Goal: Information Seeking & Learning: Learn about a topic

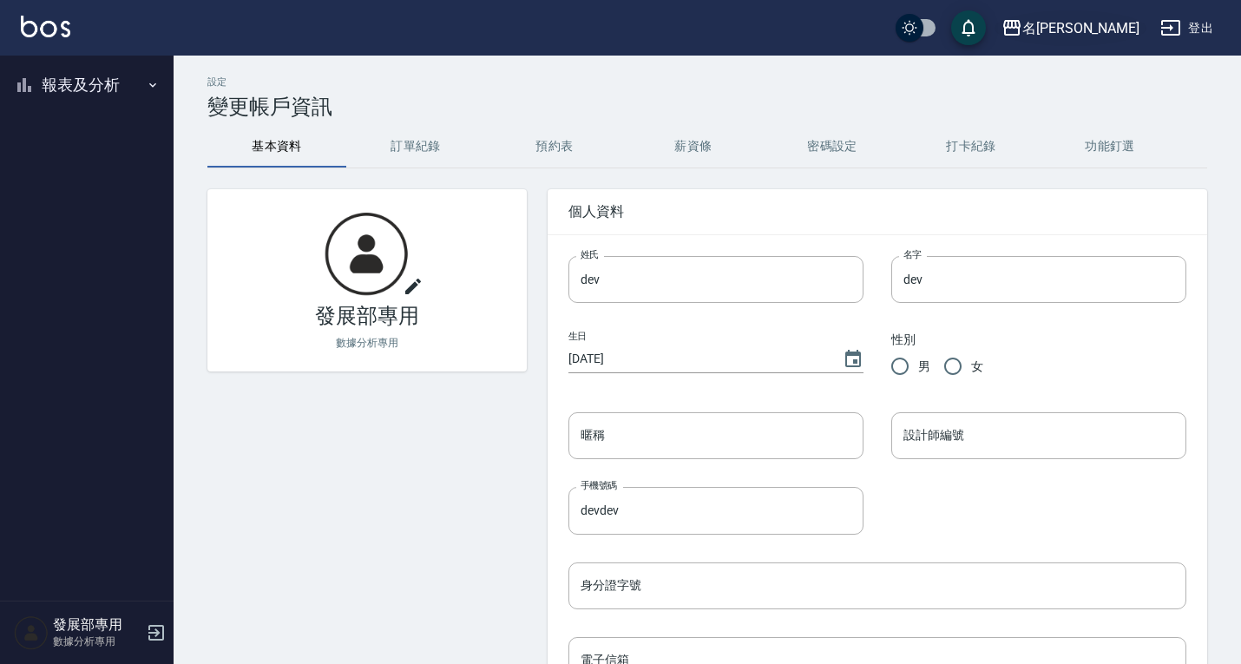
click at [1122, 20] on div "名留仁二" at bounding box center [1080, 28] width 117 height 22
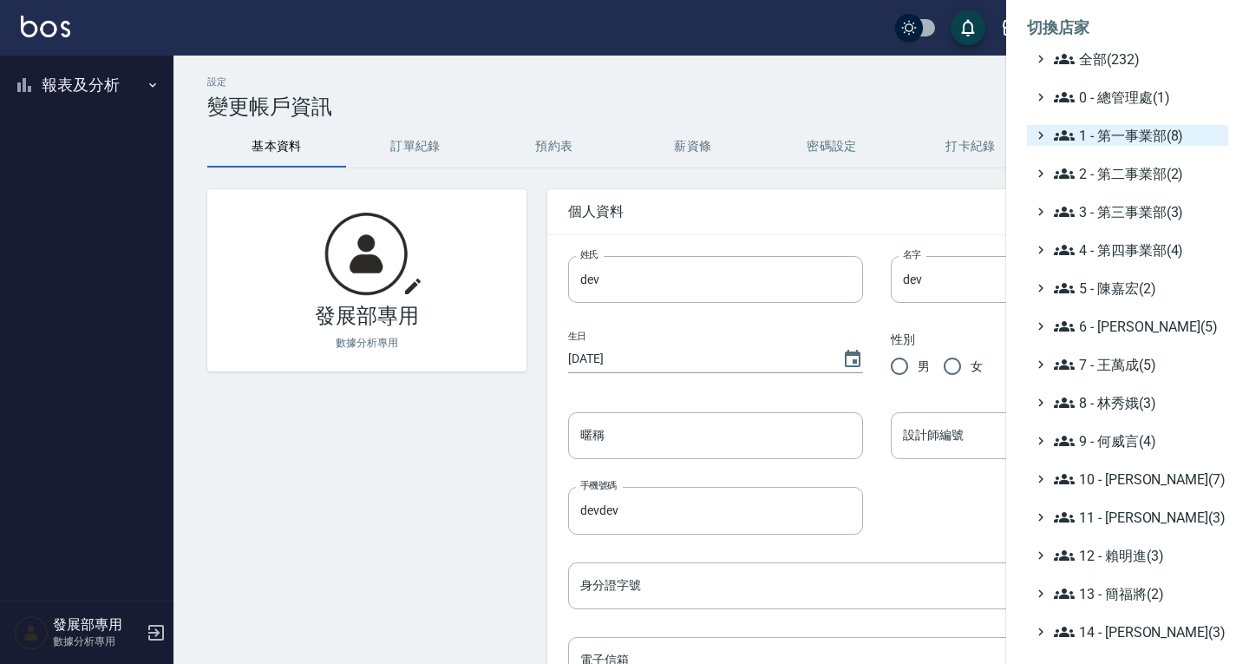
click at [1108, 134] on span "1 - 第一事業部(8)" at bounding box center [1137, 135] width 167 height 21
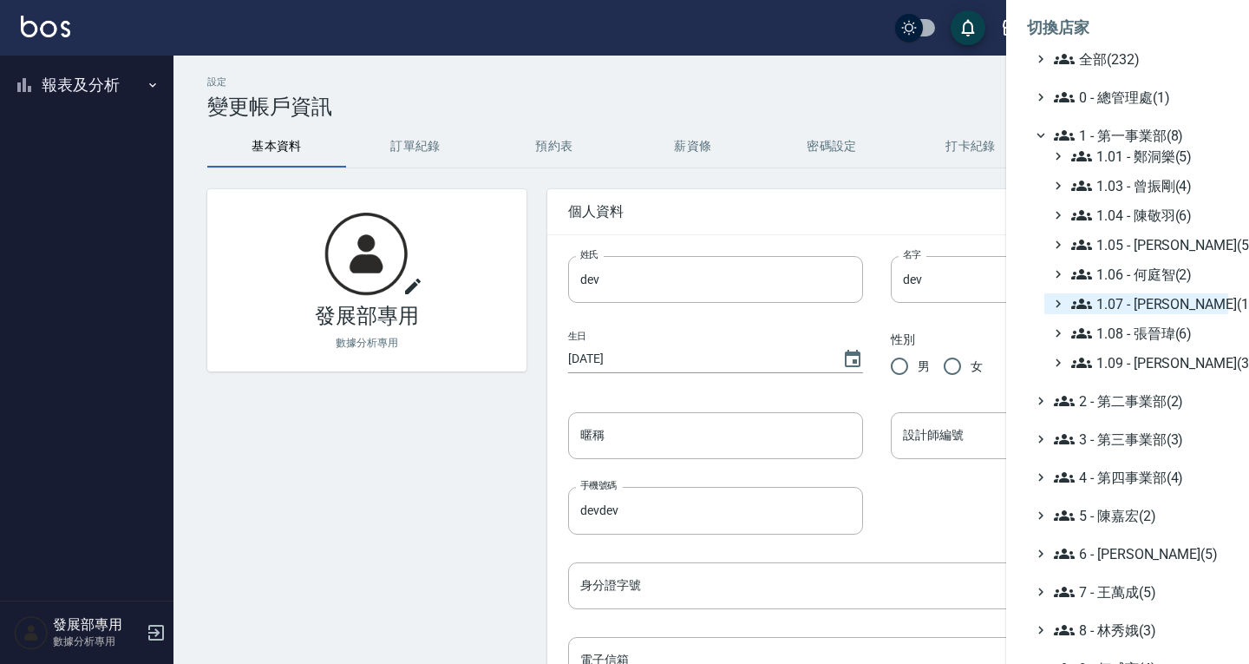
click at [1122, 305] on span "1.07 - [PERSON_NAME](11)" at bounding box center [1147, 303] width 150 height 21
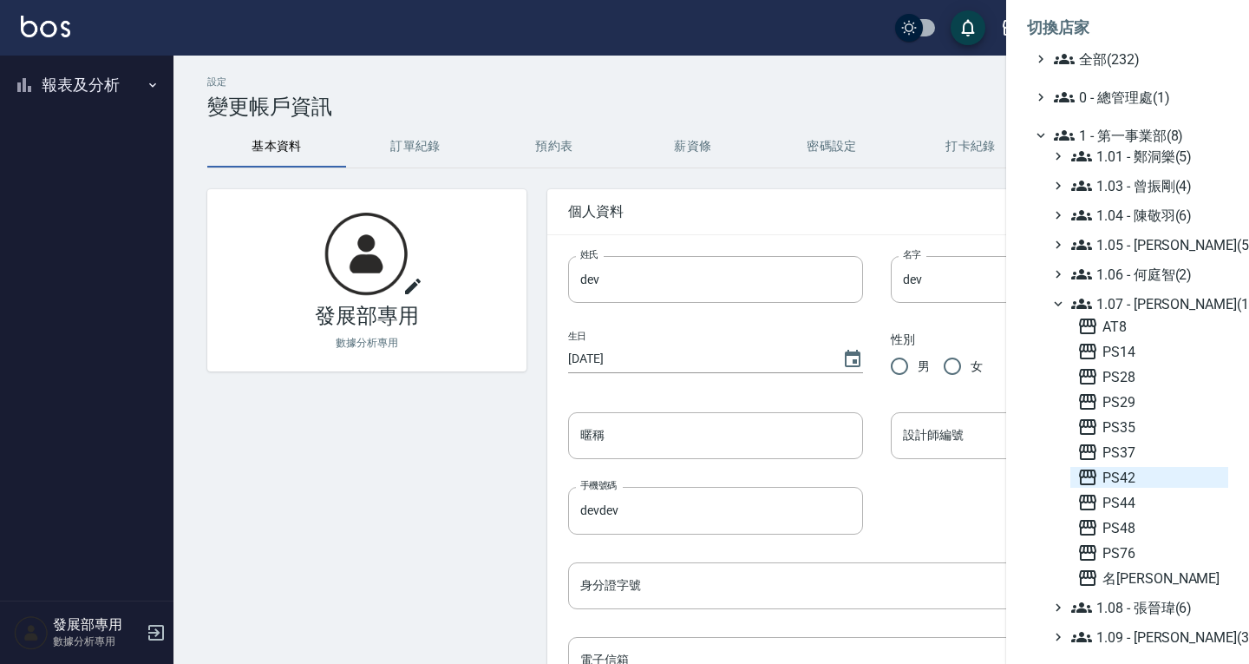
click at [1146, 479] on span "PS42" at bounding box center [1150, 477] width 144 height 21
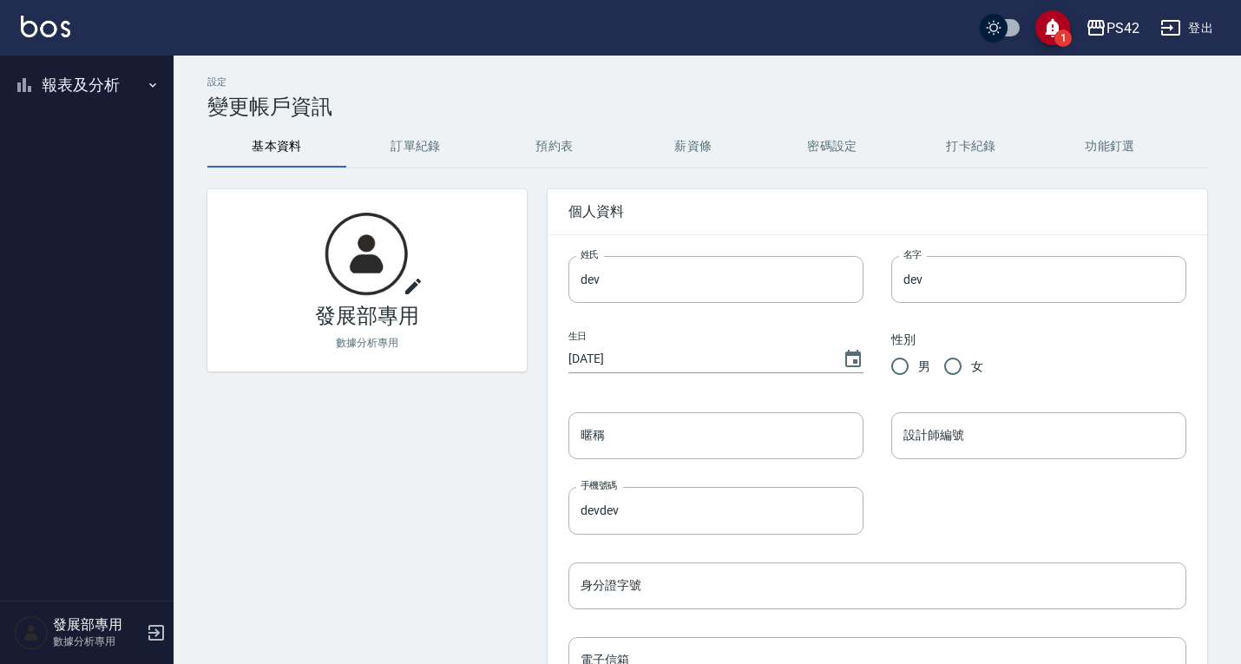
click at [78, 90] on button "報表及分析" at bounding box center [87, 84] width 160 height 45
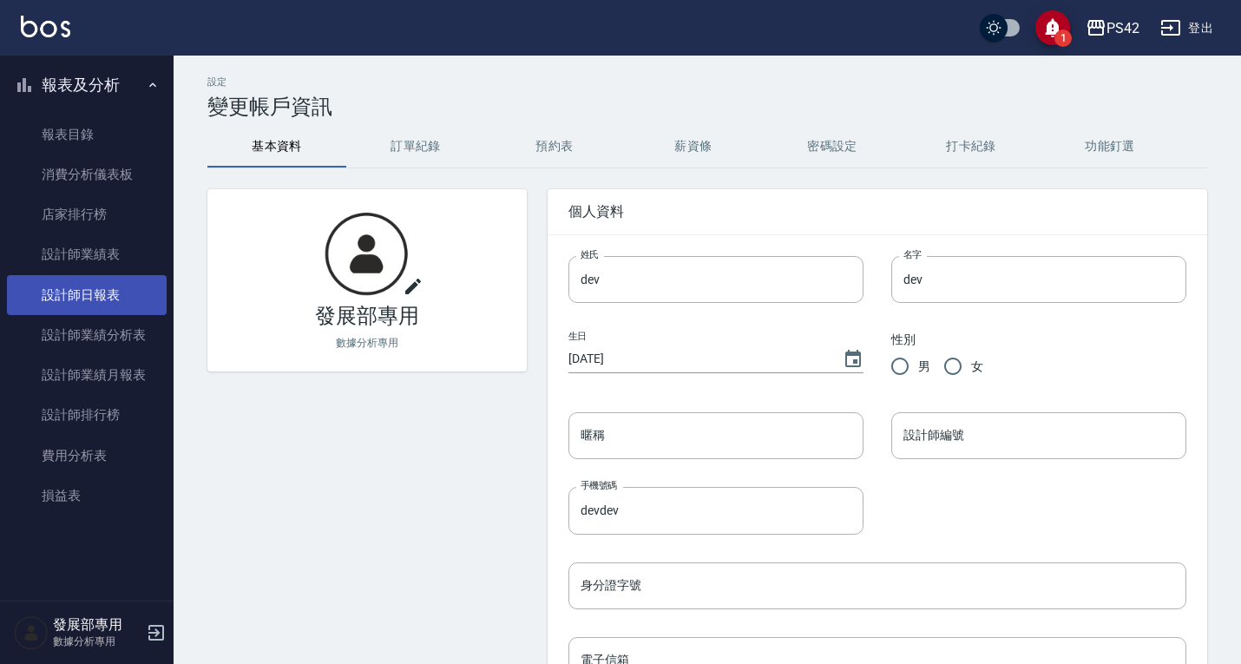
click at [104, 309] on link "設計師日報表" at bounding box center [87, 295] width 160 height 40
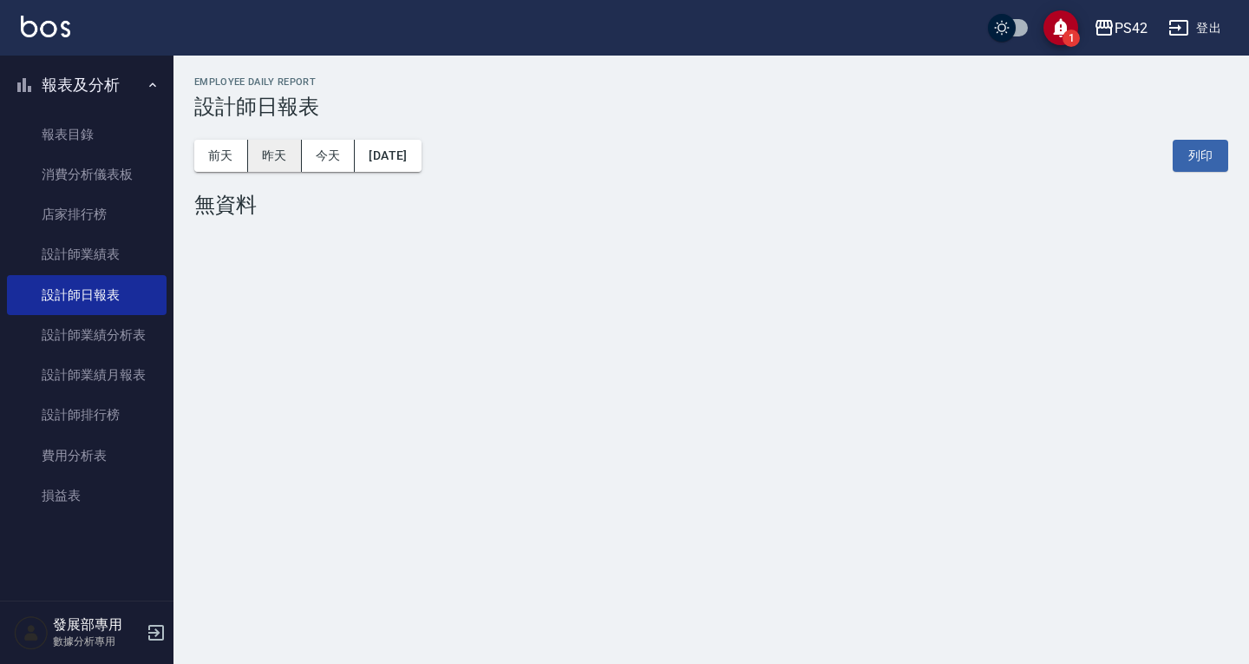
click at [281, 156] on button "昨天" at bounding box center [275, 156] width 54 height 32
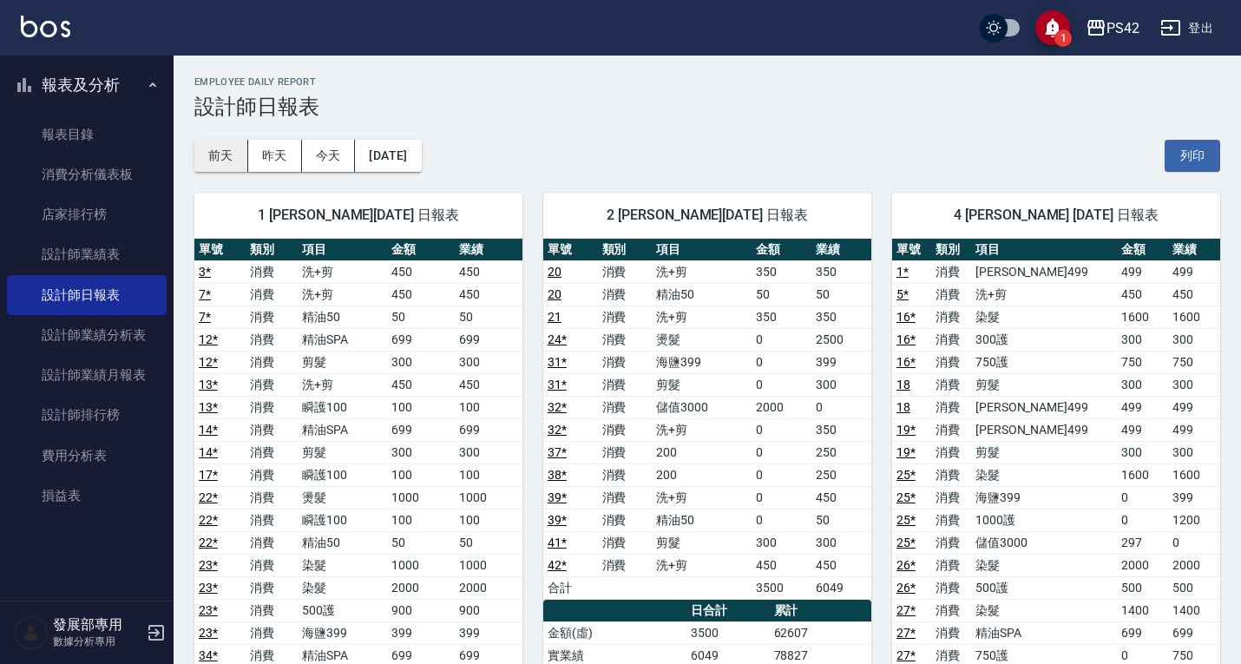
click at [223, 151] on button "前天" at bounding box center [221, 156] width 54 height 32
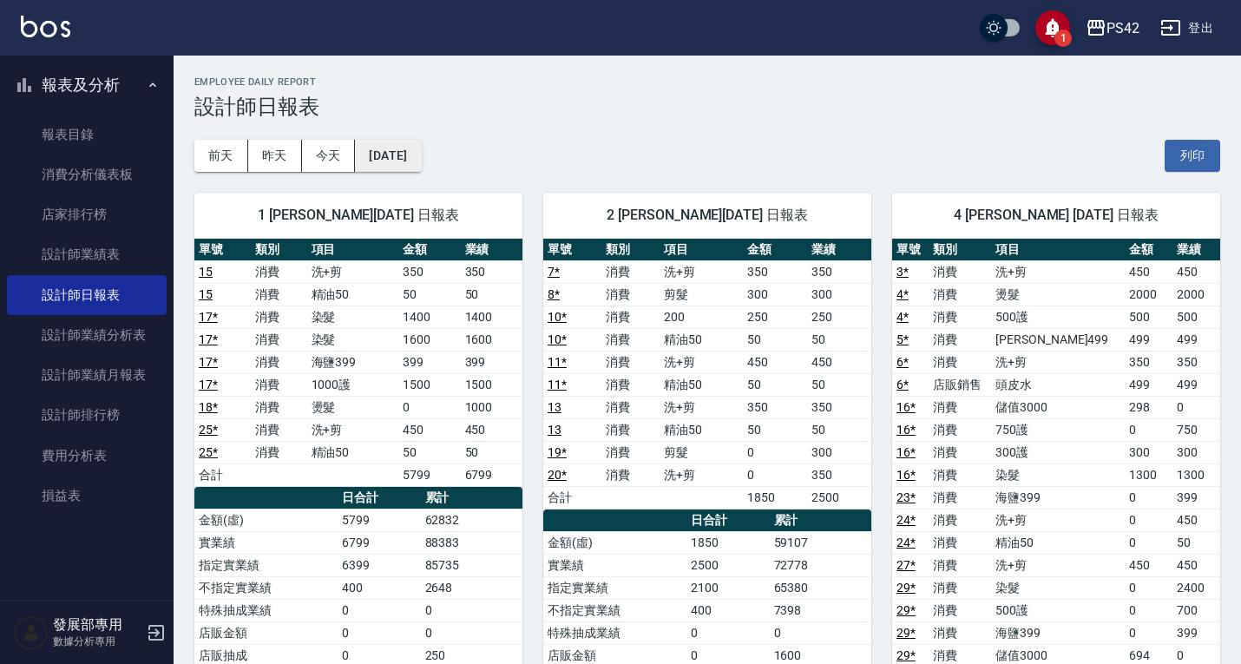
click at [399, 154] on button "2025/10/11" at bounding box center [388, 156] width 66 height 32
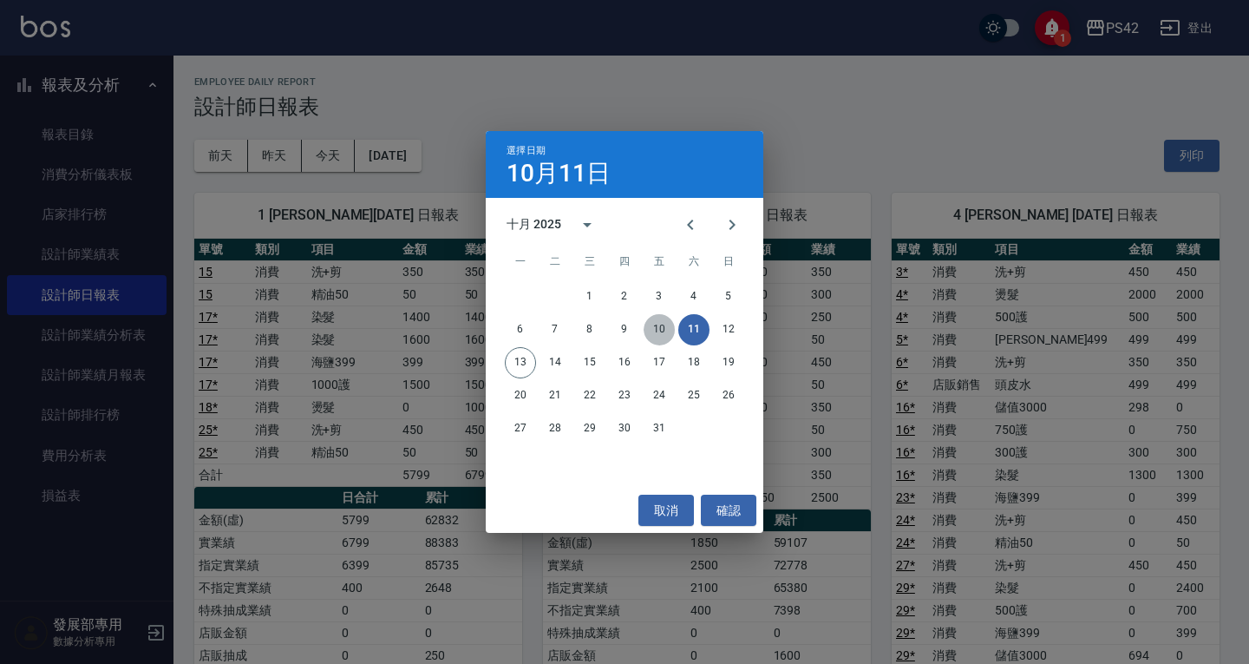
click at [657, 331] on button "10" at bounding box center [659, 329] width 31 height 31
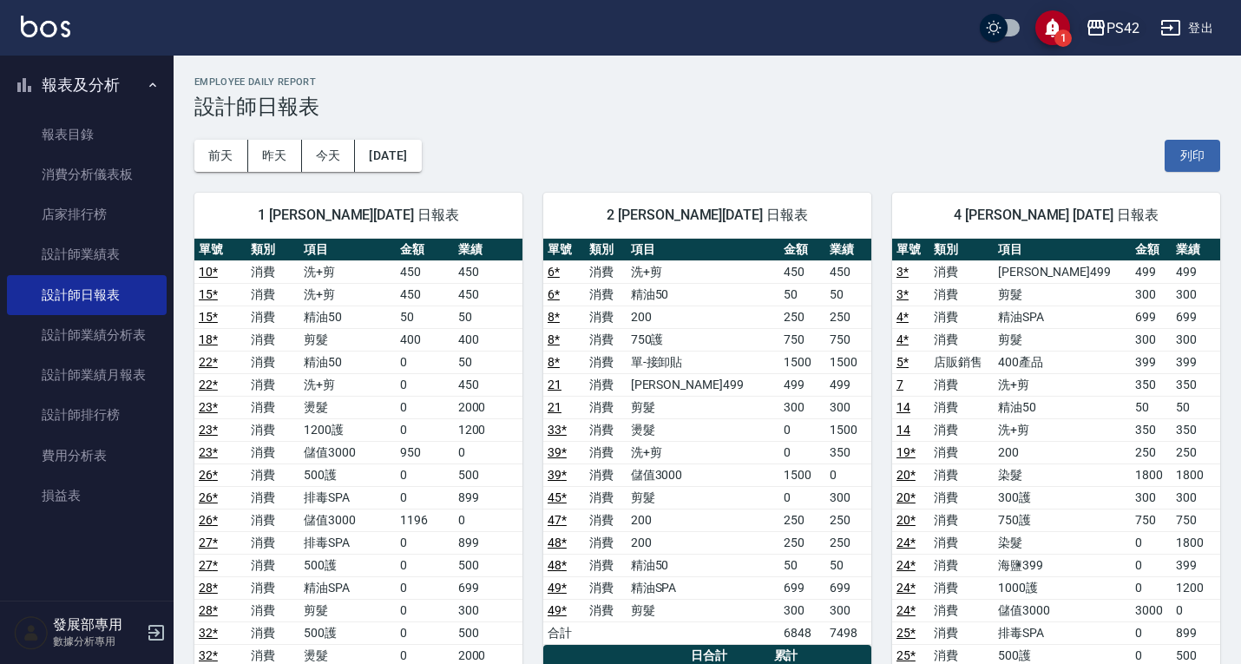
click at [1104, 25] on icon "button" at bounding box center [1095, 28] width 17 height 16
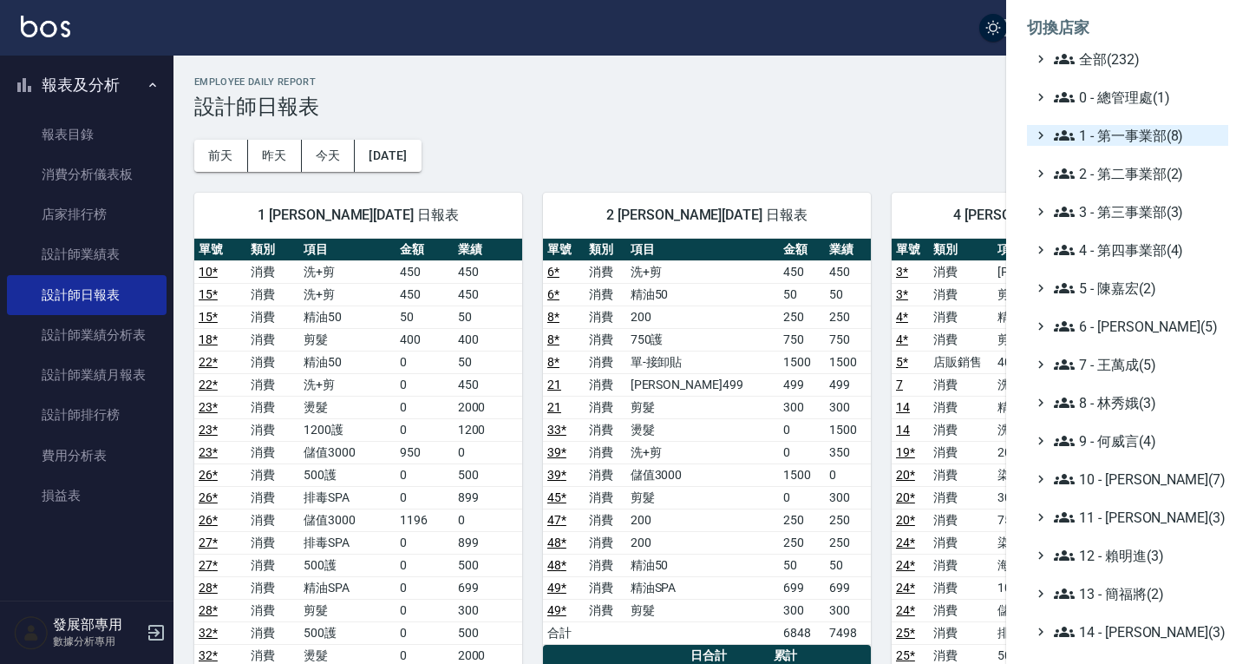
click at [1131, 140] on span "1 - 第一事業部(8)" at bounding box center [1137, 135] width 167 height 21
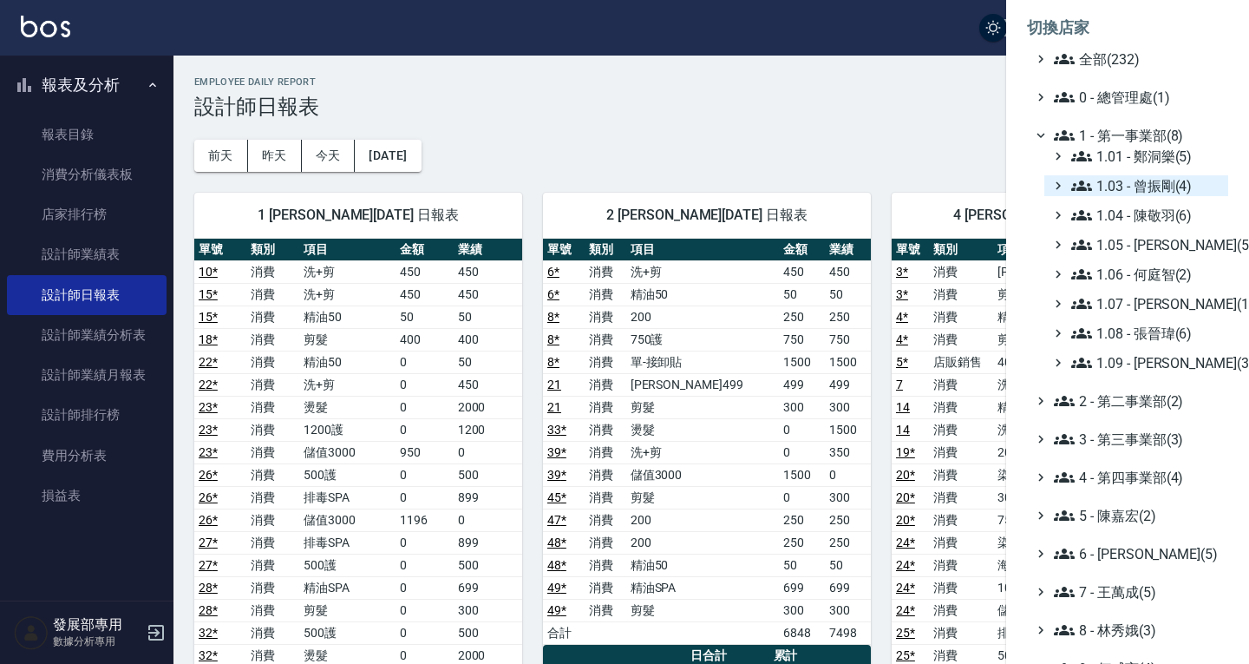
click at [1163, 175] on span "1.03 - 曾振剛(4)" at bounding box center [1147, 185] width 150 height 21
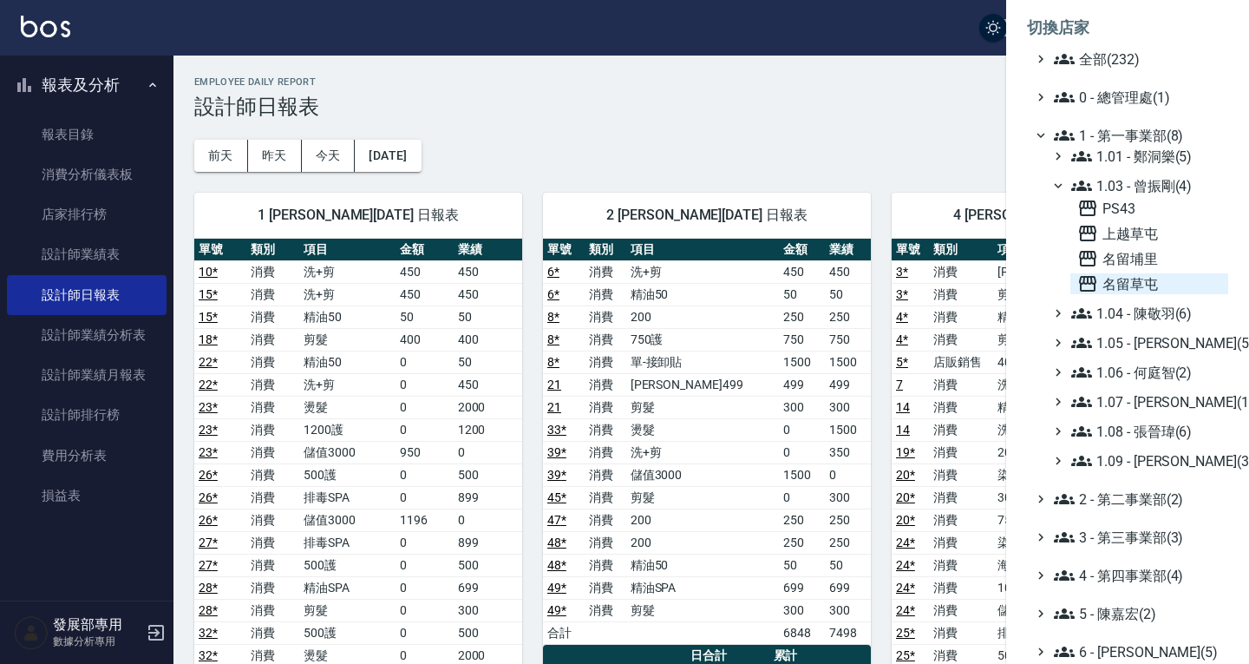
click at [1141, 275] on span "名留草屯" at bounding box center [1150, 283] width 144 height 21
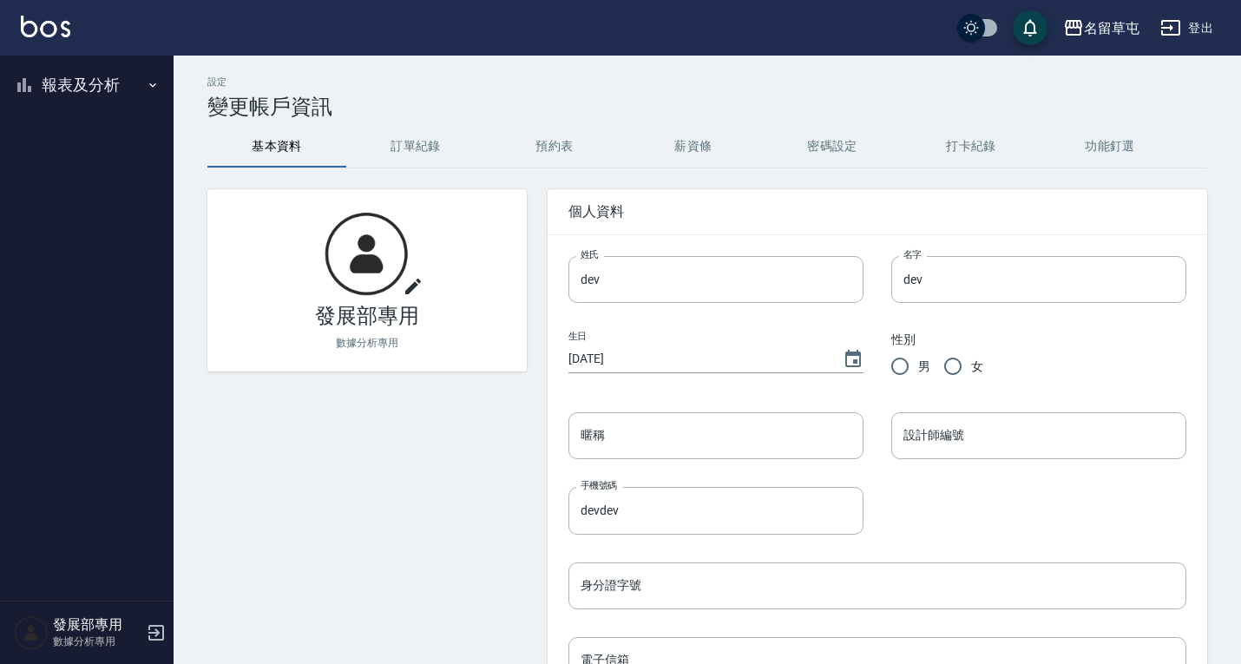
click at [102, 82] on button "報表及分析" at bounding box center [87, 84] width 160 height 45
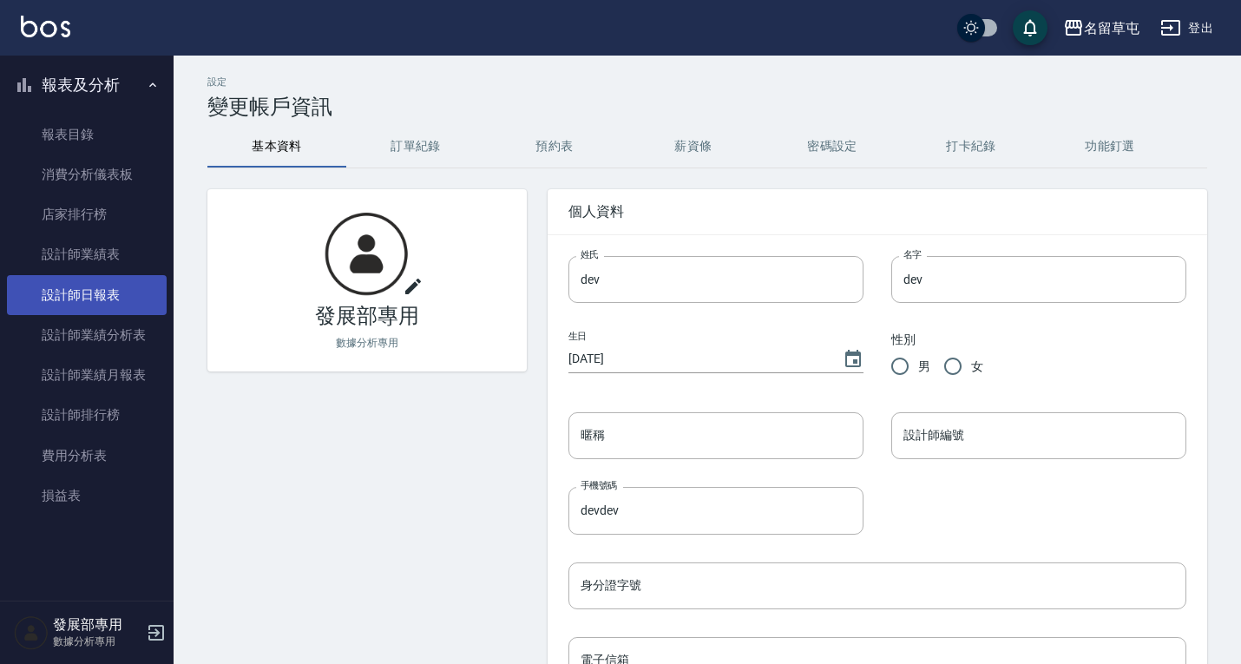
drag, startPoint x: 88, startPoint y: 300, endPoint x: 100, endPoint y: 286, distance: 18.4
click at [88, 300] on link "設計師日報表" at bounding box center [87, 295] width 160 height 40
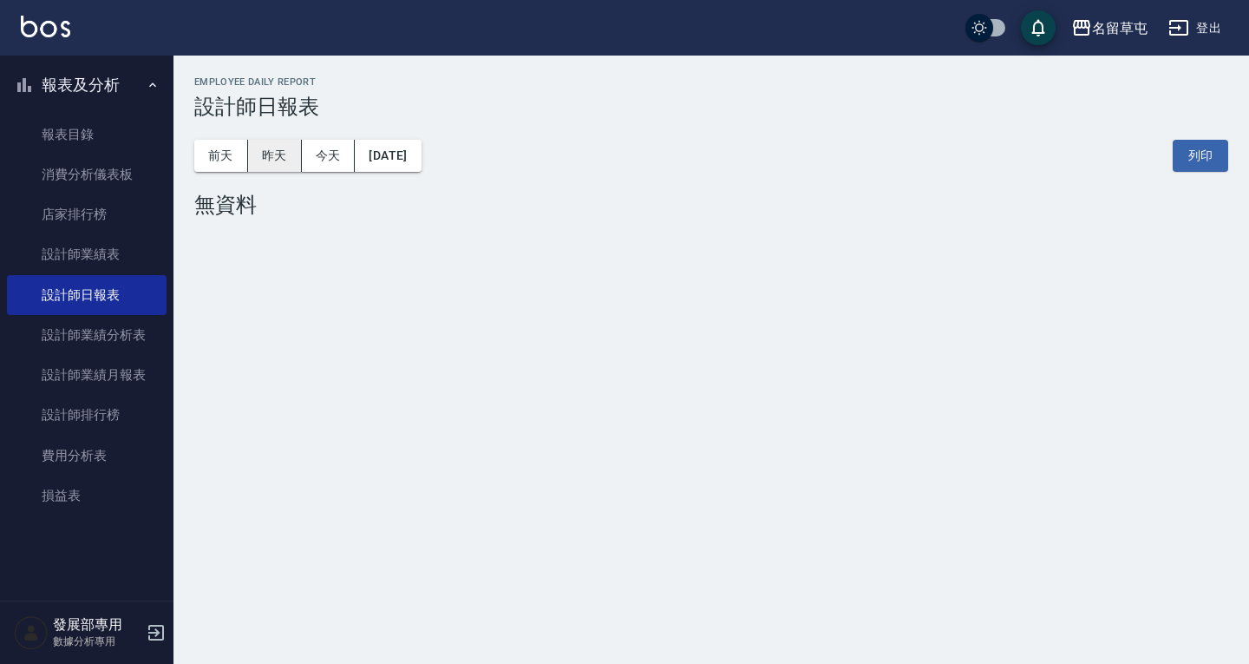
click at [276, 155] on button "昨天" at bounding box center [275, 156] width 54 height 32
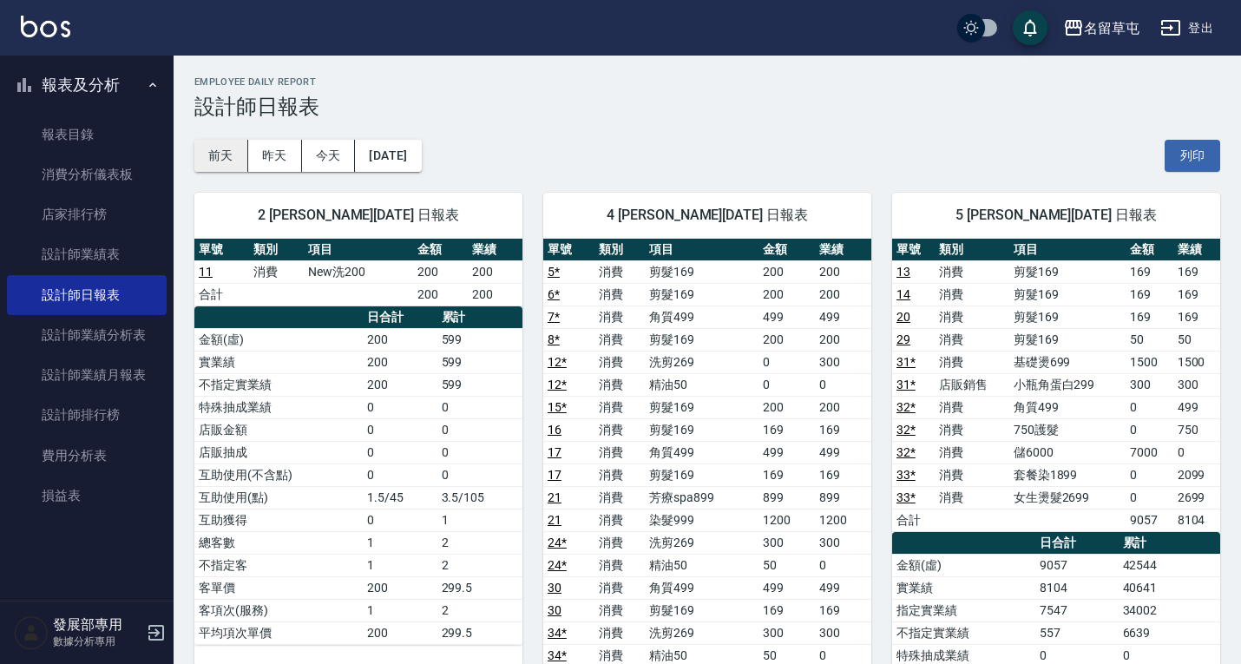
click at [202, 154] on button "前天" at bounding box center [221, 156] width 54 height 32
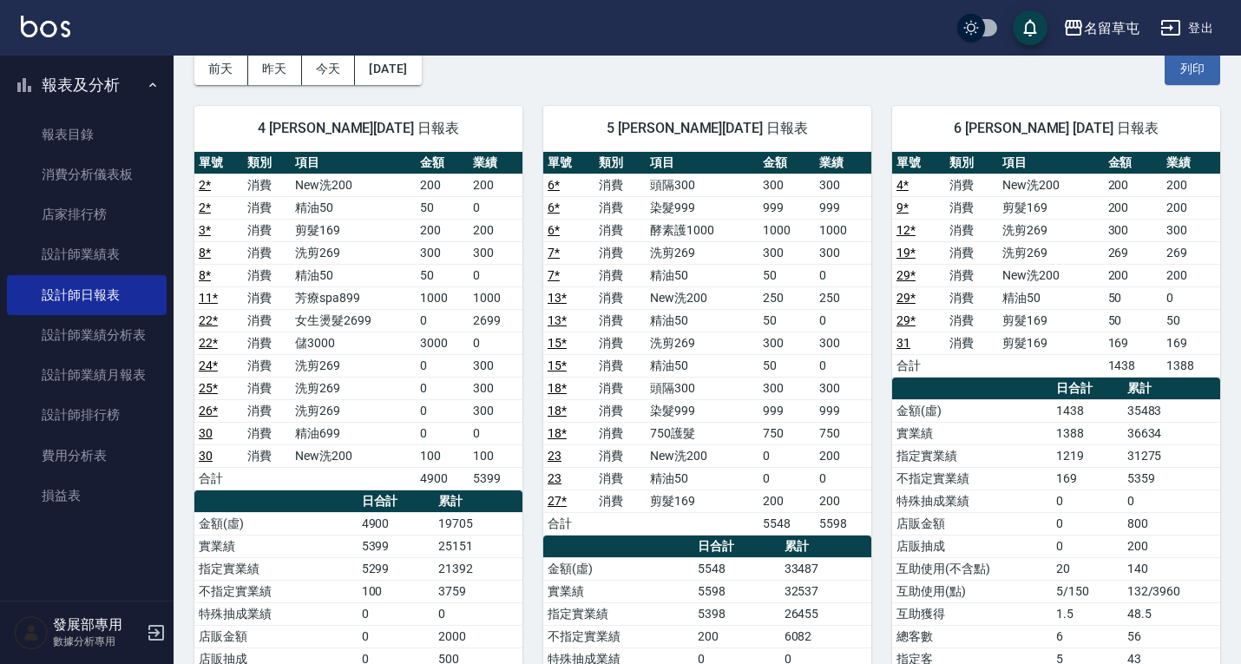
scroll to position [87, 0]
click at [84, 256] on link "設計師業績表" at bounding box center [87, 254] width 160 height 40
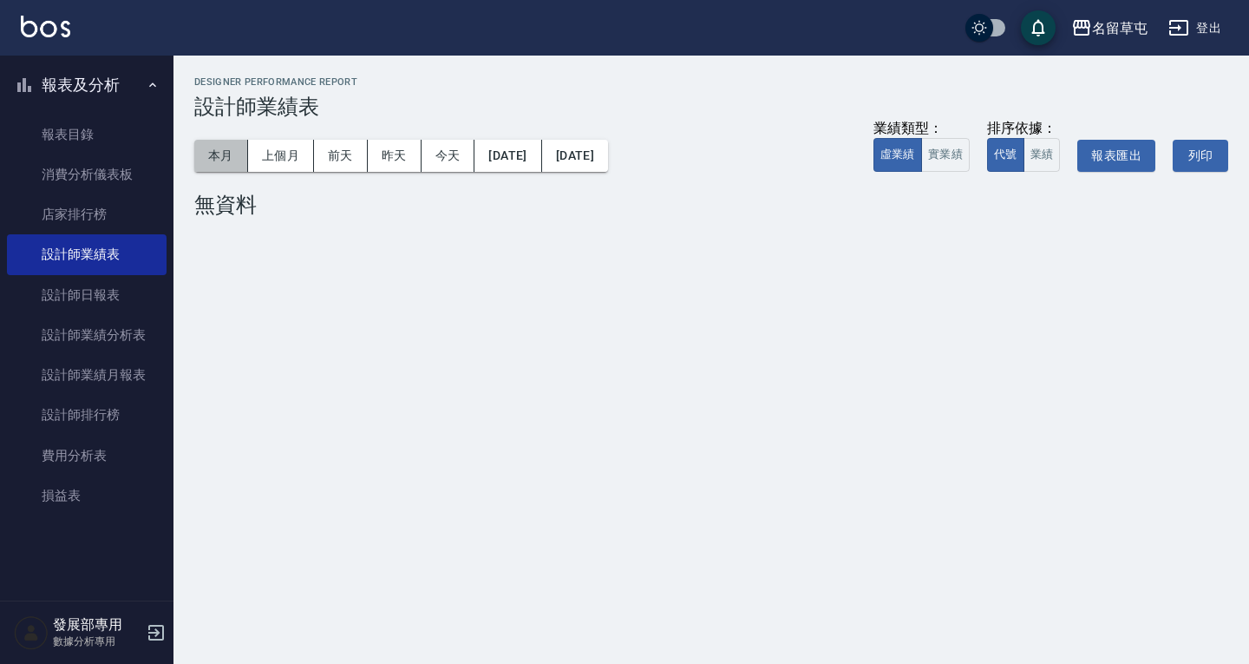
click at [219, 151] on button "本月" at bounding box center [221, 156] width 54 height 32
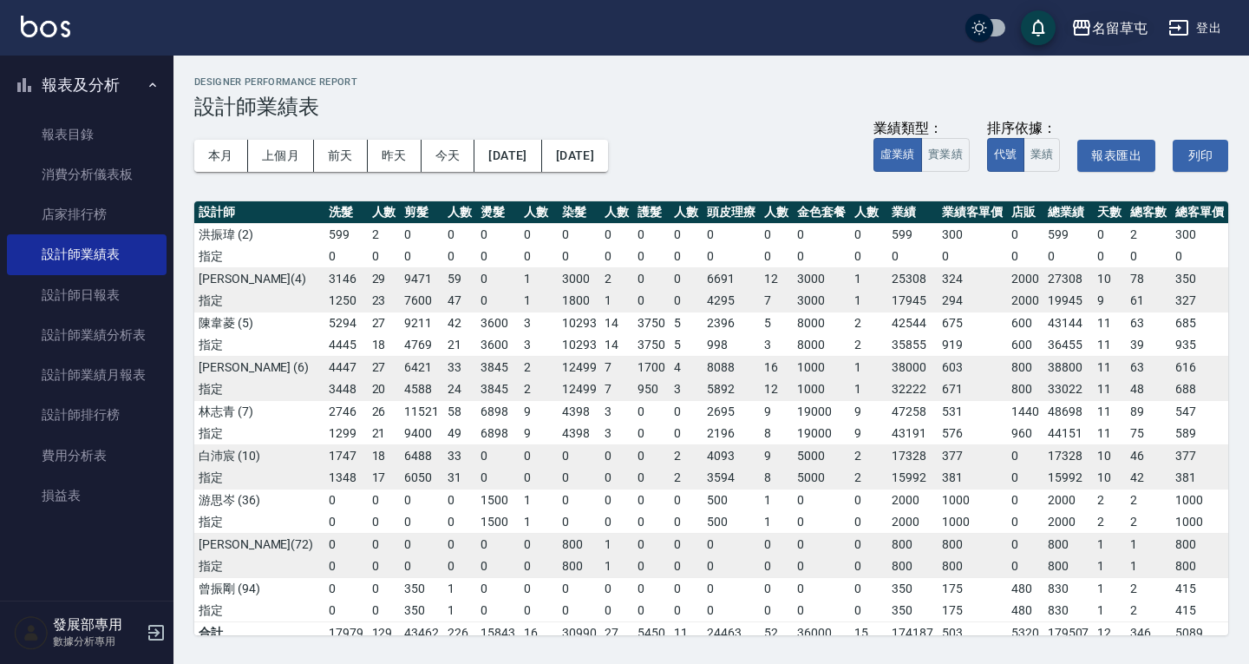
click at [1094, 17] on div "名留草屯" at bounding box center [1120, 28] width 56 height 22
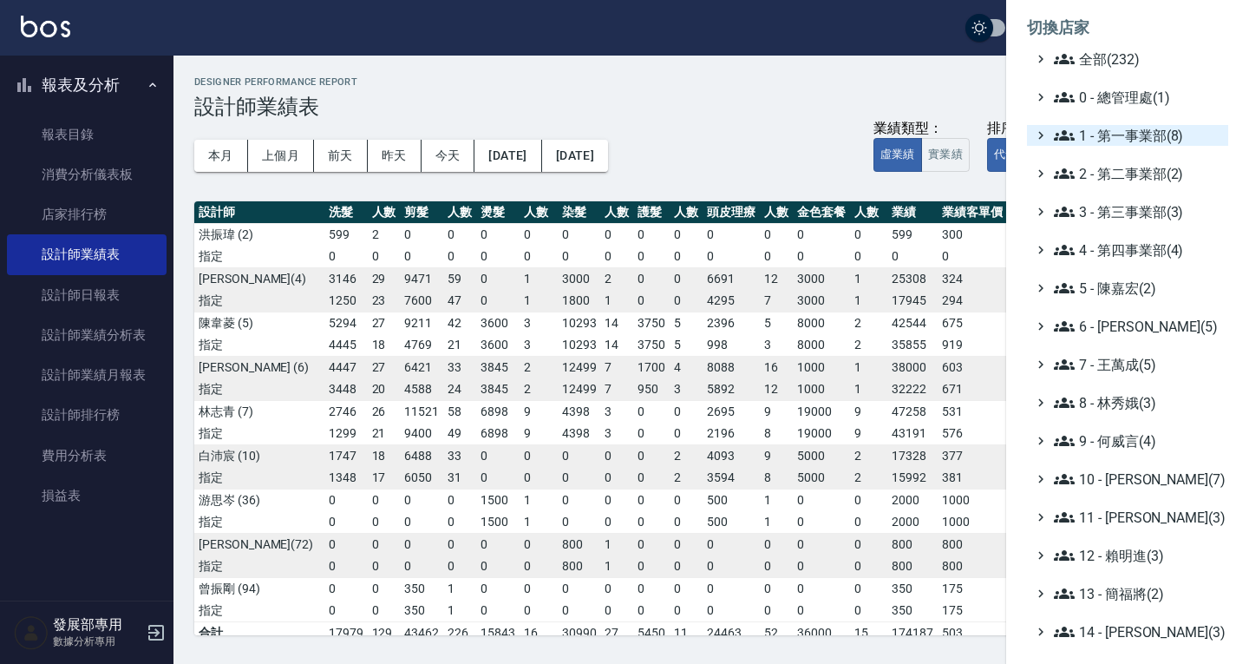
click at [1116, 130] on span "1 - 第一事業部(8)" at bounding box center [1137, 135] width 167 height 21
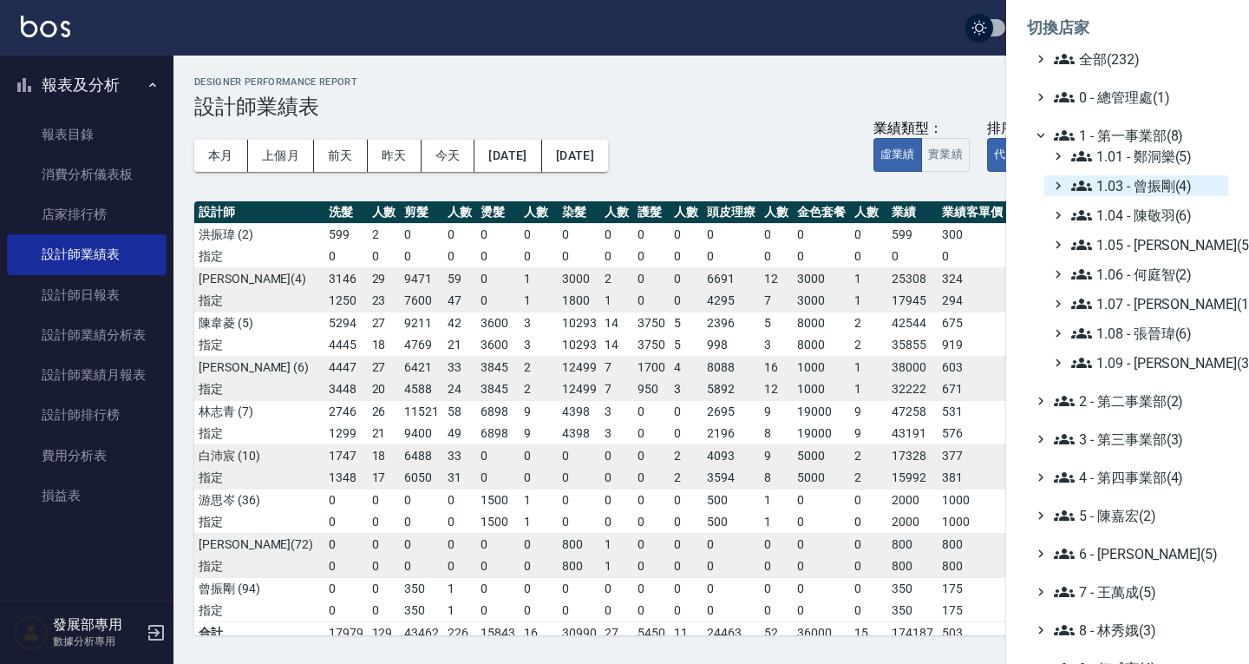
click at [1141, 187] on span "1.03 - 曾振剛(4)" at bounding box center [1147, 185] width 150 height 21
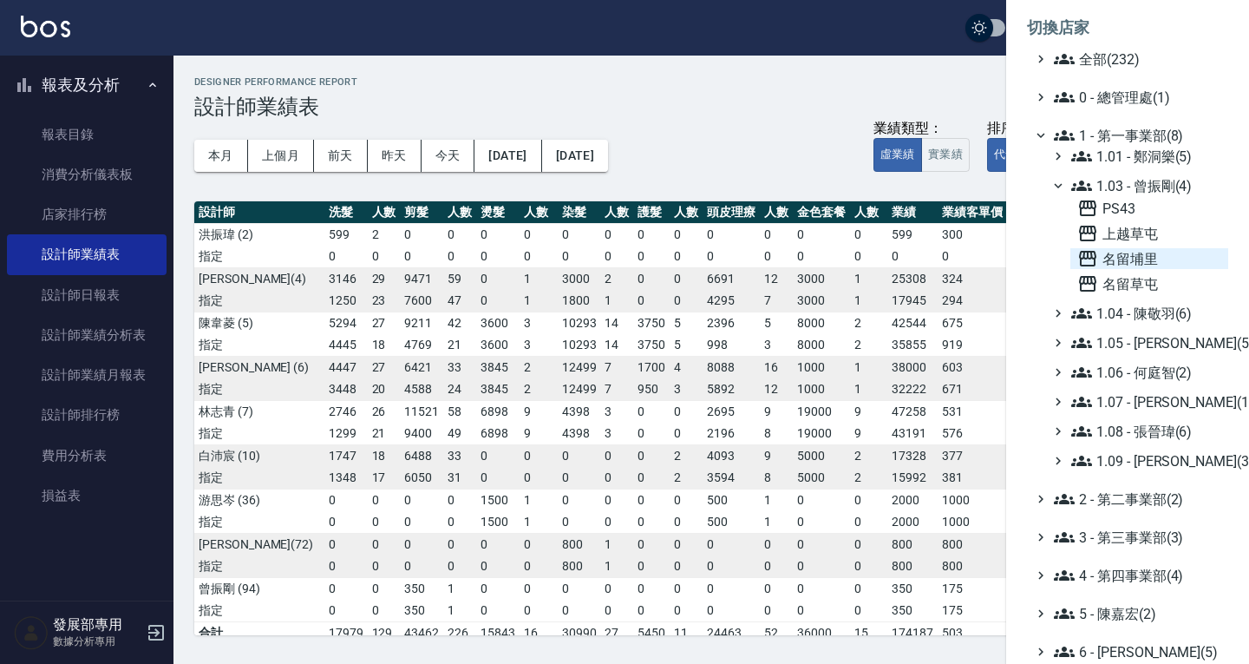
click at [1153, 252] on span "名留埔里" at bounding box center [1150, 258] width 144 height 21
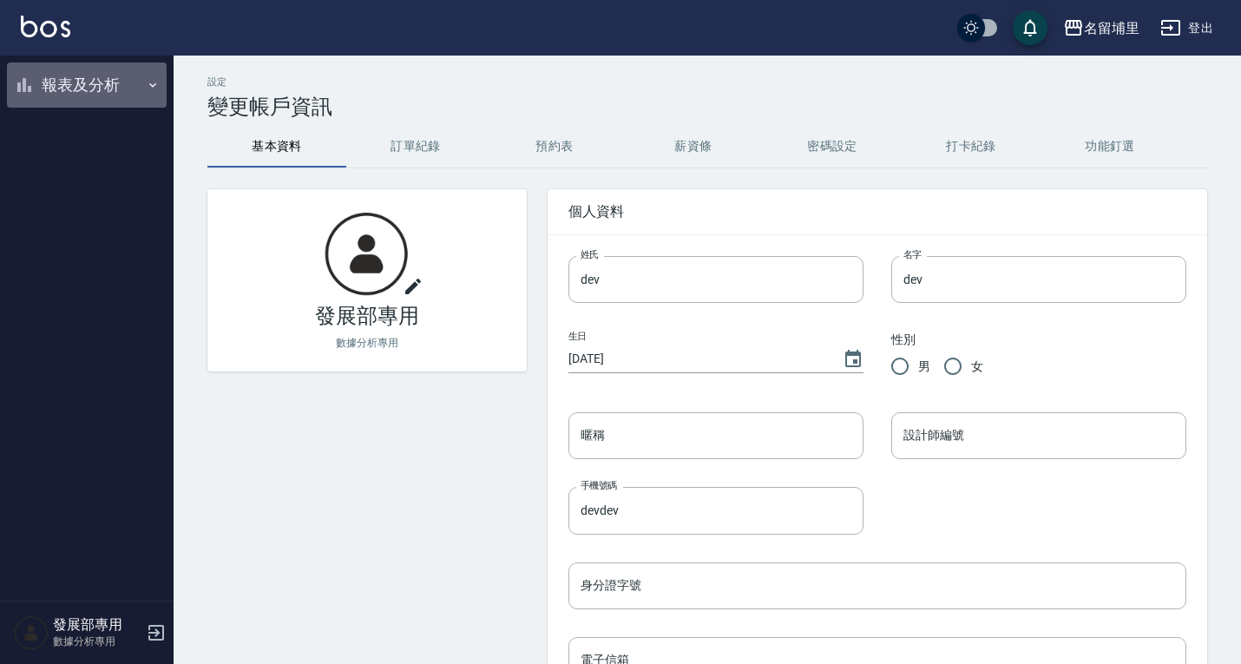
click at [84, 95] on button "報表及分析" at bounding box center [87, 84] width 160 height 45
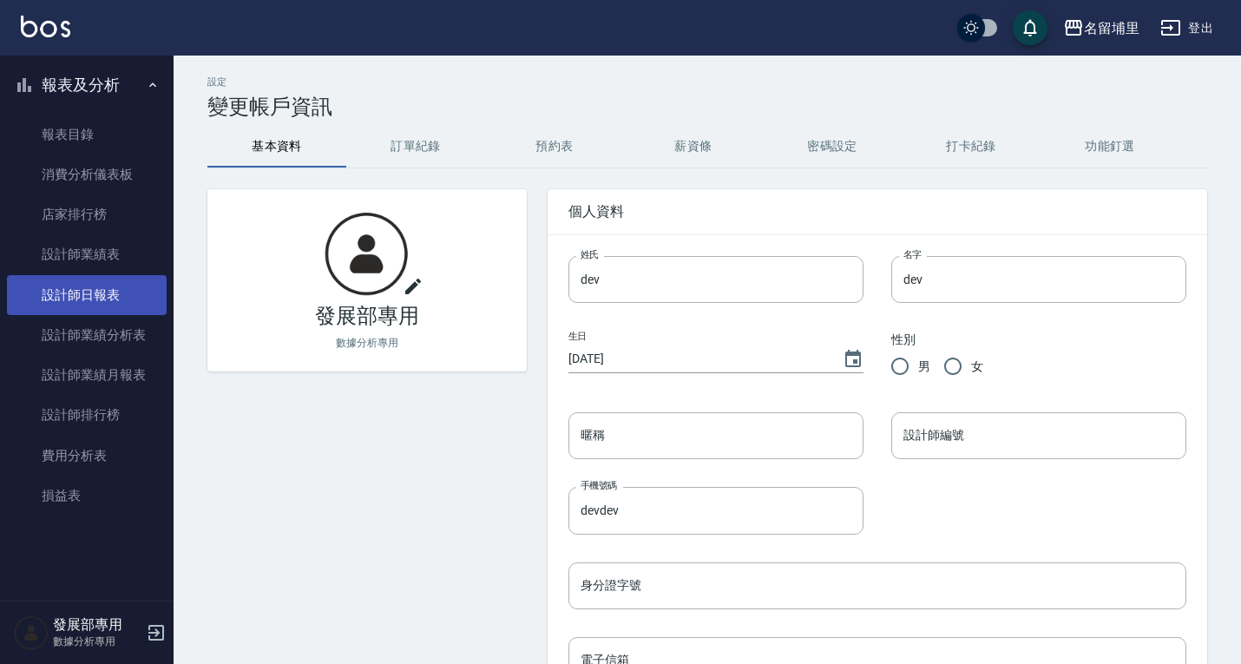
click at [81, 304] on link "設計師日報表" at bounding box center [87, 295] width 160 height 40
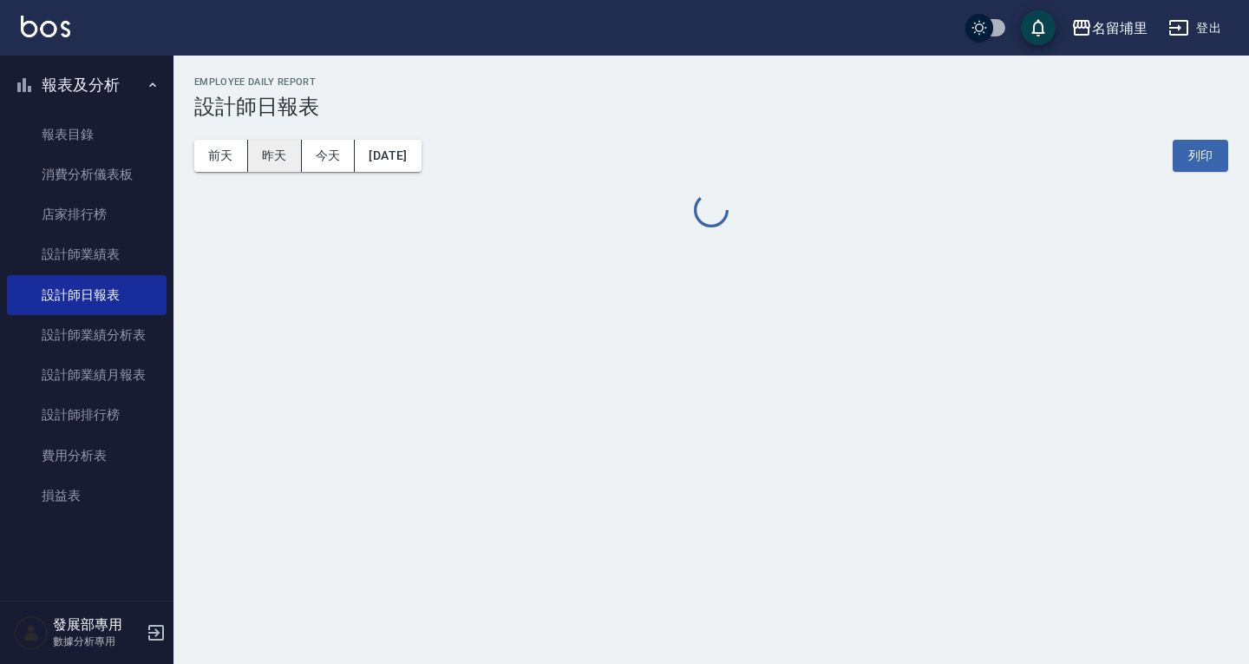
click at [291, 161] on button "昨天" at bounding box center [275, 156] width 54 height 32
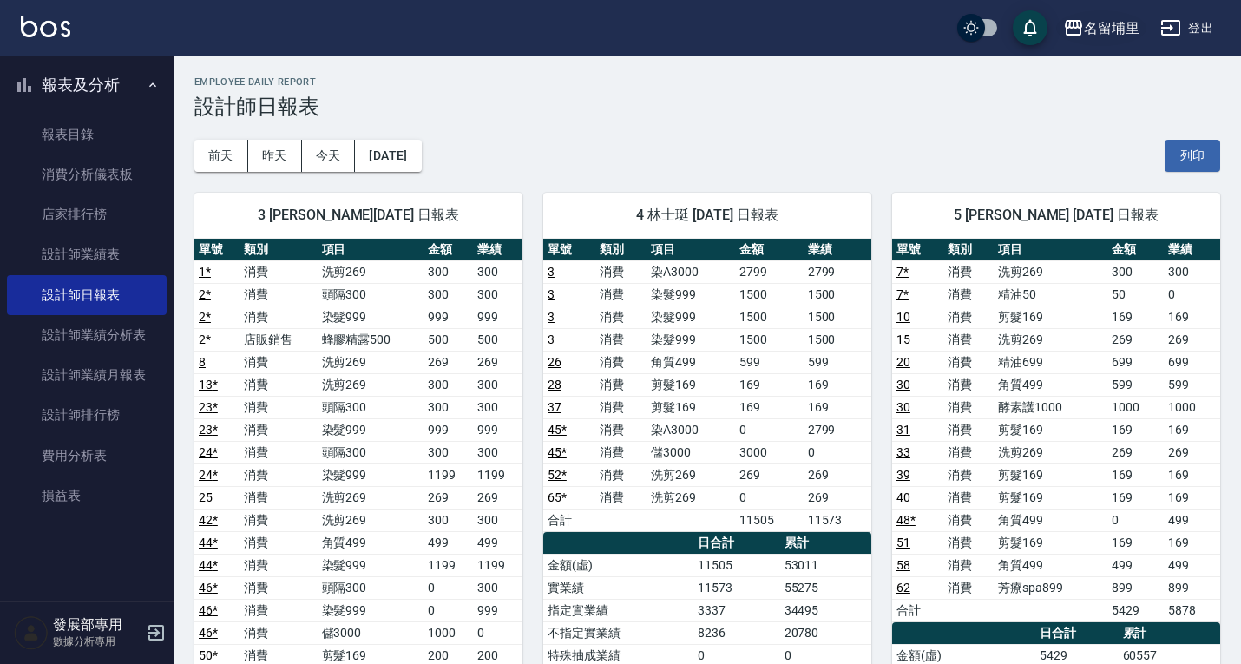
click at [1117, 25] on div "名留埔里" at bounding box center [1112, 28] width 56 height 22
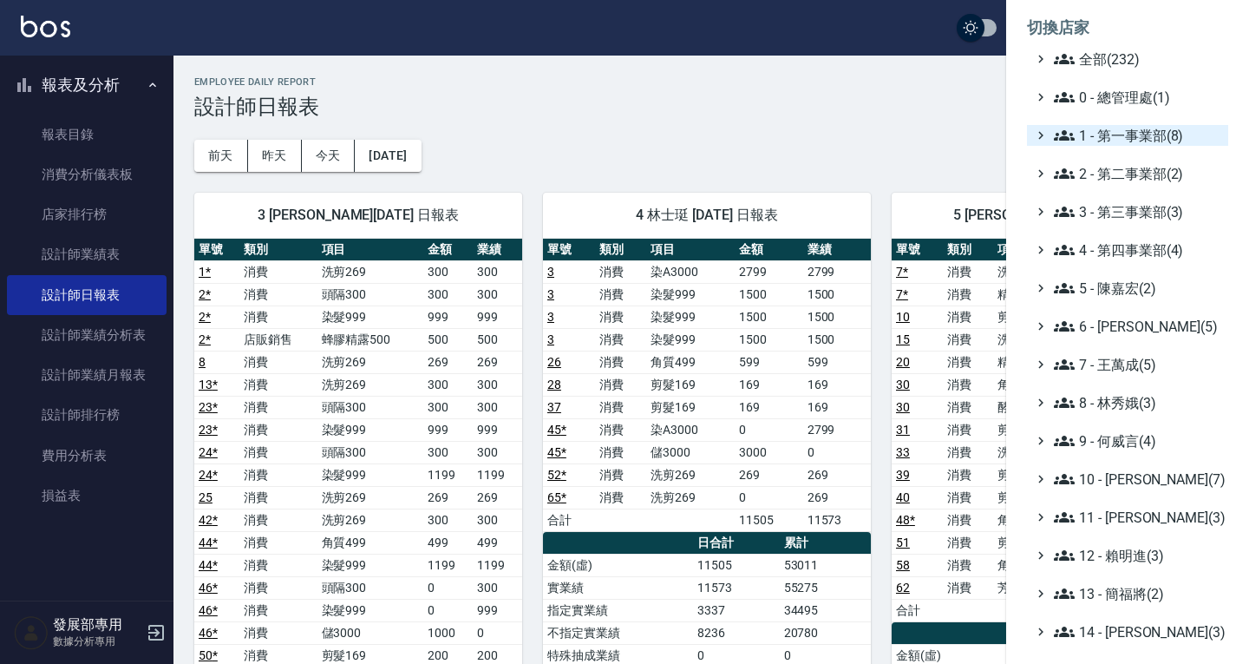
click at [1106, 139] on span "1 - 第一事業部(8)" at bounding box center [1137, 135] width 167 height 21
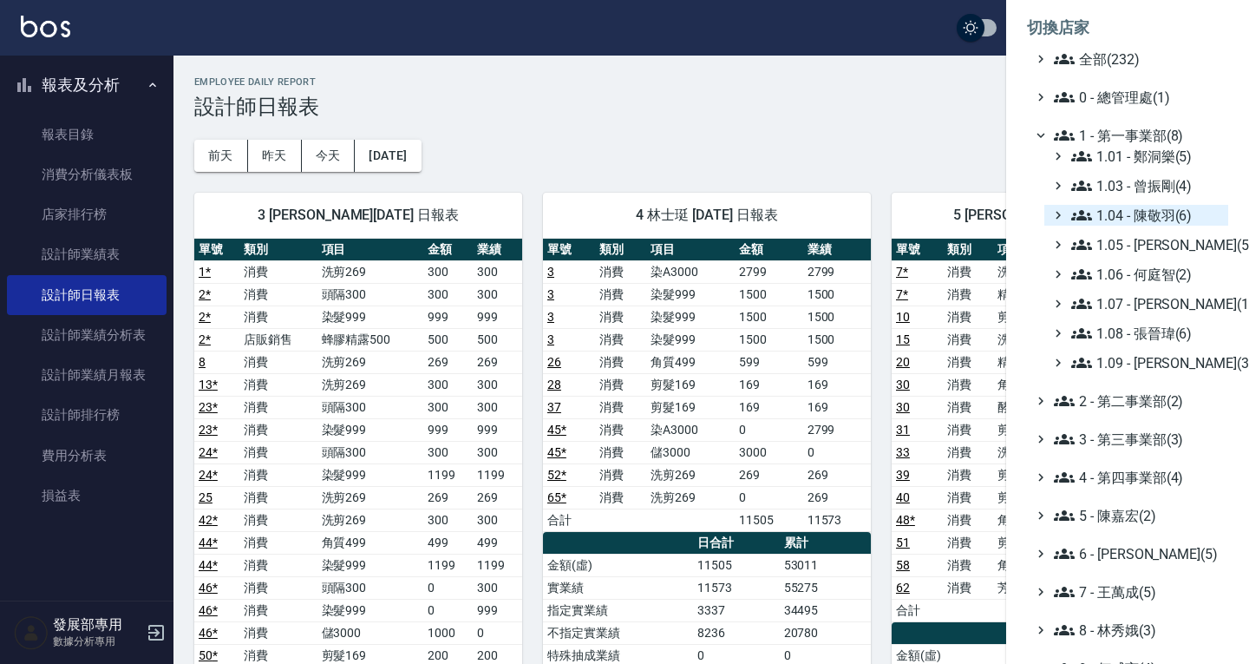
click at [1138, 219] on span "1.04 - 陳敬羽(6)" at bounding box center [1147, 215] width 150 height 21
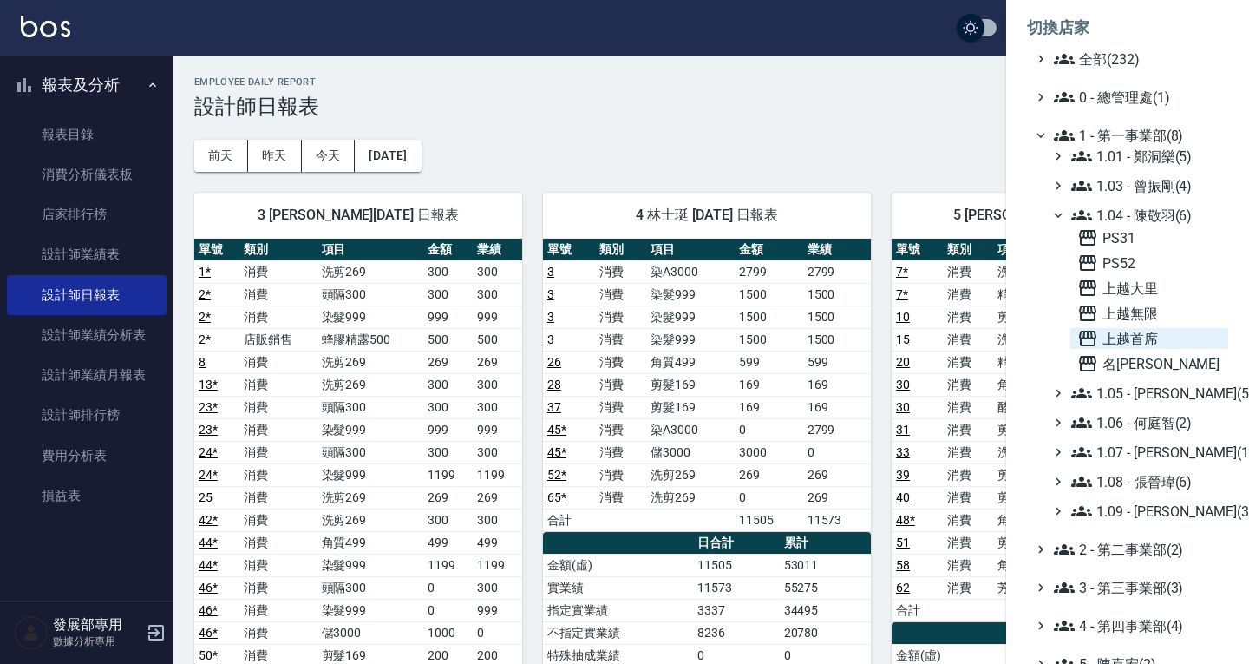
click at [1142, 339] on span "上越首席" at bounding box center [1150, 338] width 144 height 21
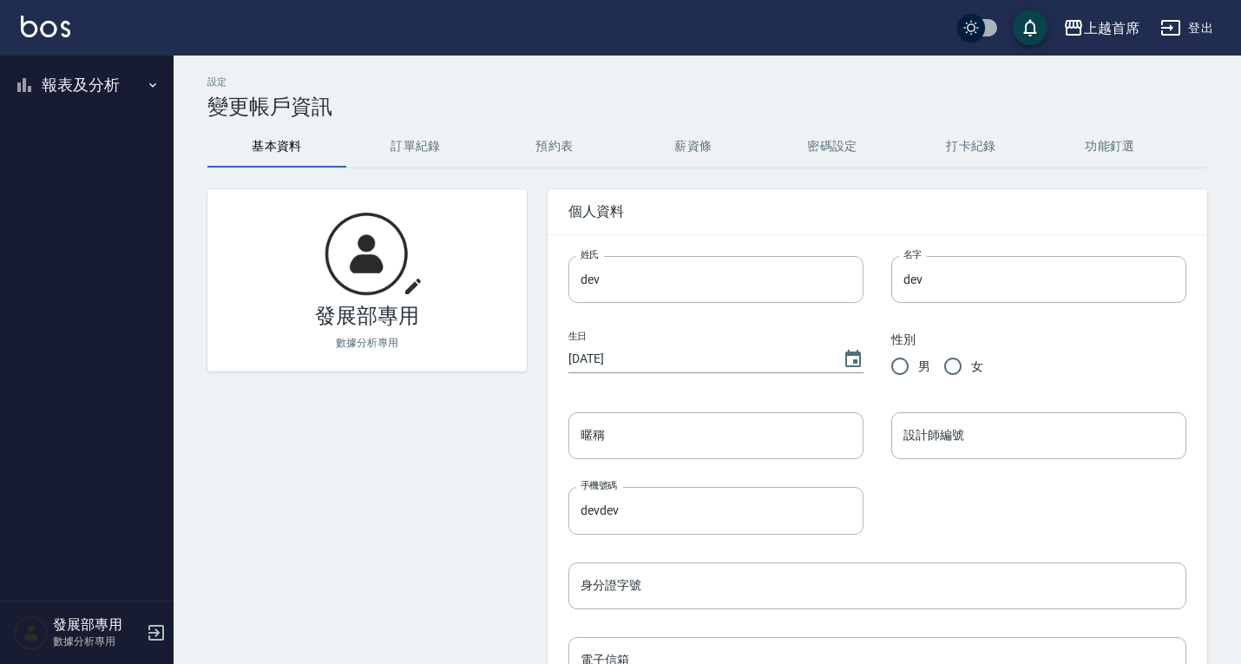
click at [82, 101] on button "報表及分析" at bounding box center [87, 84] width 160 height 45
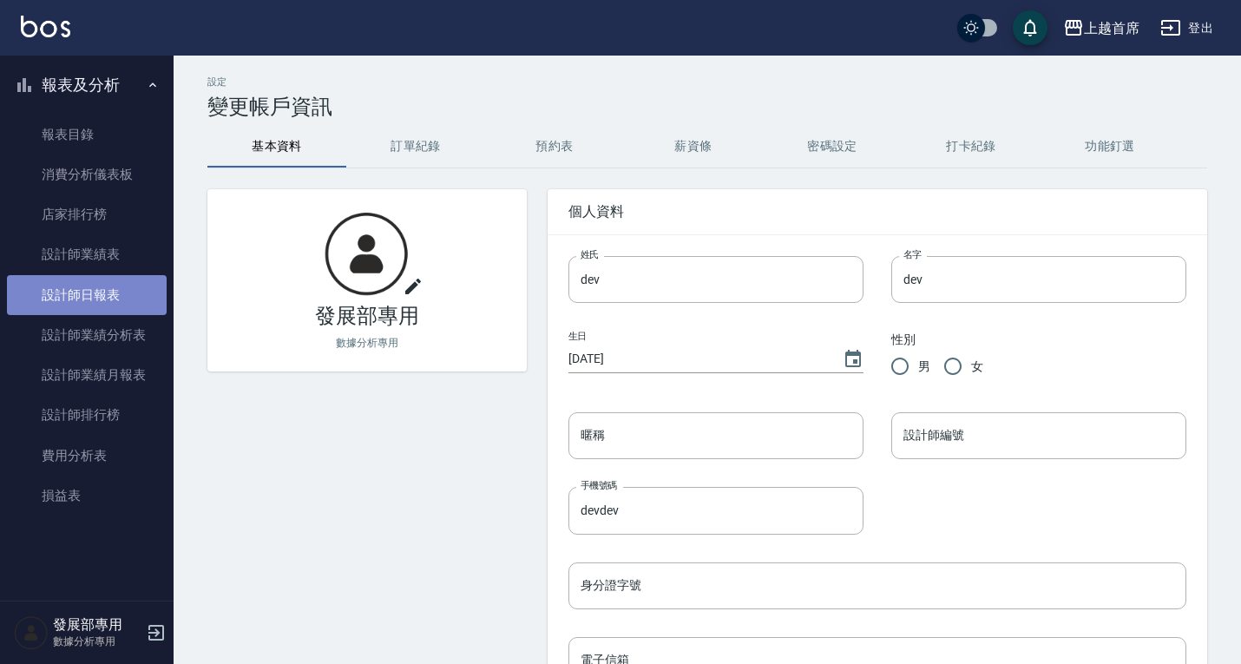
click at [112, 286] on link "設計師日報表" at bounding box center [87, 295] width 160 height 40
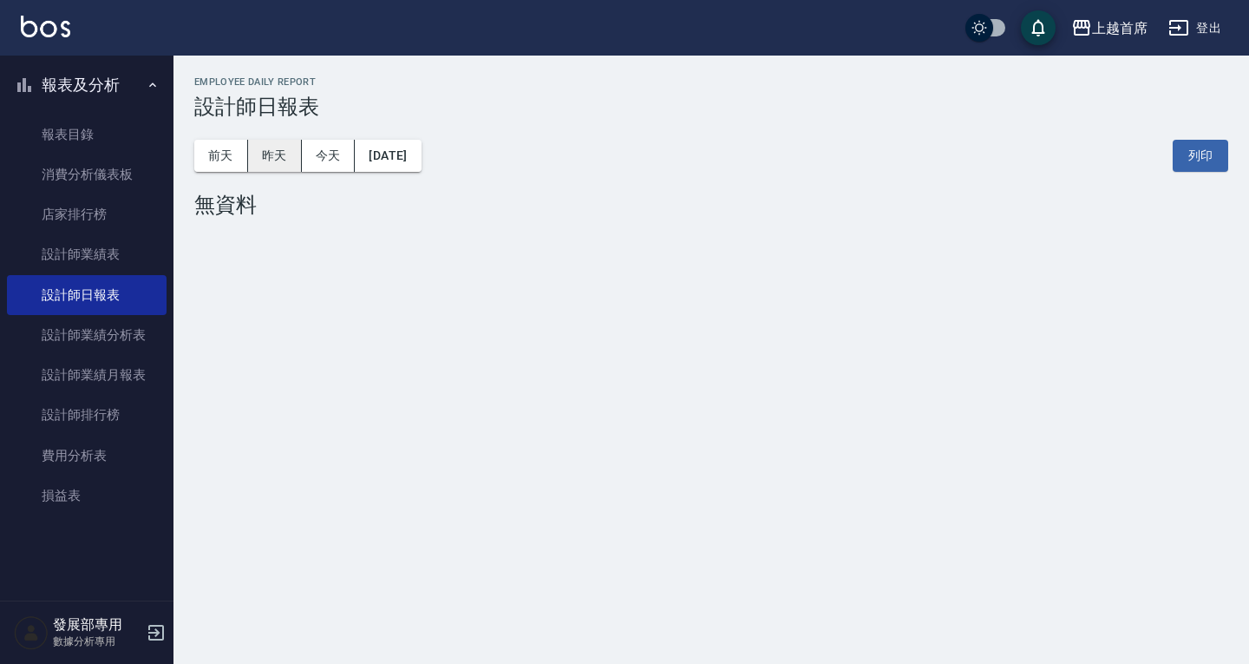
click at [287, 140] on button "昨天" at bounding box center [275, 156] width 54 height 32
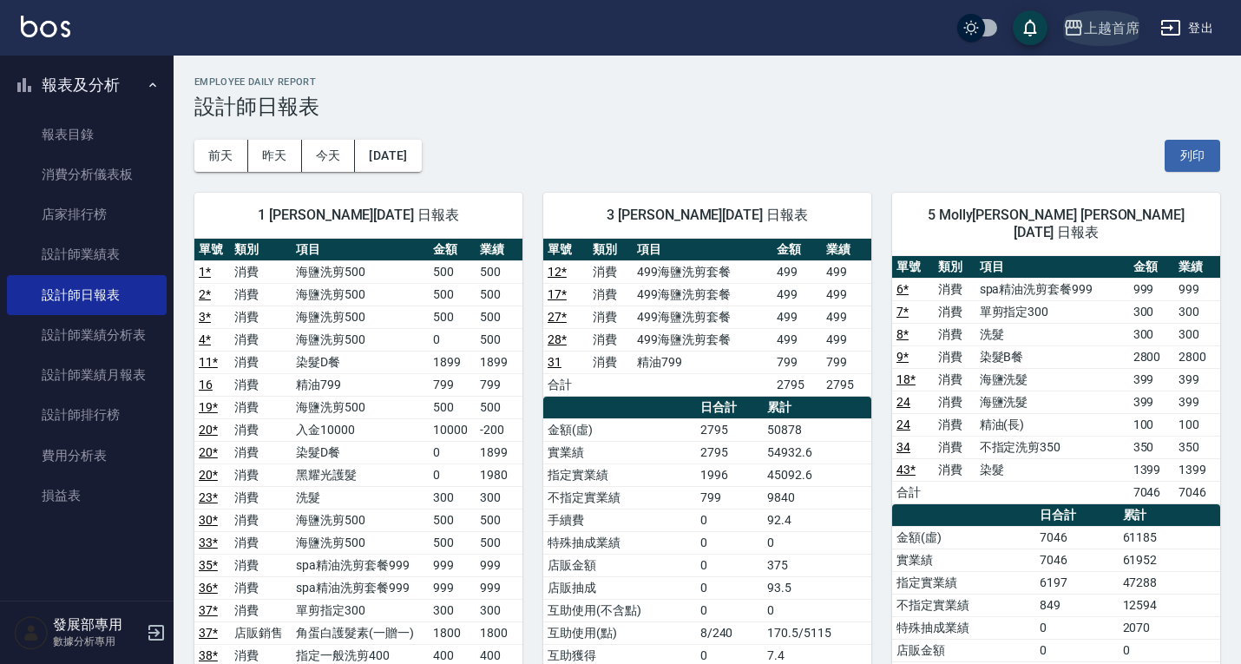
click at [1120, 23] on div "上越首席" at bounding box center [1112, 28] width 56 height 22
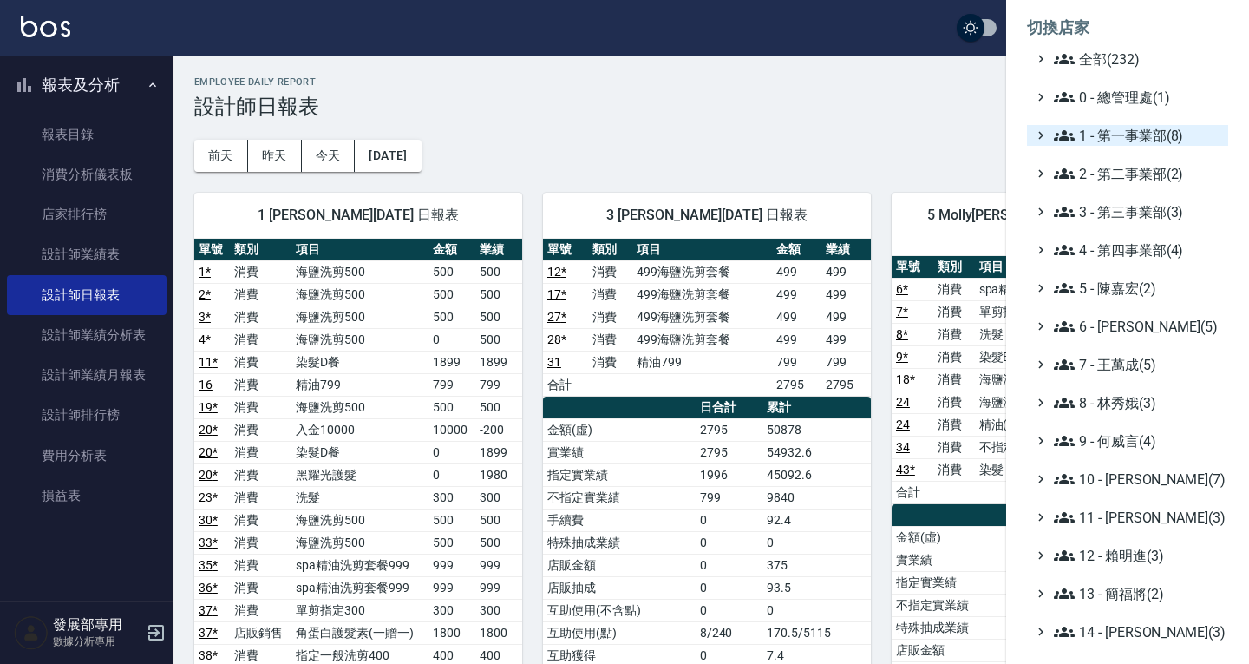
click at [1119, 134] on span "1 - 第一事業部(8)" at bounding box center [1137, 135] width 167 height 21
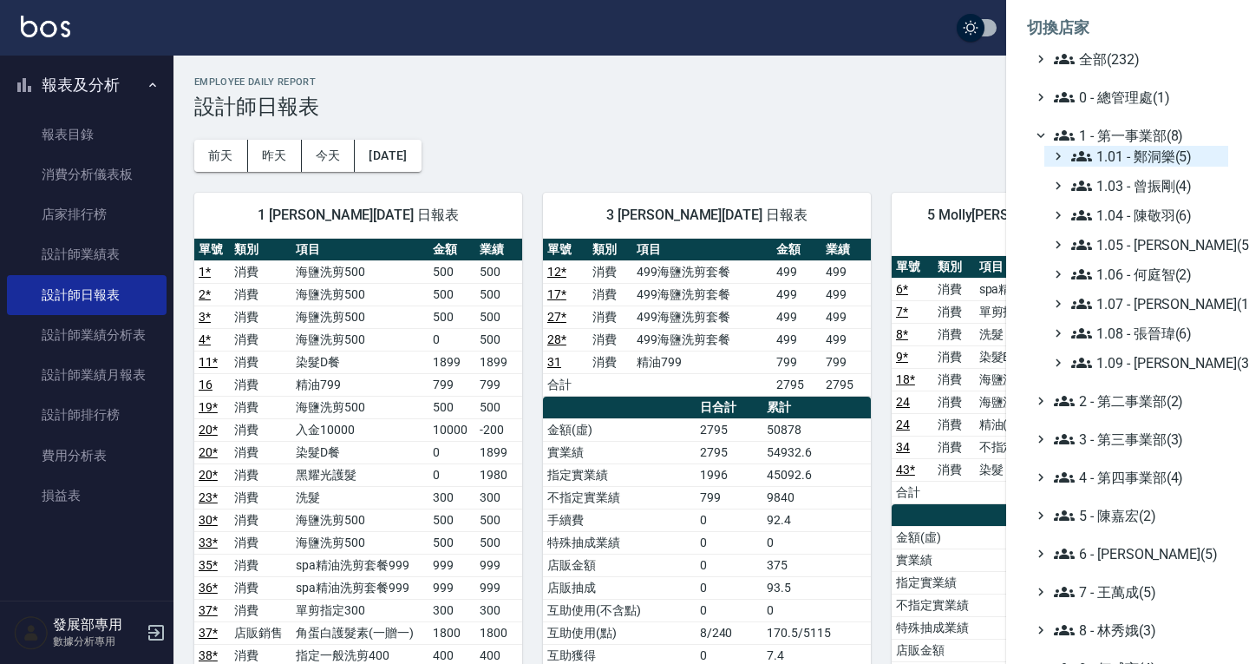
click at [1135, 166] on span "1.01 - 鄭洞樂(5)" at bounding box center [1147, 156] width 150 height 21
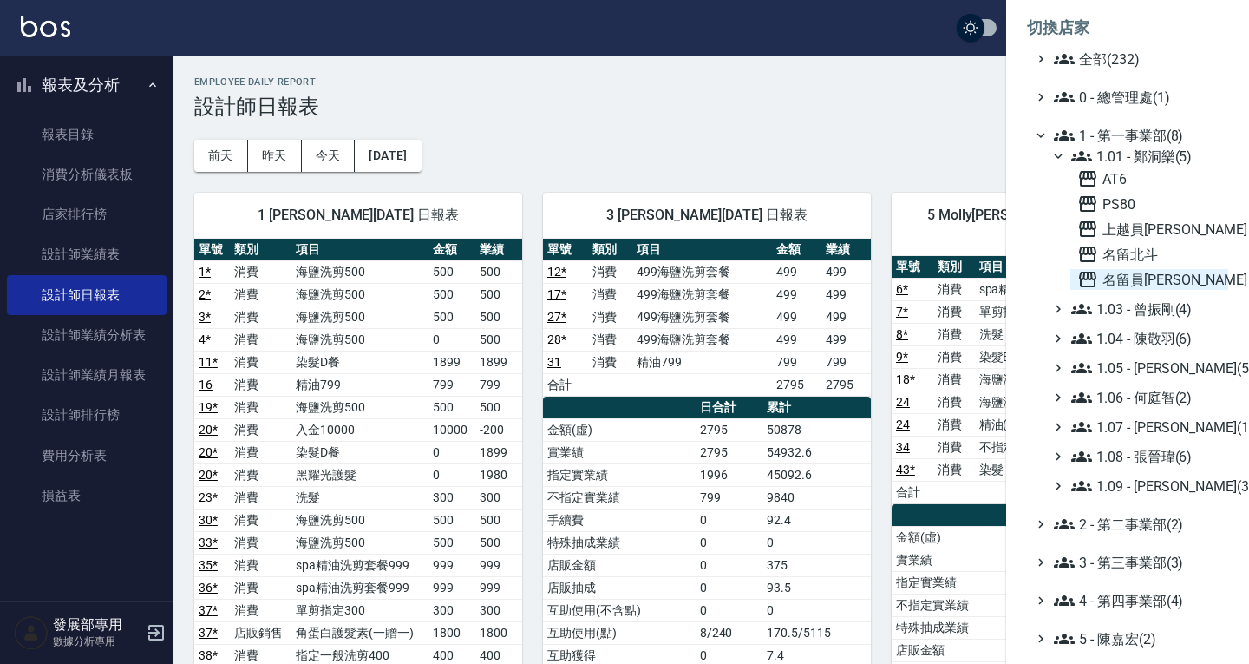
click at [1141, 271] on span "名留員林中正" at bounding box center [1150, 279] width 144 height 21
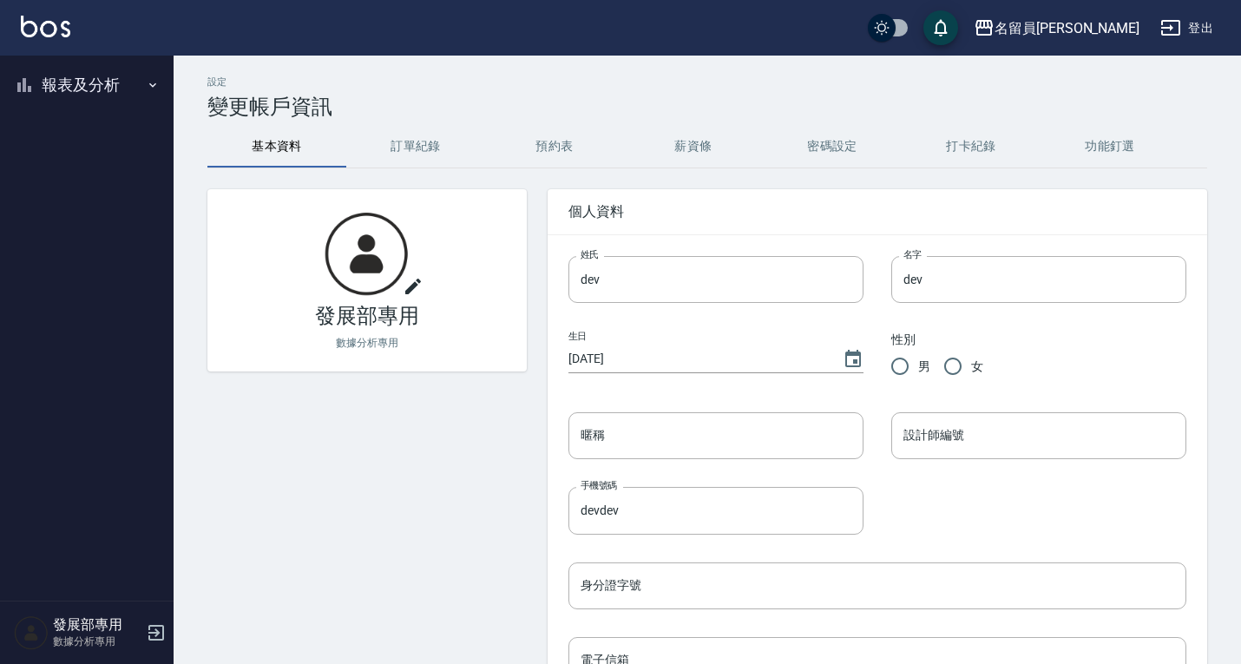
click at [57, 78] on button "報表及分析" at bounding box center [87, 84] width 160 height 45
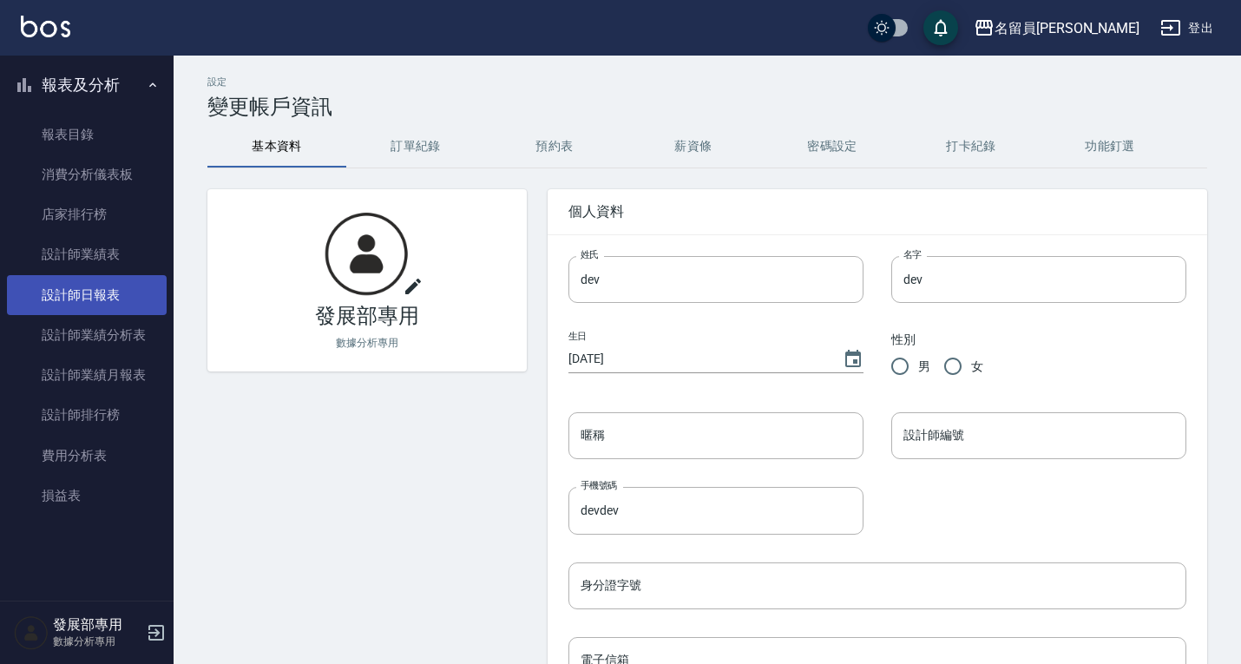
click at [115, 301] on link "設計師日報表" at bounding box center [87, 295] width 160 height 40
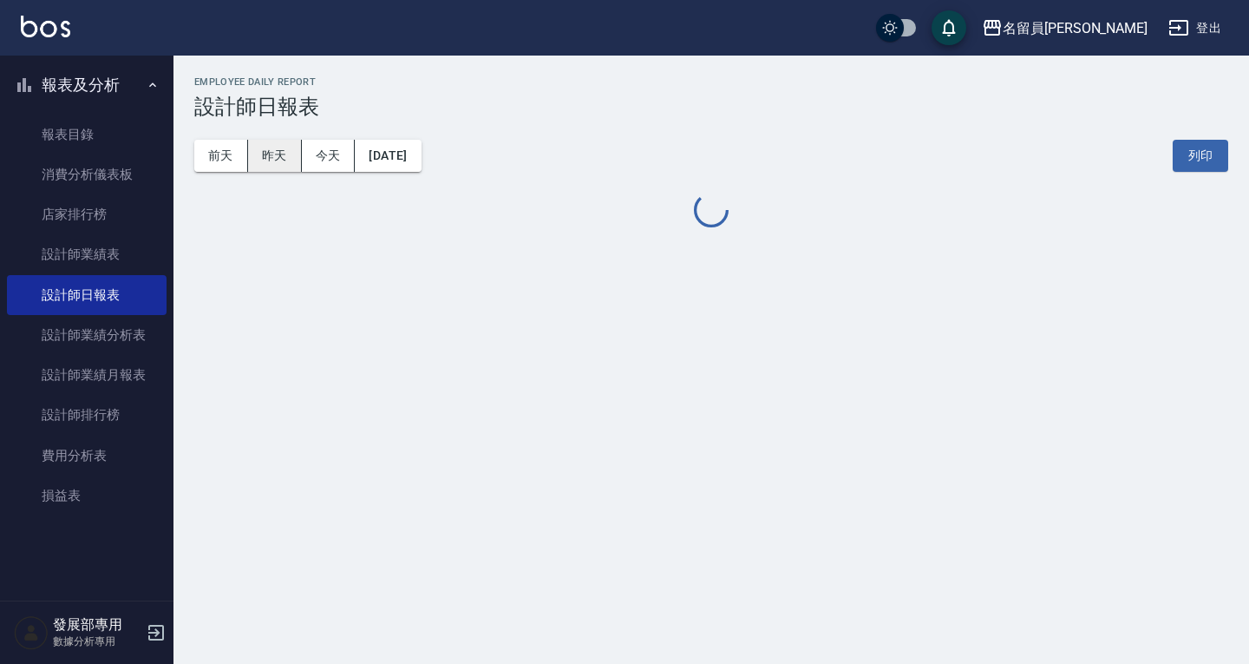
click at [285, 149] on button "昨天" at bounding box center [275, 156] width 54 height 32
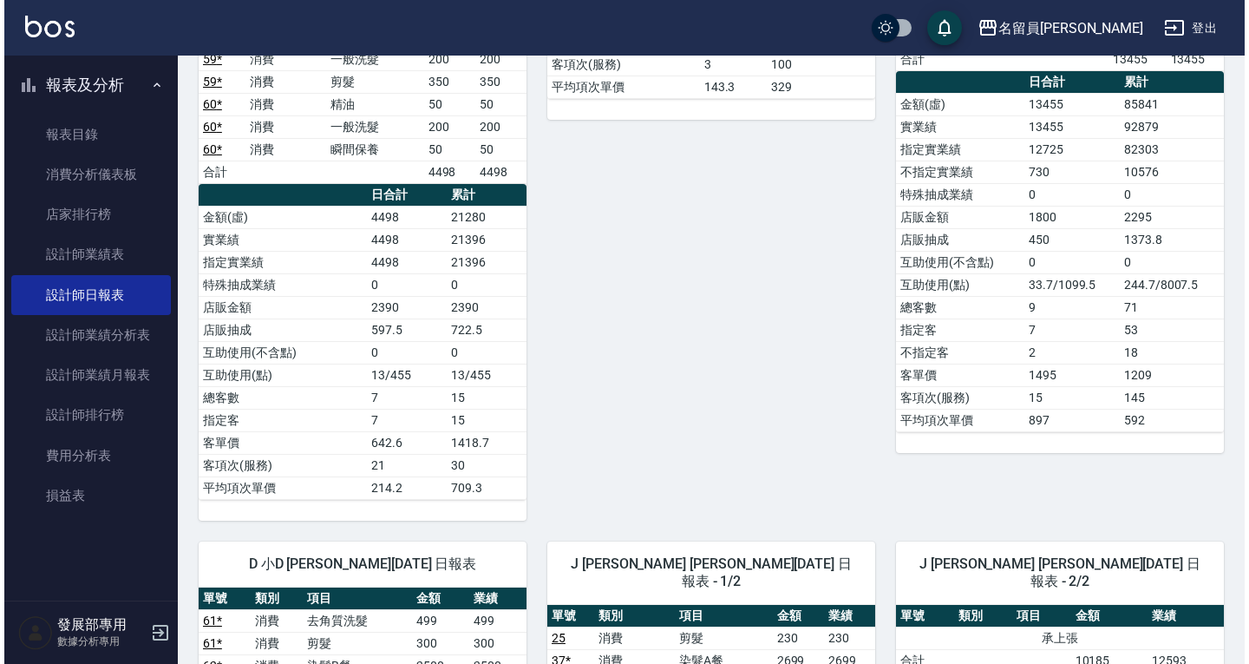
scroll to position [614, 0]
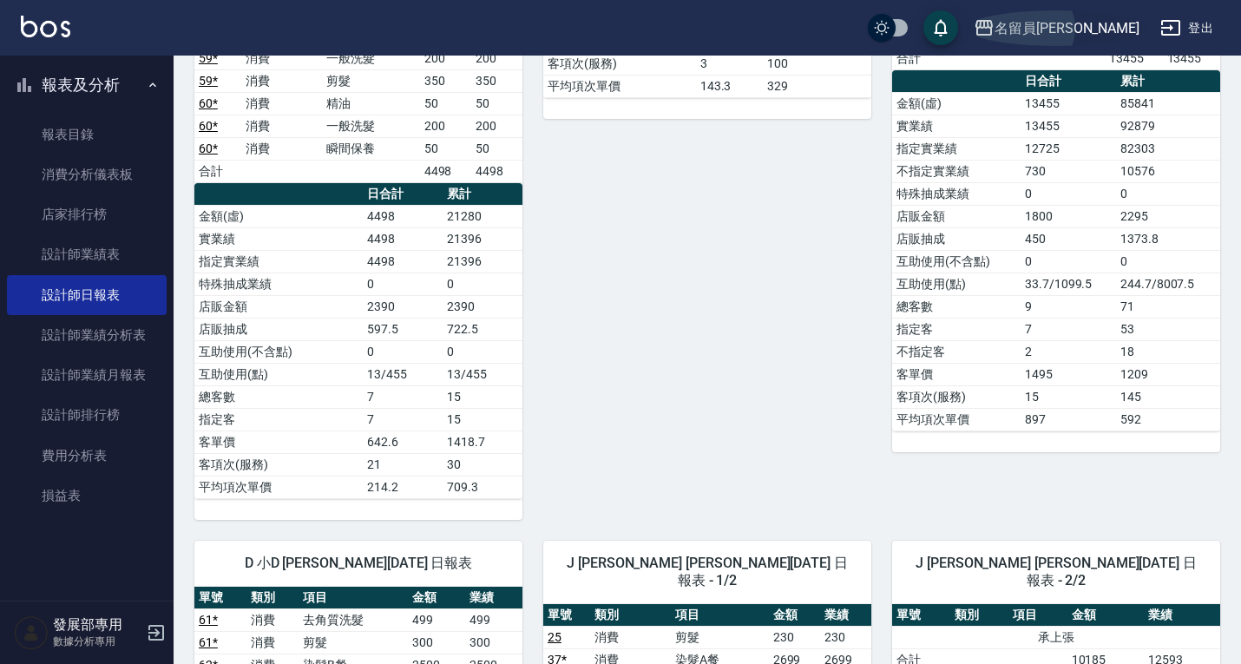
click at [994, 23] on icon "button" at bounding box center [983, 27] width 21 height 21
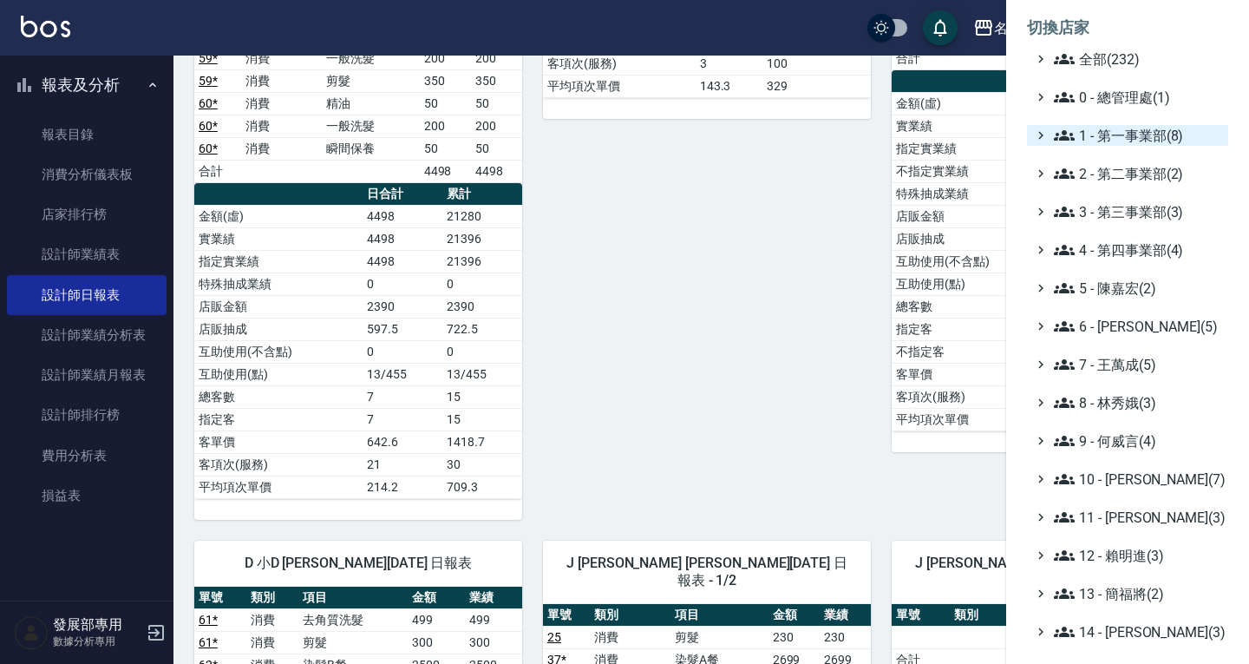
click at [1137, 140] on span "1 - 第一事業部(8)" at bounding box center [1137, 135] width 167 height 21
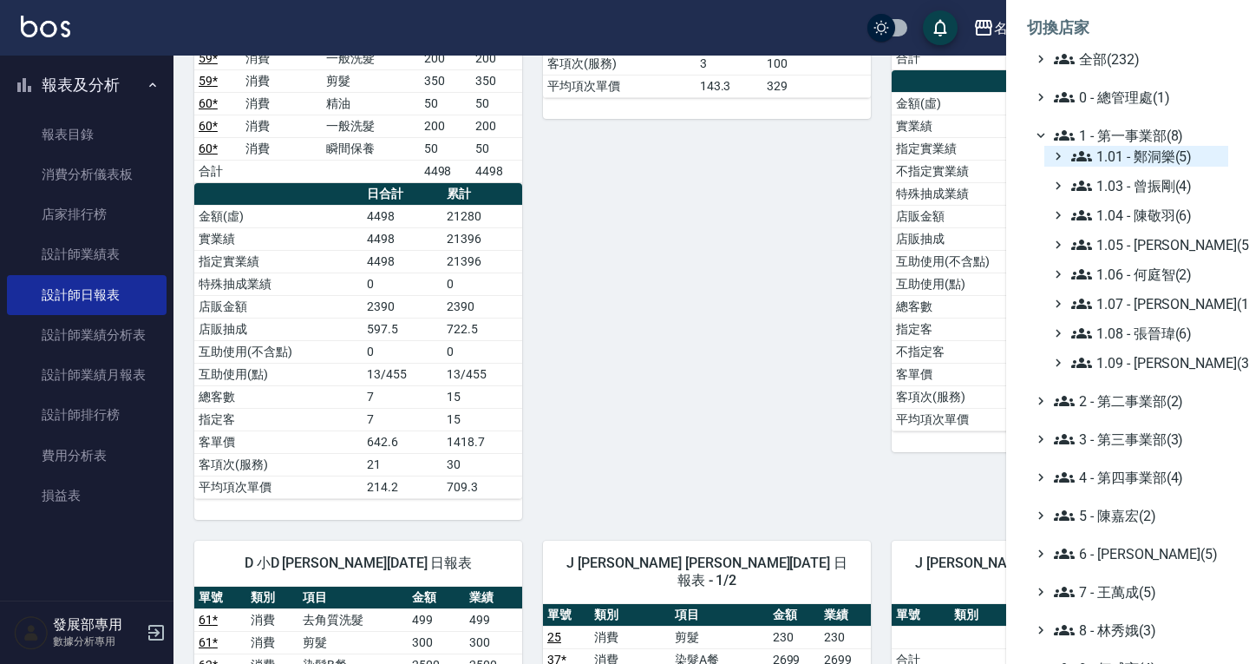
click at [1131, 150] on span "1.01 - 鄭洞樂(5)" at bounding box center [1147, 156] width 150 height 21
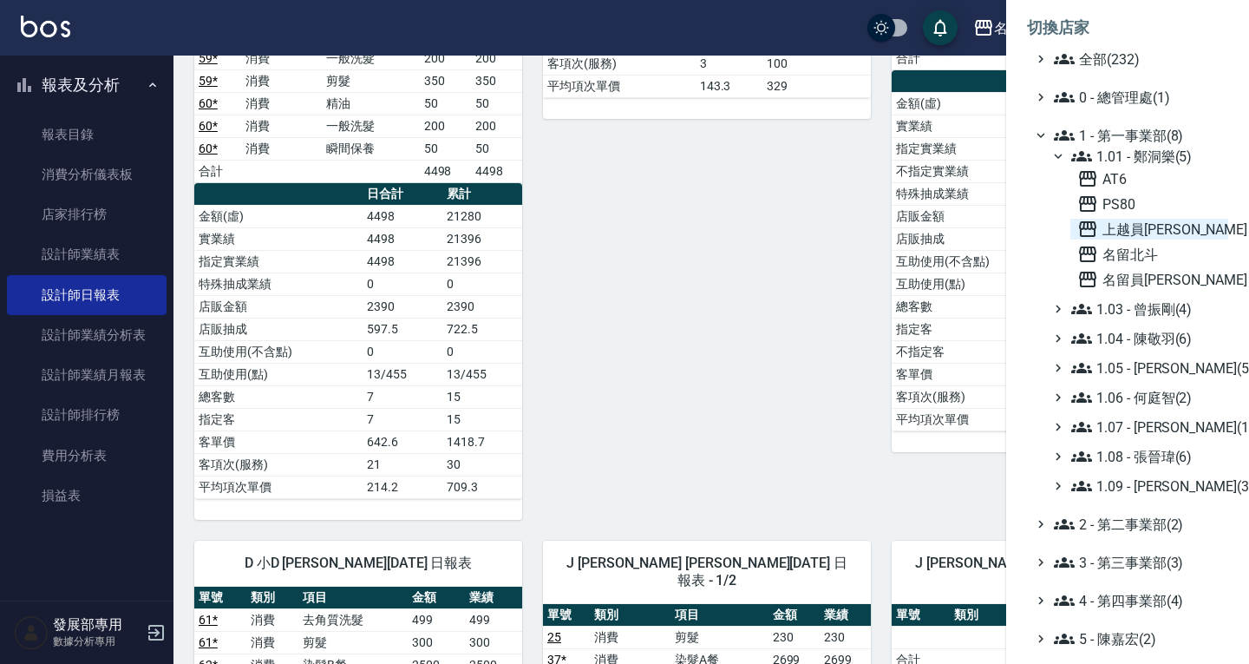
click at [1131, 237] on span "上越員林" at bounding box center [1150, 229] width 144 height 21
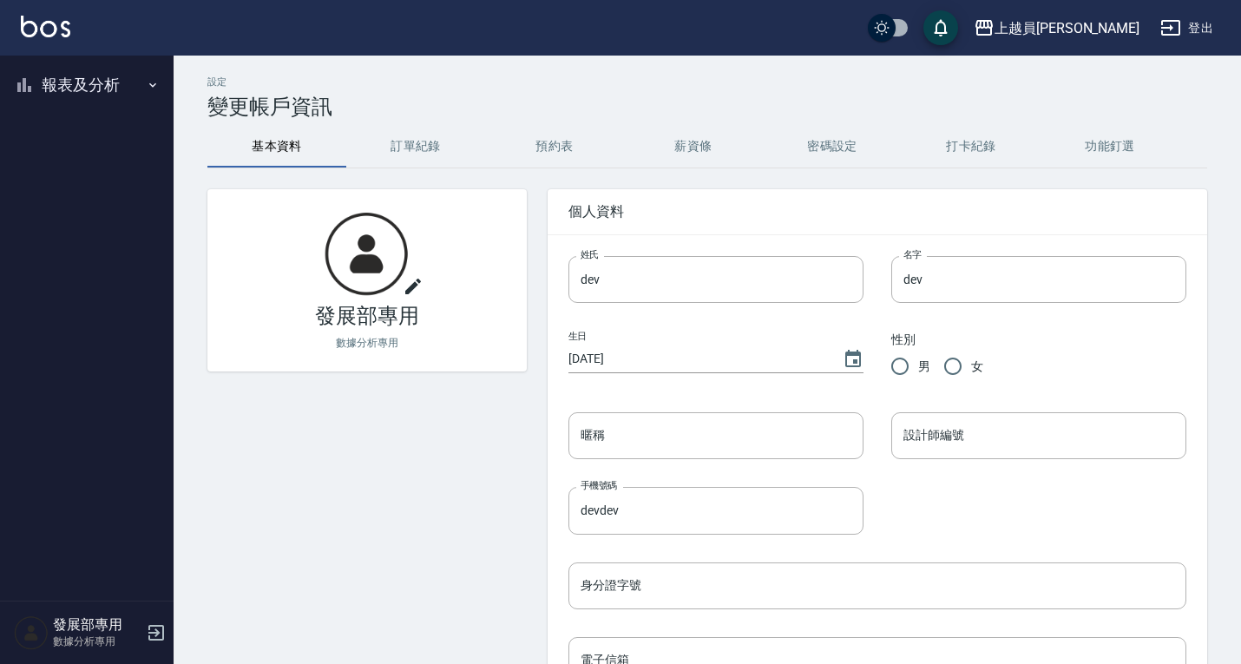
click at [94, 80] on button "報表及分析" at bounding box center [87, 84] width 160 height 45
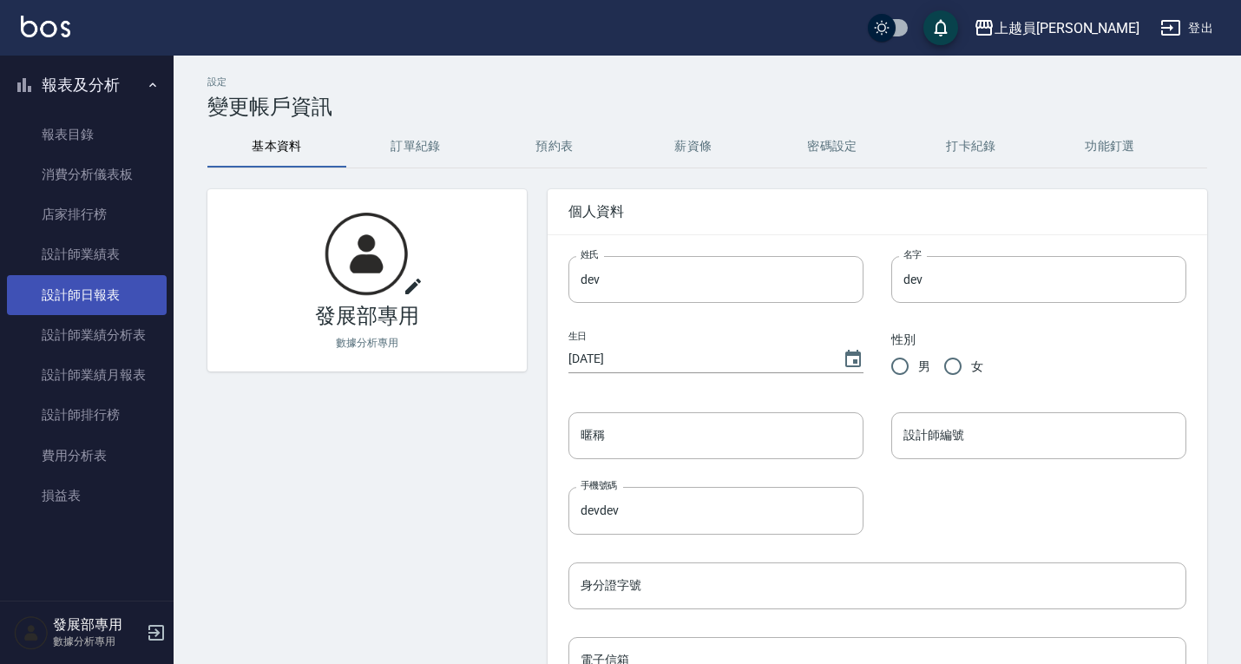
click at [106, 301] on link "設計師日報表" at bounding box center [87, 295] width 160 height 40
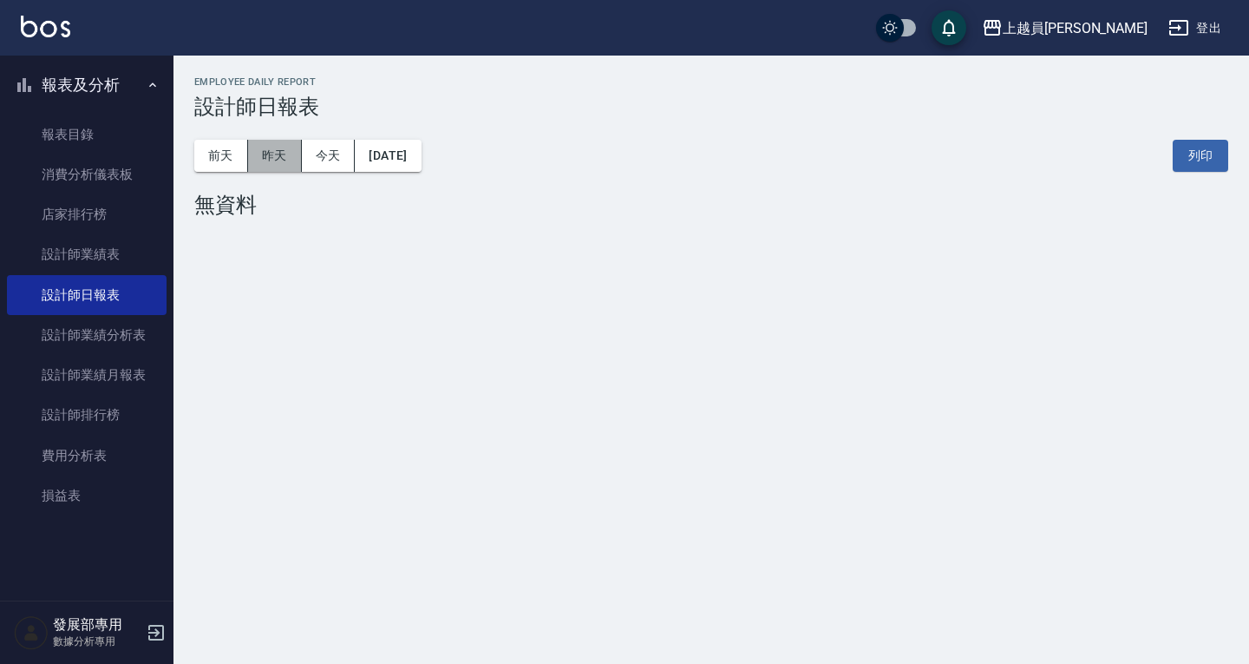
click at [290, 153] on button "昨天" at bounding box center [275, 156] width 54 height 32
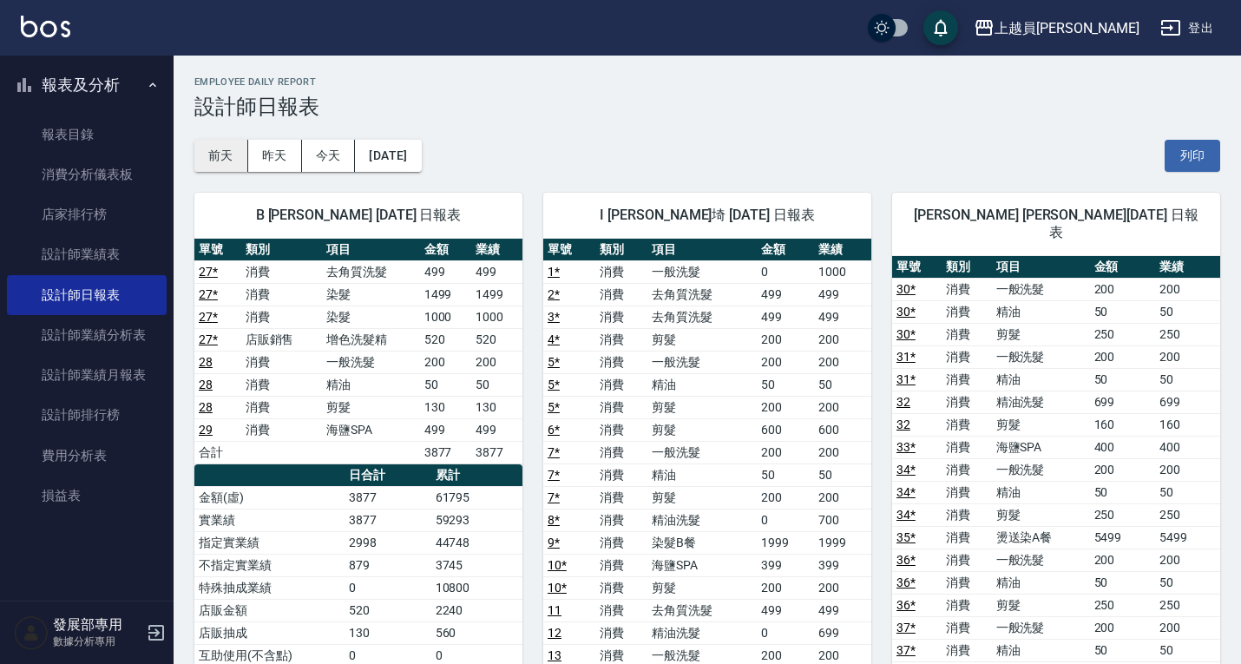
click at [226, 154] on button "前天" at bounding box center [221, 156] width 54 height 32
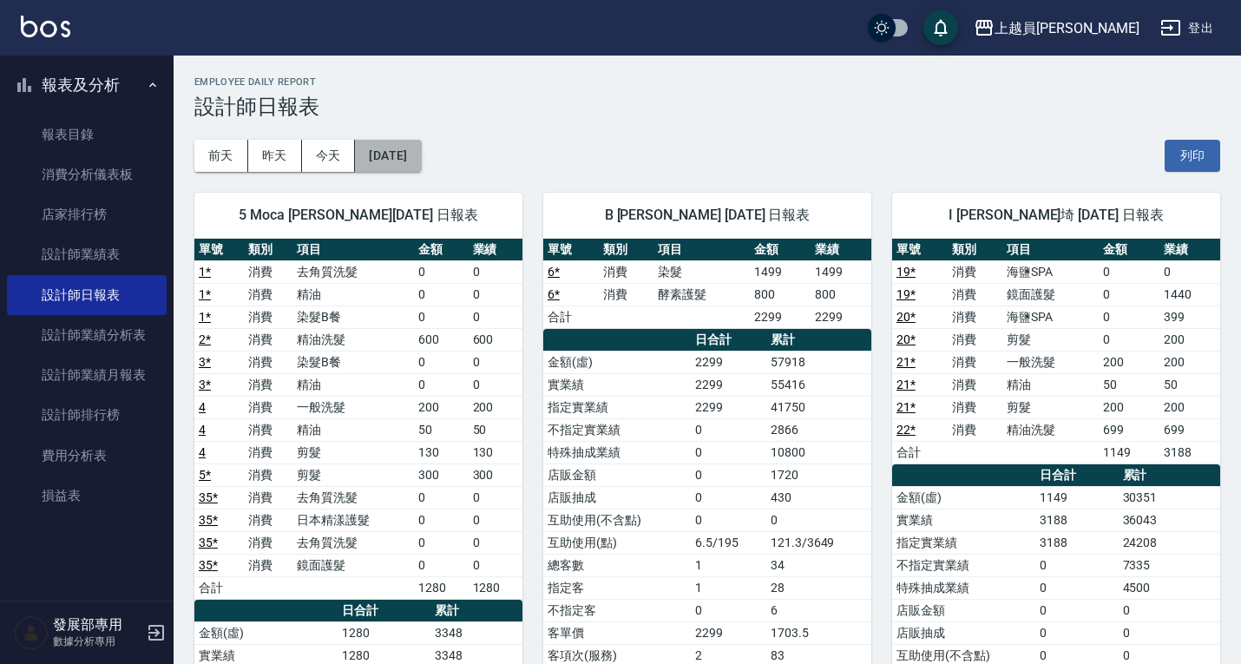
click at [409, 169] on button "[DATE]" at bounding box center [388, 156] width 66 height 32
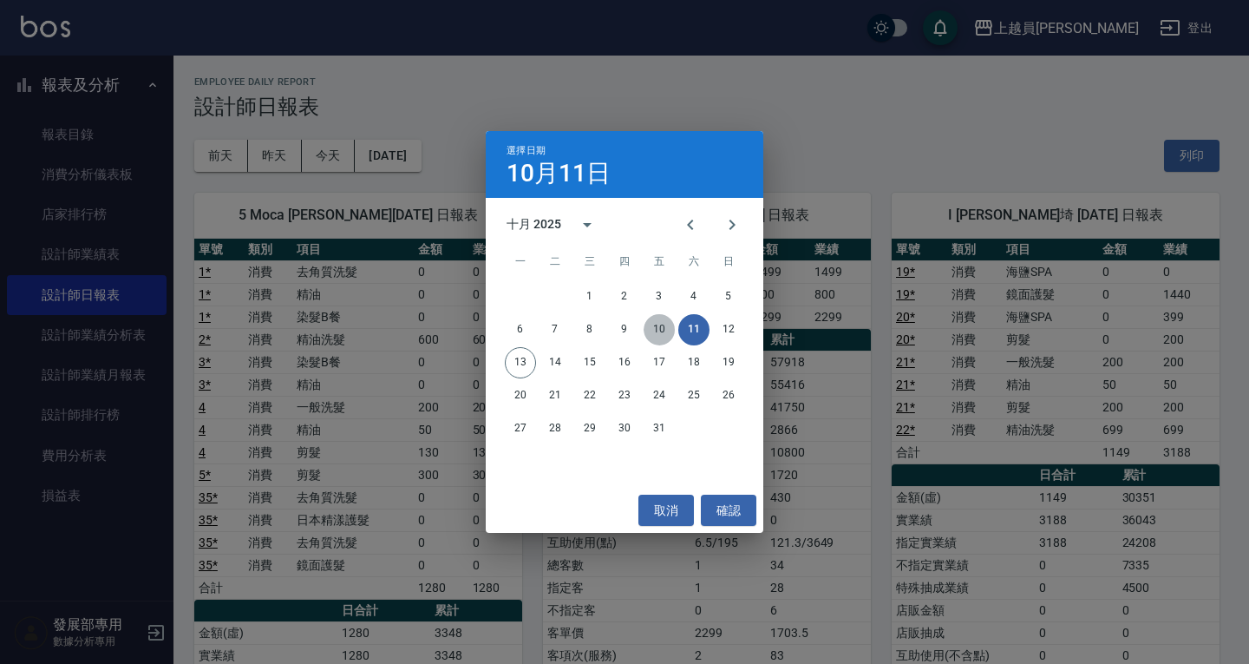
click at [665, 332] on button "10" at bounding box center [659, 329] width 31 height 31
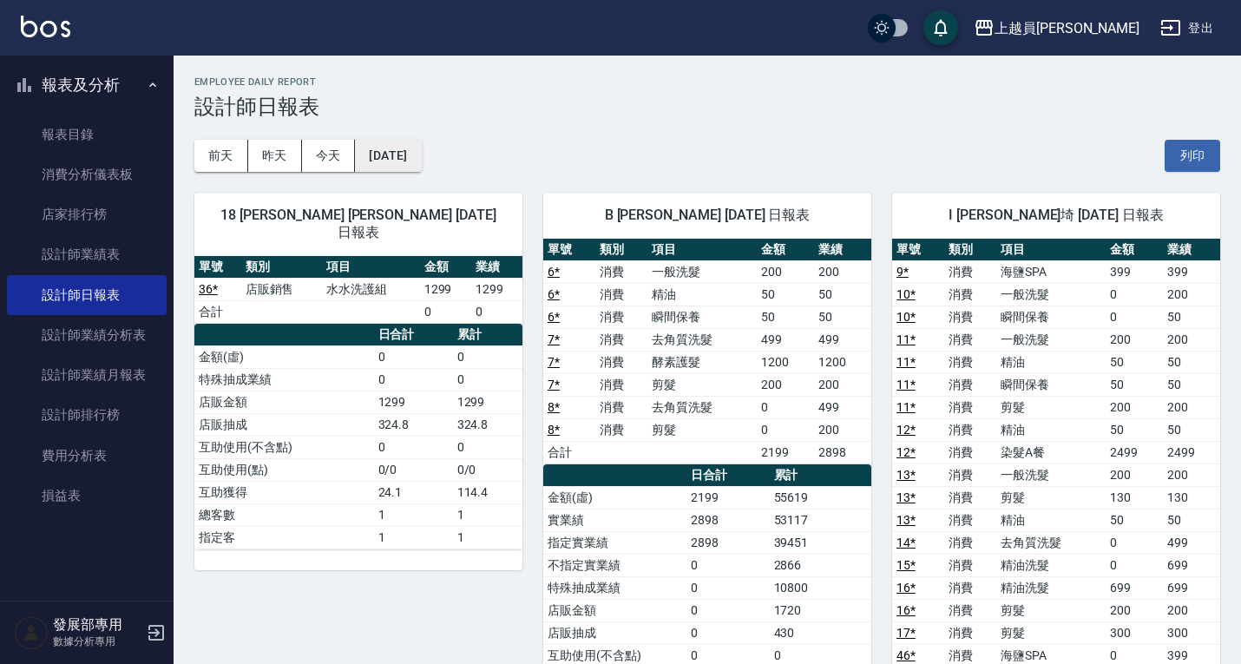
click at [386, 152] on button "2025/10/10" at bounding box center [388, 156] width 66 height 32
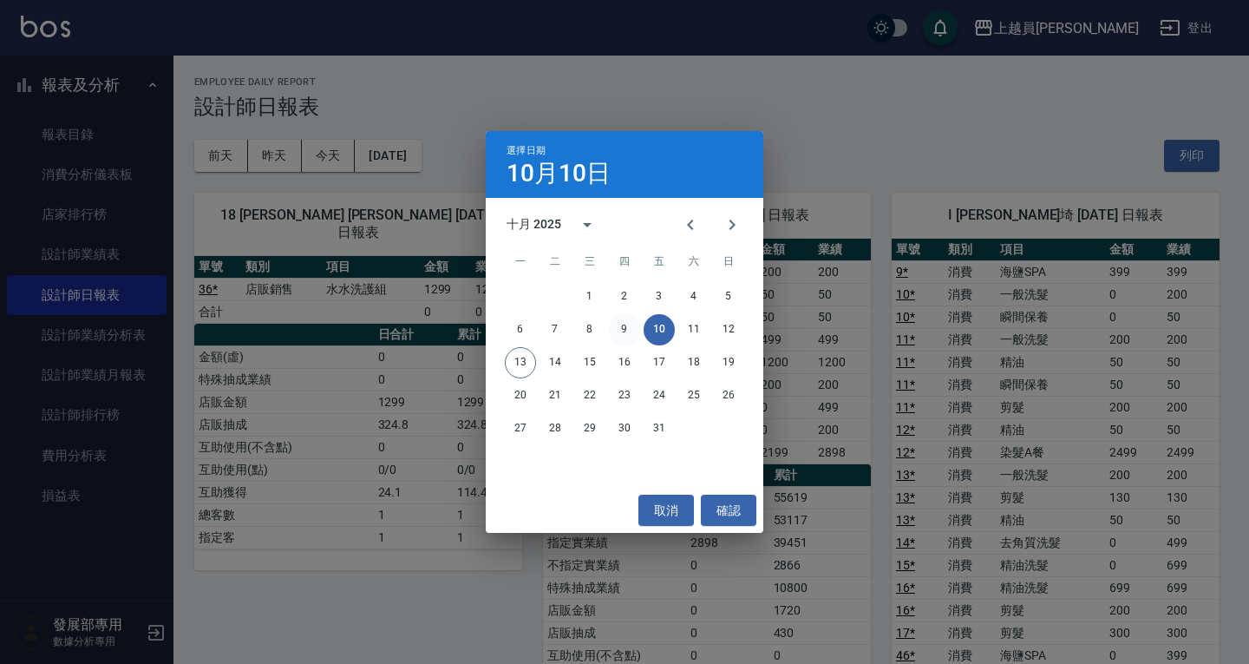
click at [615, 330] on button "9" at bounding box center [624, 329] width 31 height 31
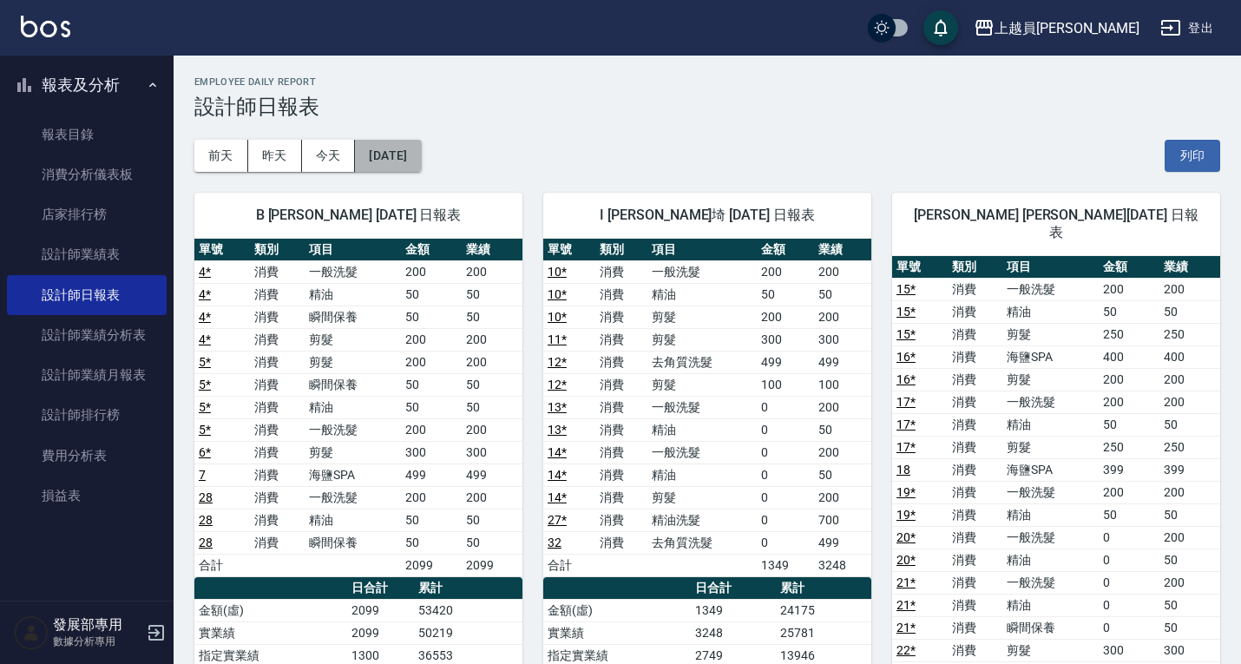
click at [380, 151] on button "2025/10/09" at bounding box center [388, 156] width 66 height 32
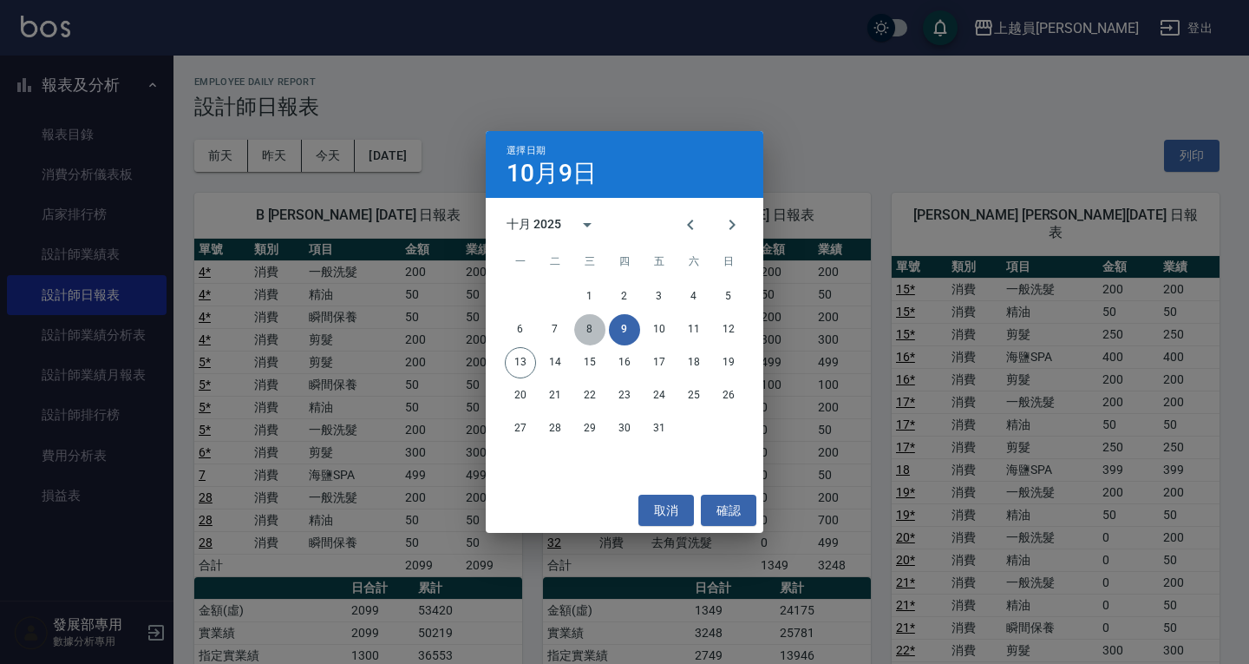
click at [588, 325] on button "8" at bounding box center [589, 329] width 31 height 31
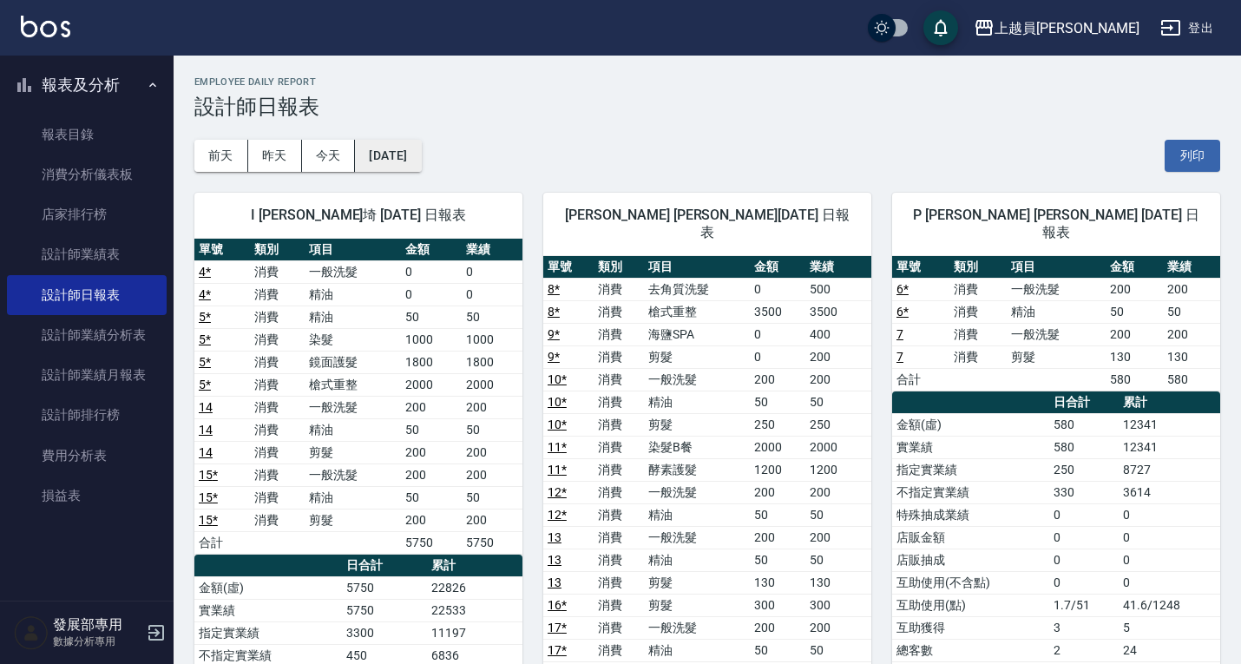
click at [404, 165] on button "2025/10/08" at bounding box center [388, 156] width 66 height 32
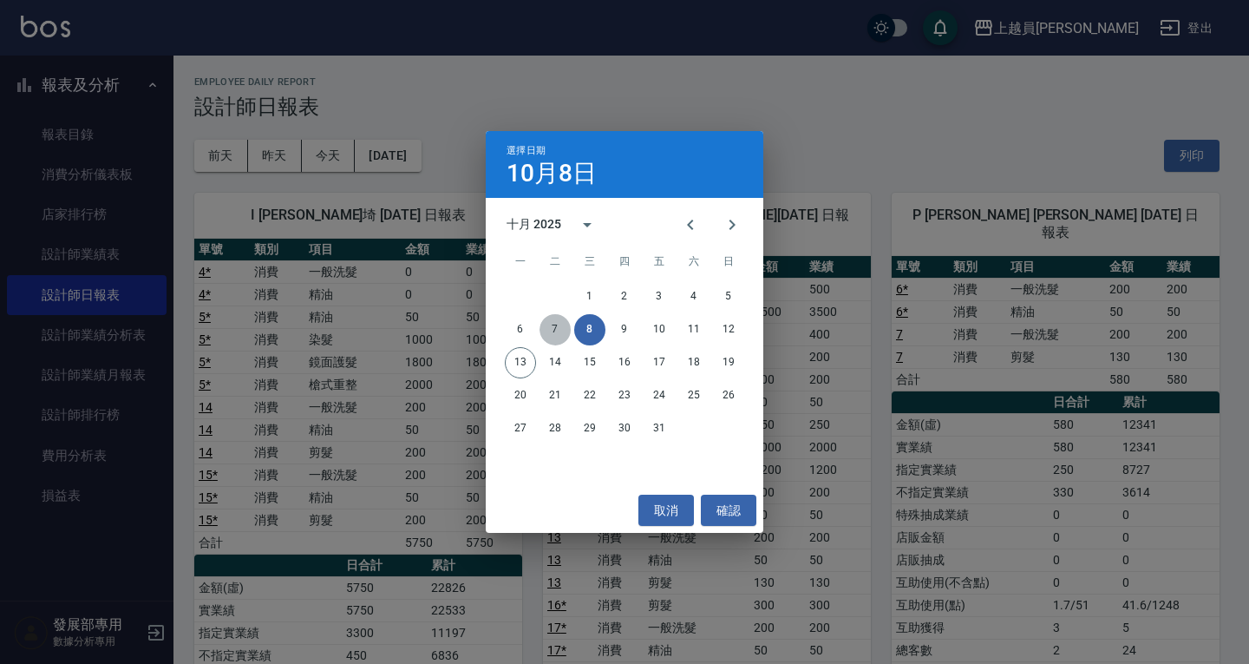
click at [558, 327] on button "7" at bounding box center [555, 329] width 31 height 31
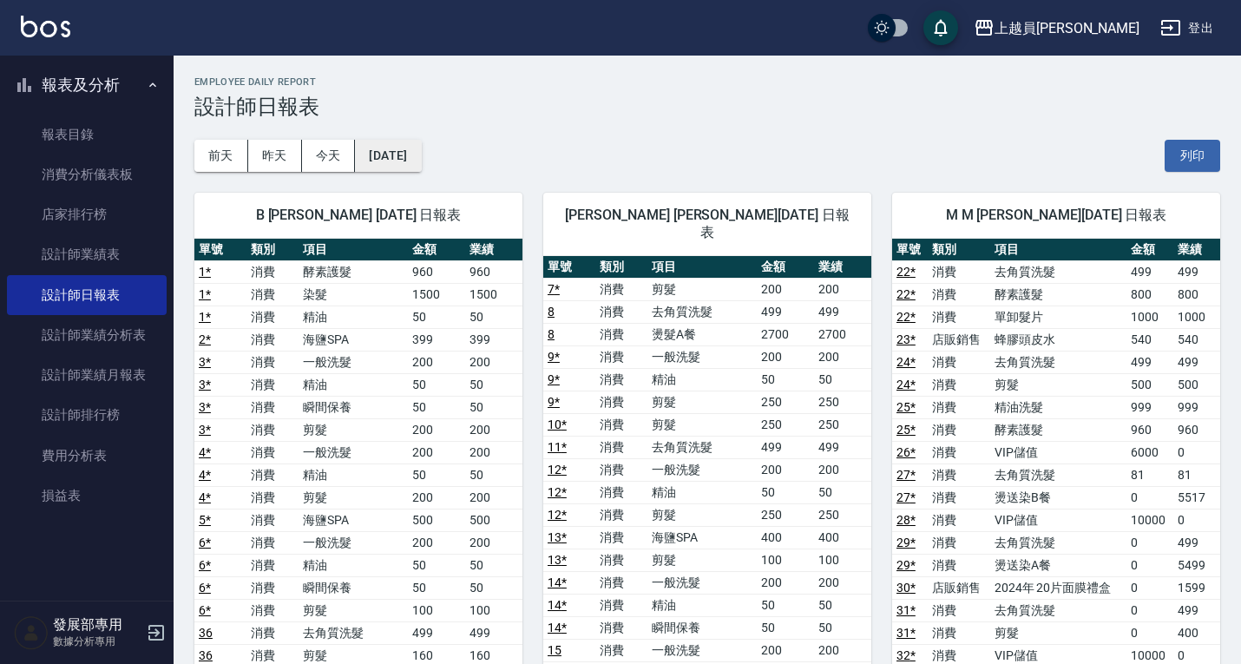
click at [421, 160] on button "2025/10/07" at bounding box center [388, 156] width 66 height 32
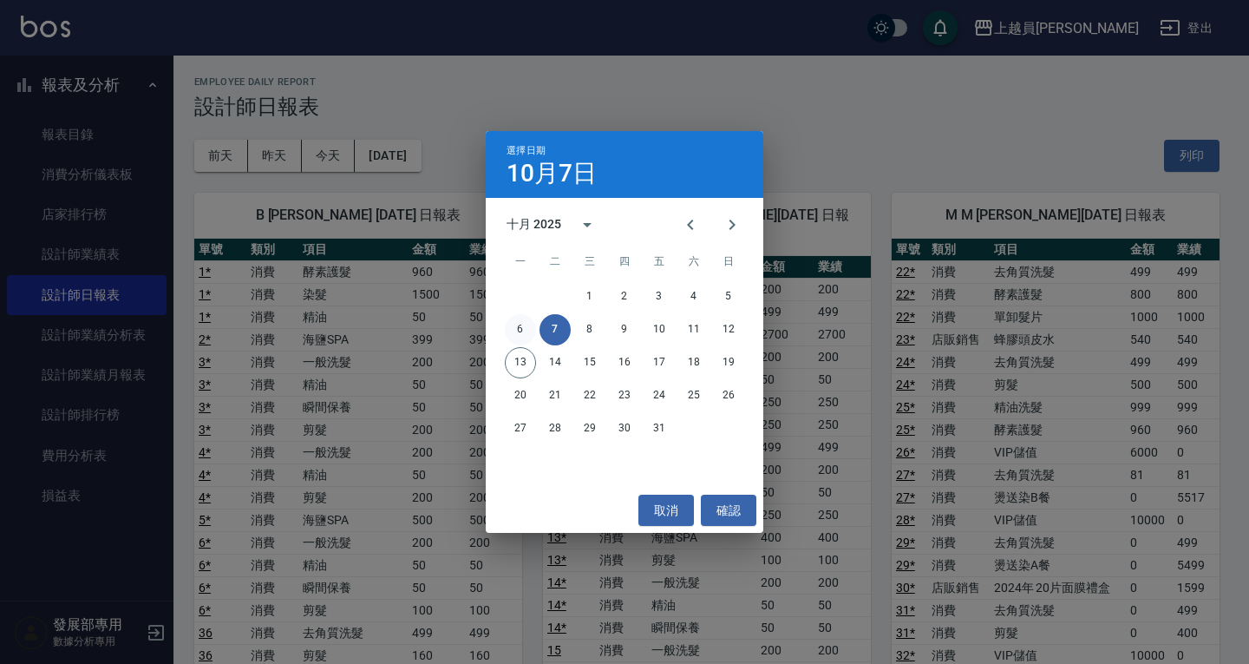
click at [515, 330] on button "6" at bounding box center [520, 329] width 31 height 31
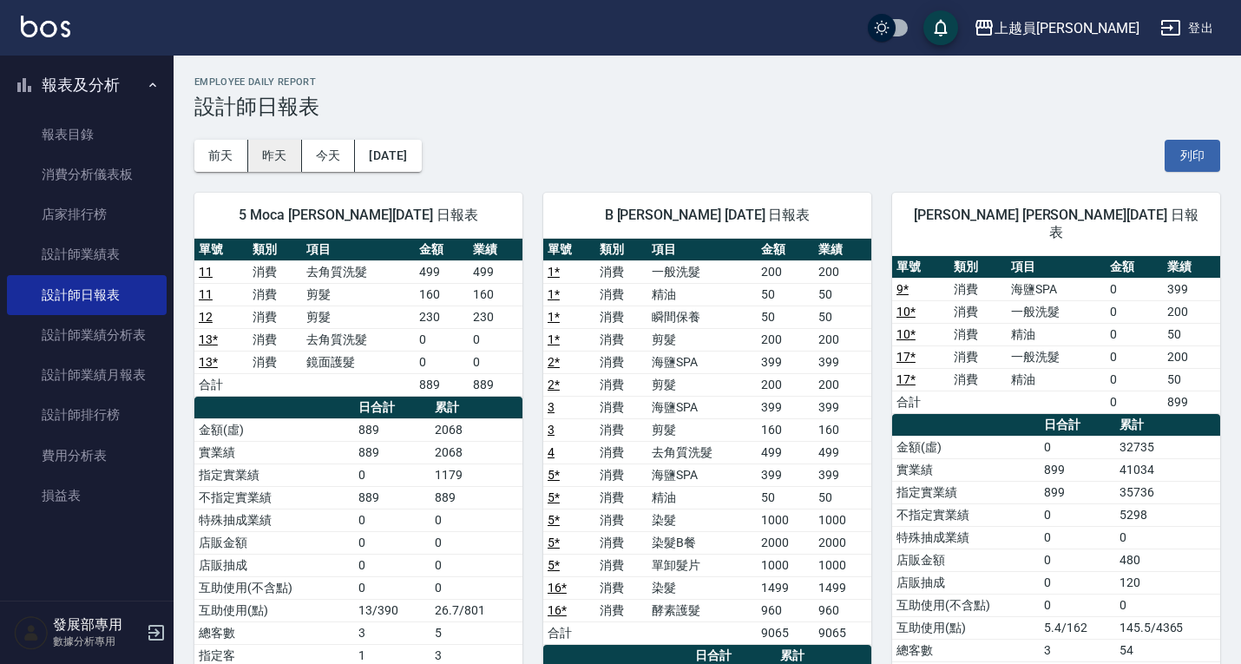
click at [281, 153] on button "昨天" at bounding box center [275, 156] width 54 height 32
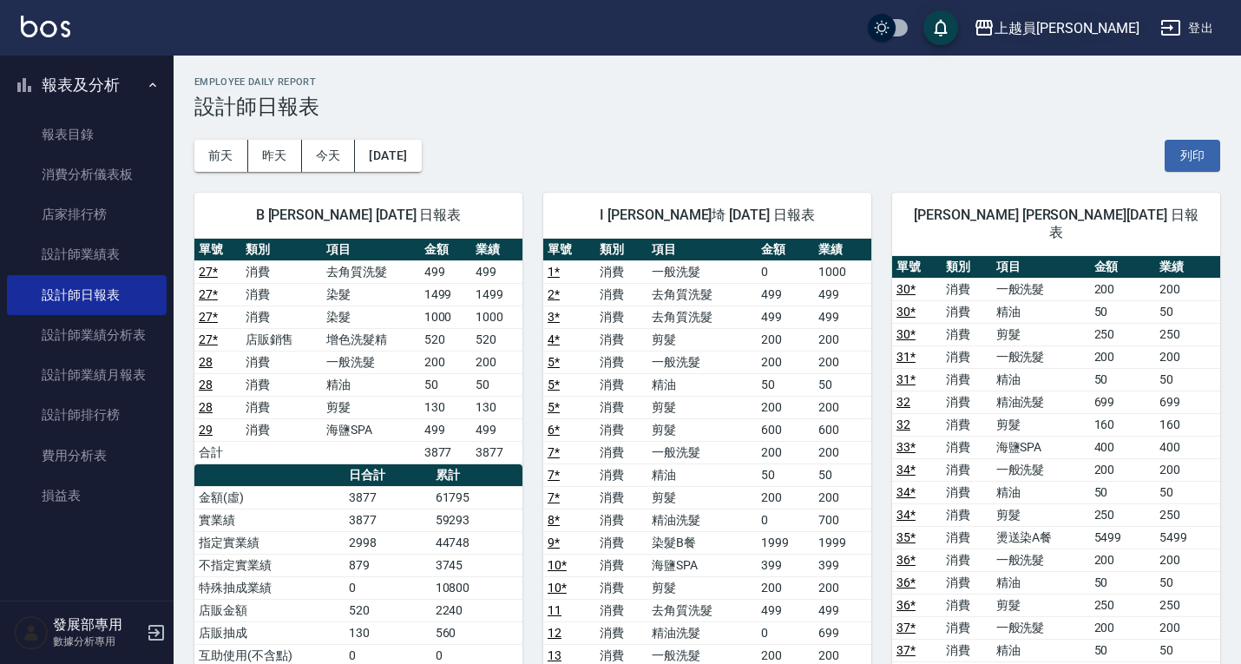
click at [1126, 24] on div "上越員林" at bounding box center [1066, 28] width 145 height 22
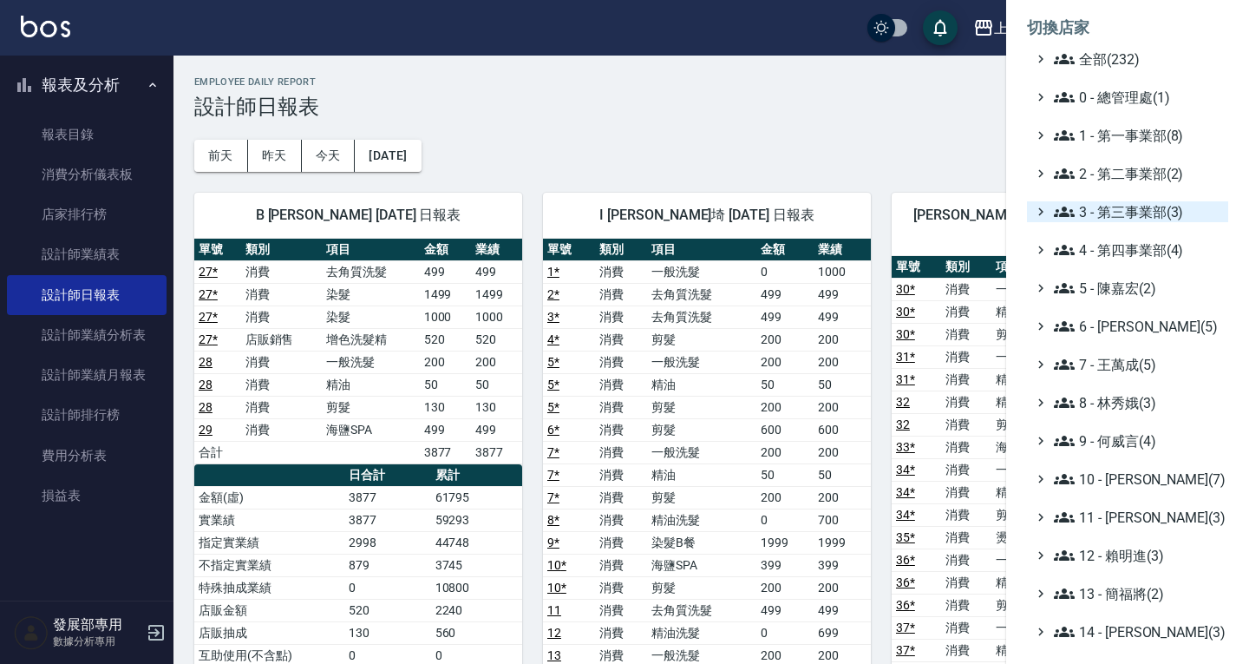
click at [1088, 215] on span "3 - 第三事業部(3)" at bounding box center [1137, 211] width 167 height 21
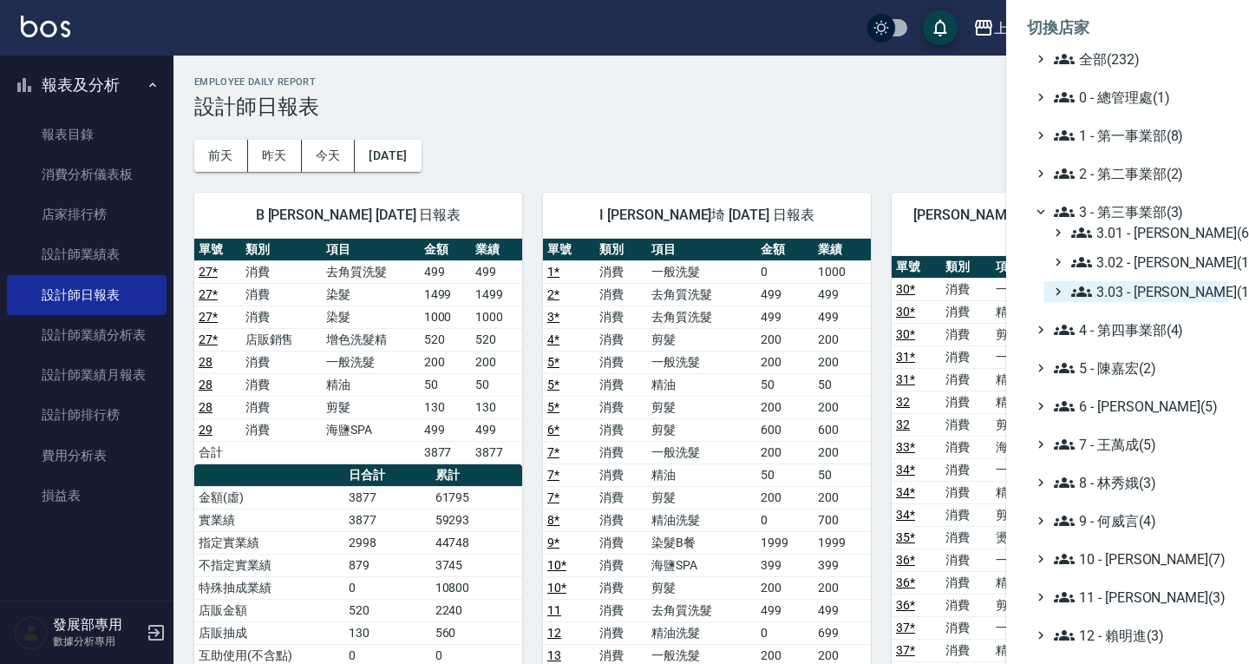
click at [1126, 287] on span "3.03 - [PERSON_NAME](1)" at bounding box center [1147, 291] width 150 height 21
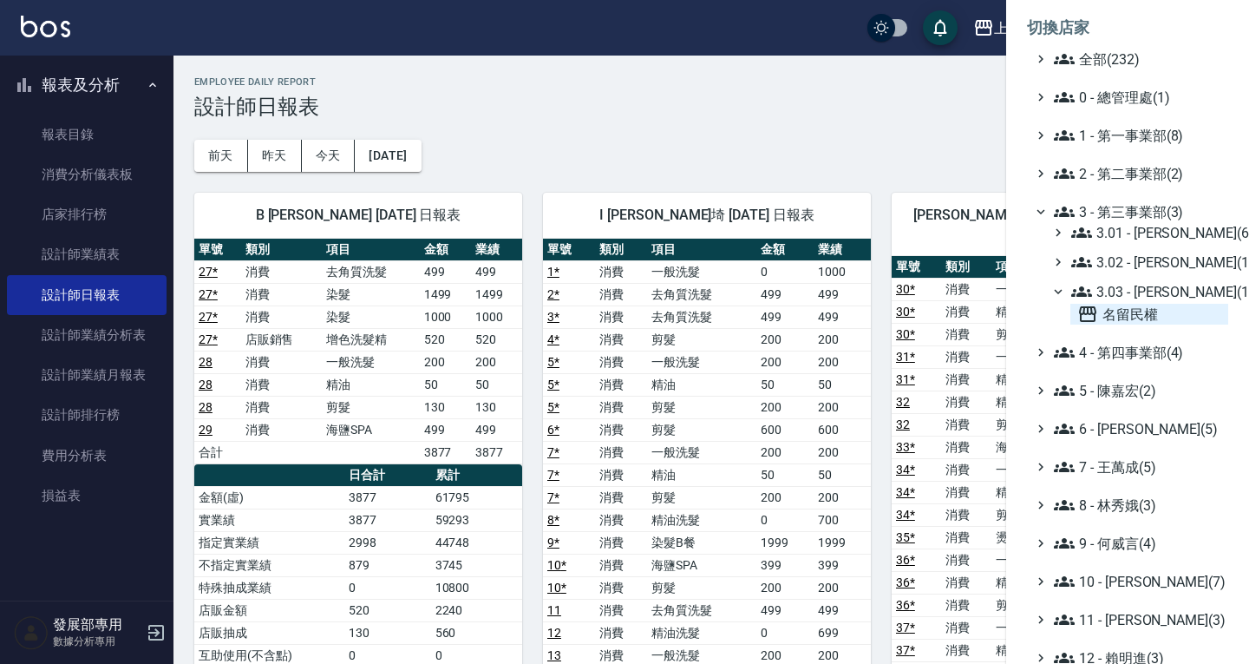
click at [1132, 308] on span "名留民權" at bounding box center [1150, 314] width 144 height 21
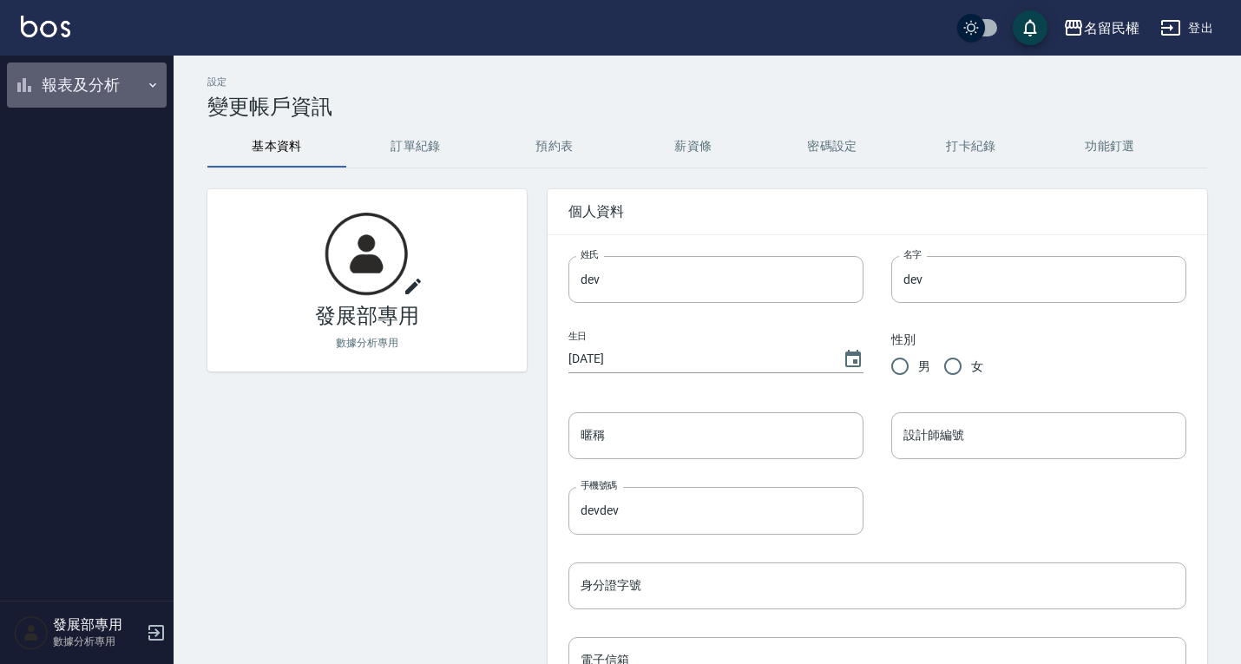
click at [90, 77] on button "報表及分析" at bounding box center [87, 84] width 160 height 45
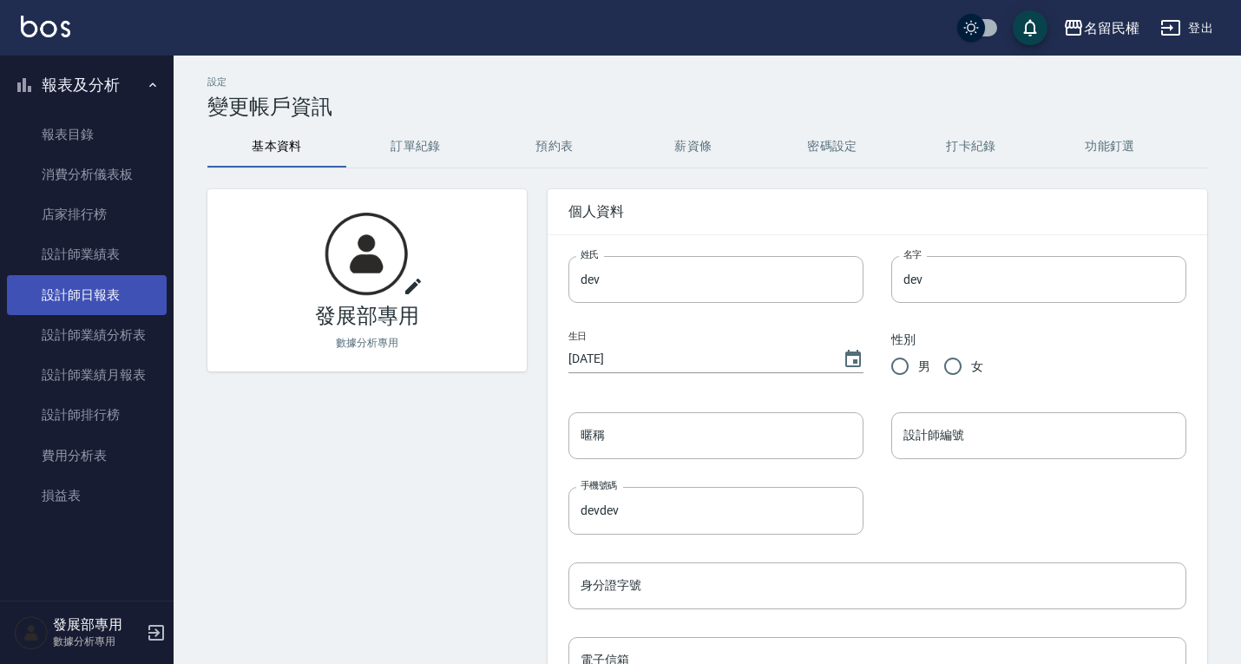
click at [101, 279] on link "設計師日報表" at bounding box center [87, 295] width 160 height 40
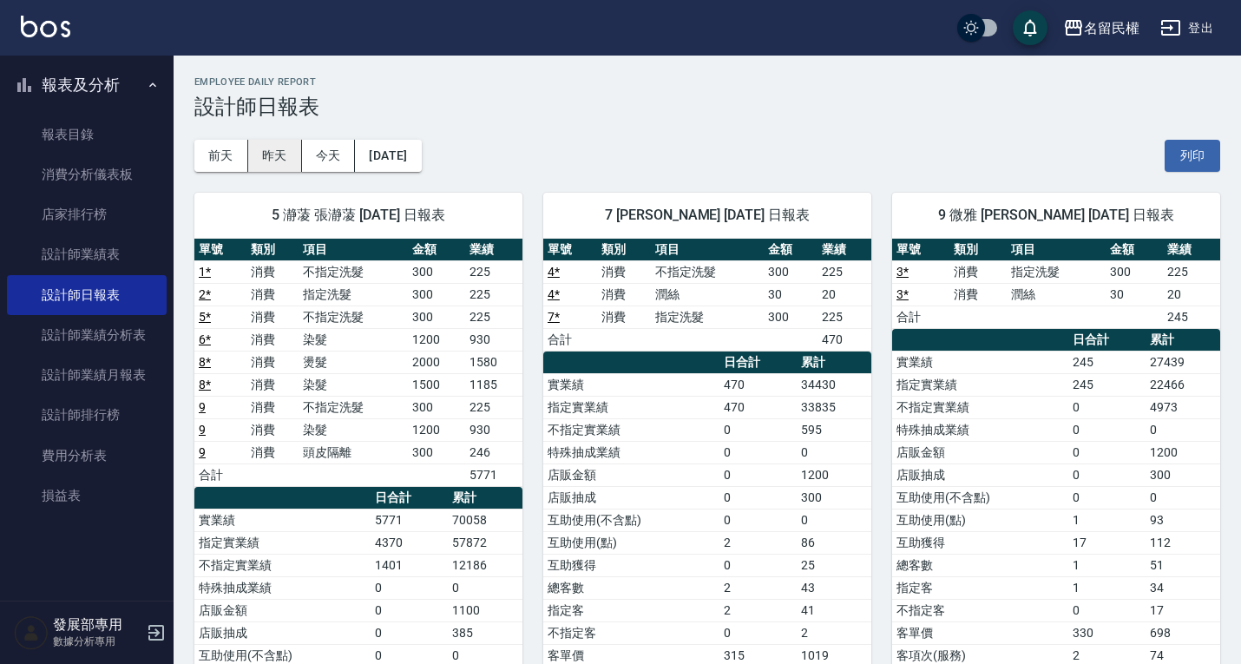
click at [269, 147] on button "昨天" at bounding box center [275, 156] width 54 height 32
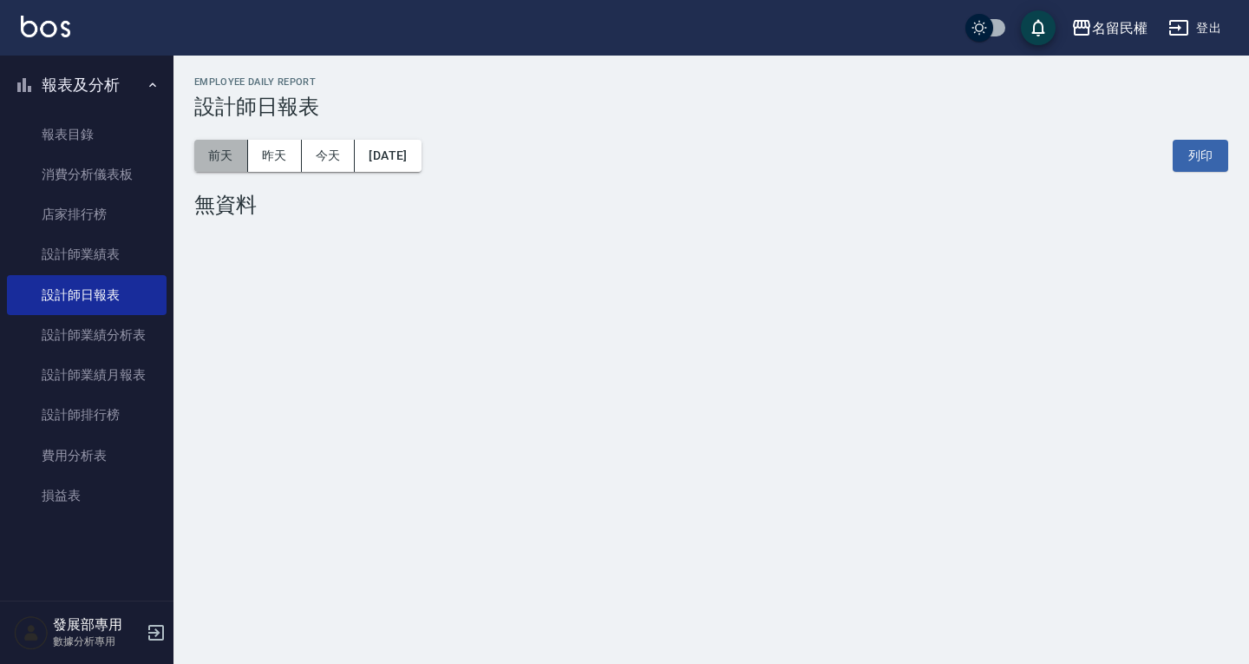
click at [209, 169] on button "前天" at bounding box center [221, 156] width 54 height 32
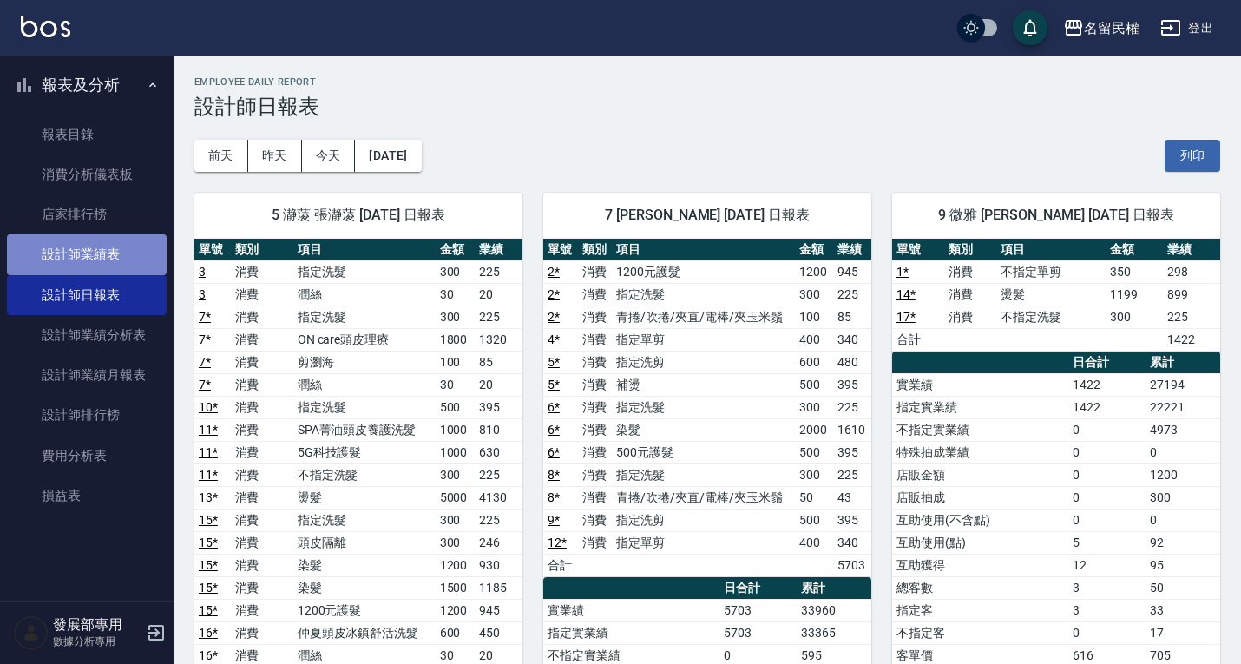
click at [81, 254] on link "設計師業績表" at bounding box center [87, 254] width 160 height 40
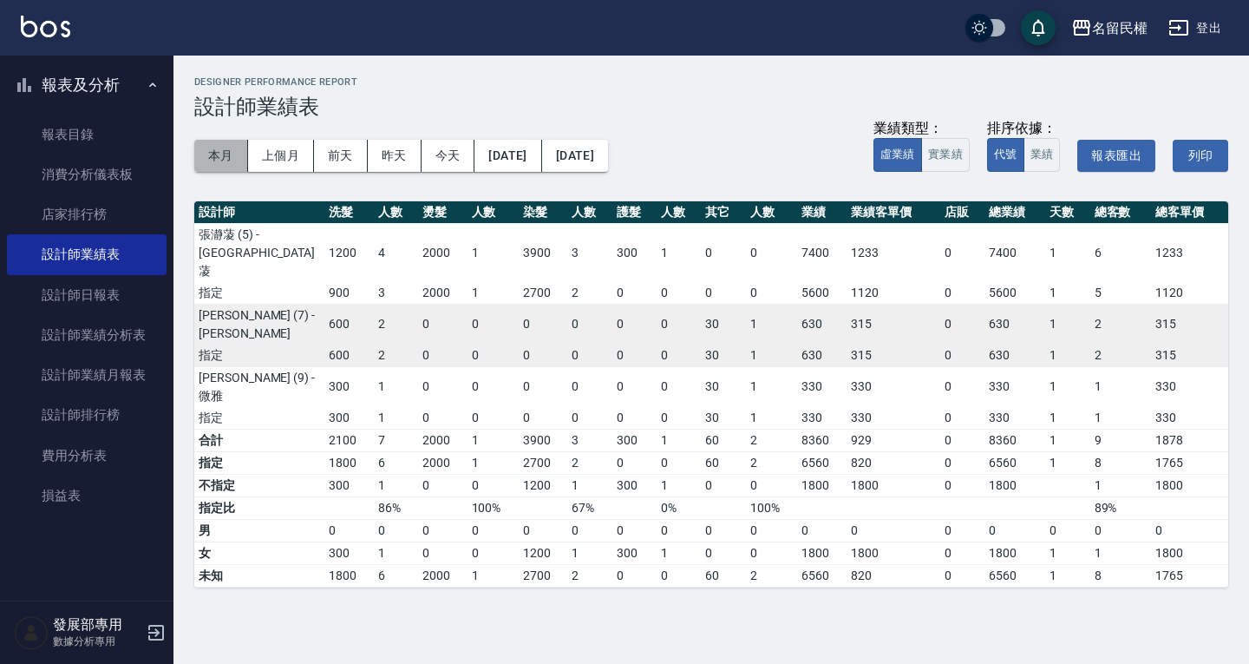
click at [224, 159] on button "本月" at bounding box center [221, 156] width 54 height 32
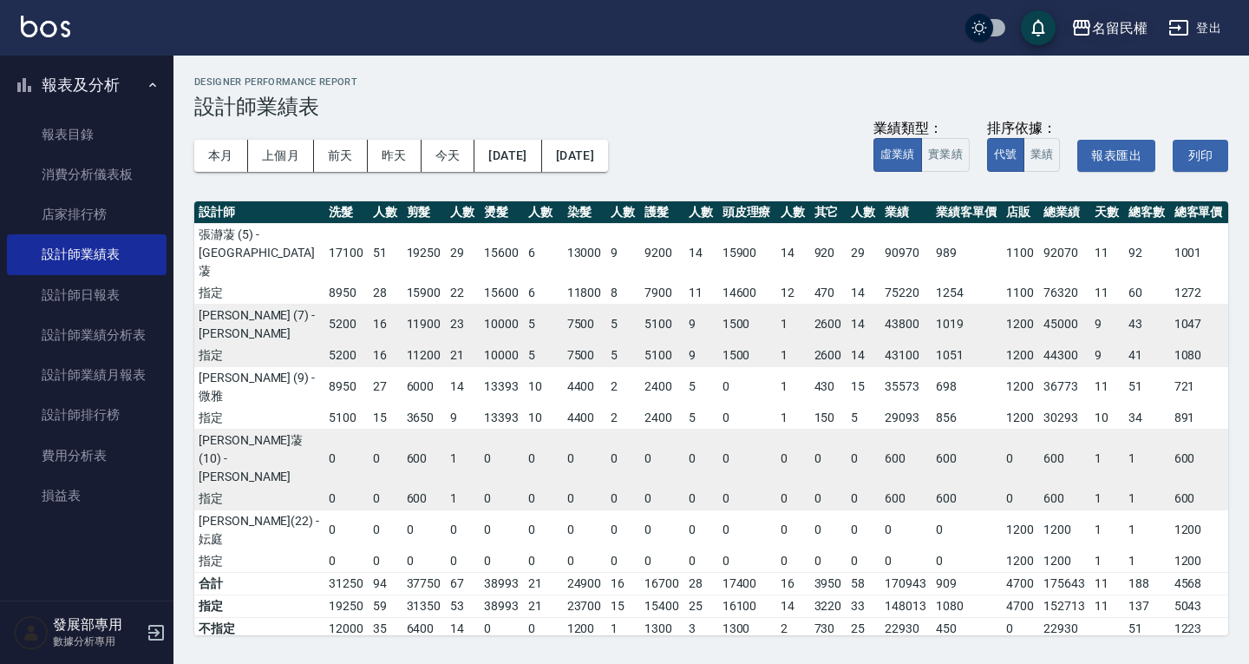
click at [1119, 26] on div "名留民權" at bounding box center [1120, 28] width 56 height 22
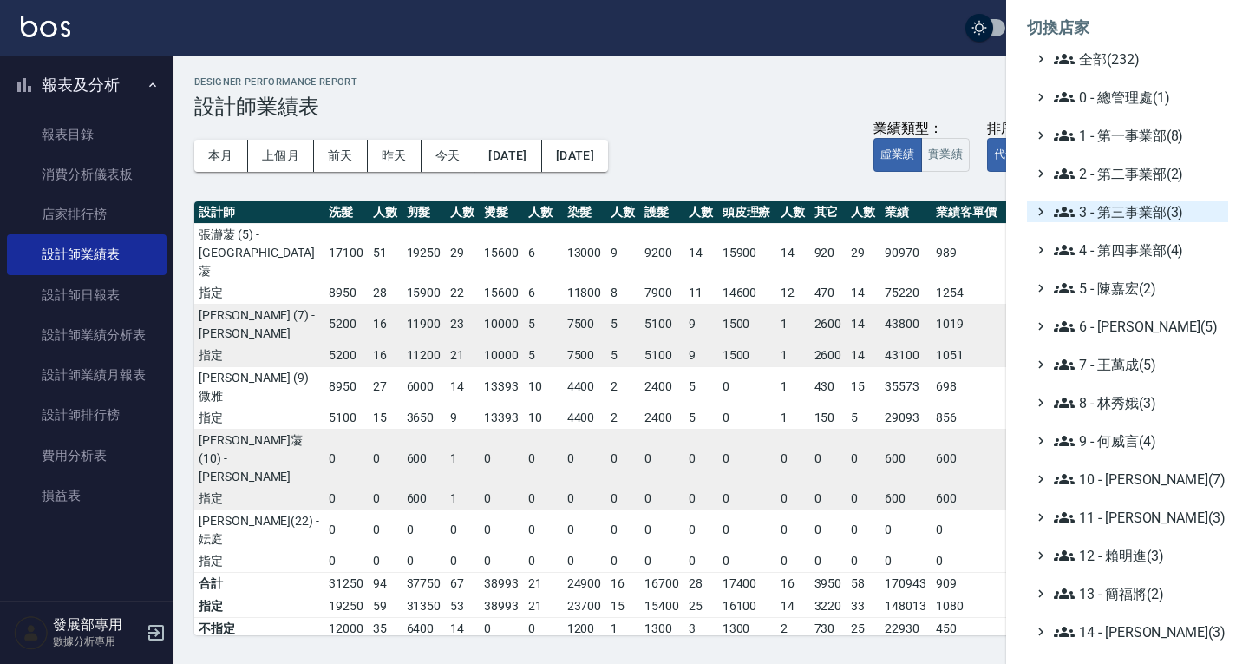
click at [1120, 211] on span "3 - 第三事業部(3)" at bounding box center [1137, 211] width 167 height 21
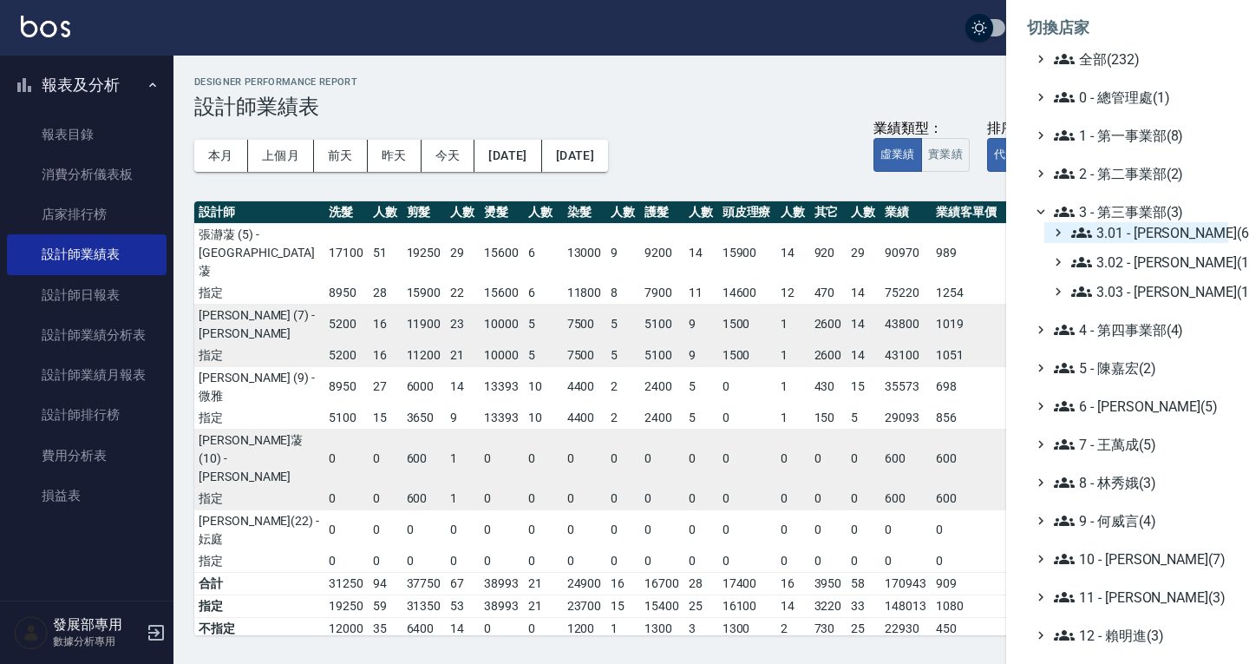
click at [1137, 233] on span "3.01 - [PERSON_NAME](6)" at bounding box center [1147, 232] width 150 height 21
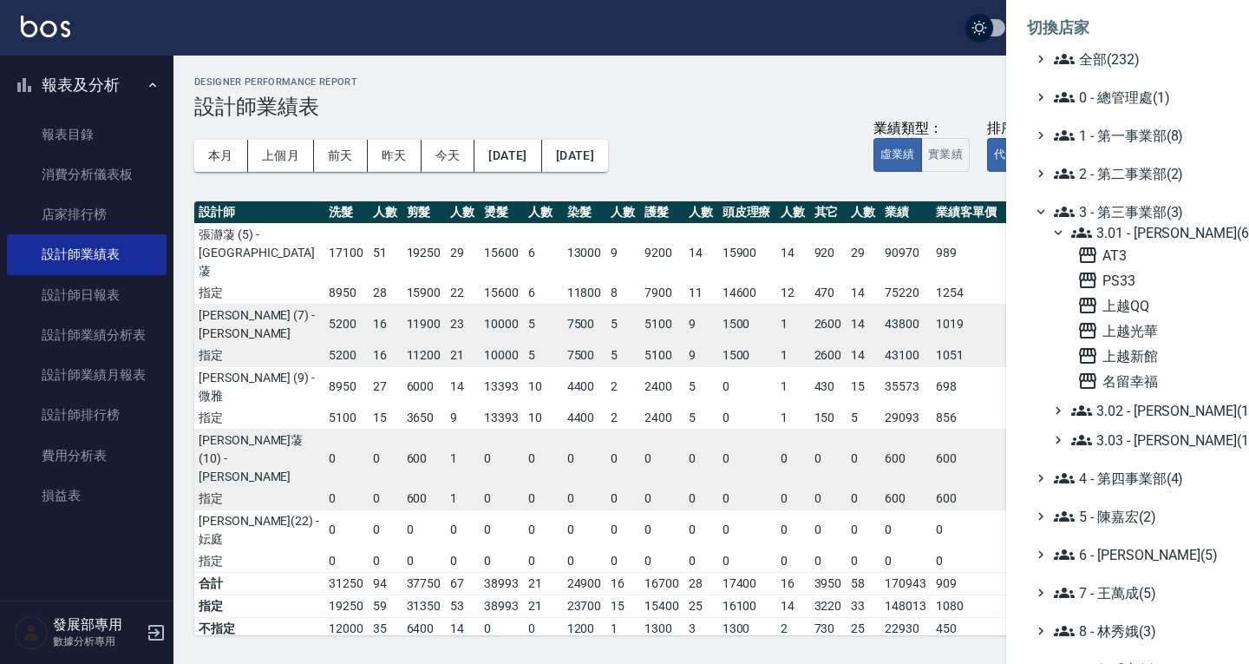
click at [1137, 234] on span "3.01 - [PERSON_NAME](6)" at bounding box center [1147, 232] width 150 height 21
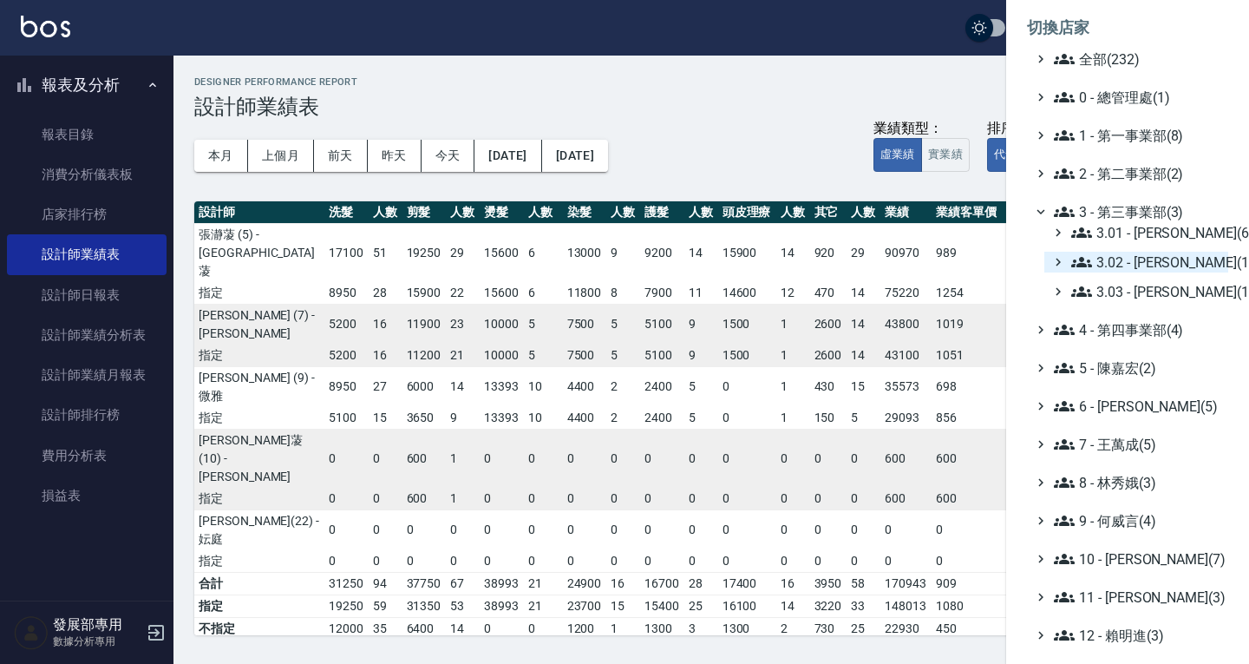
click at [1135, 269] on span "3.02 - [PERSON_NAME](1)" at bounding box center [1147, 262] width 150 height 21
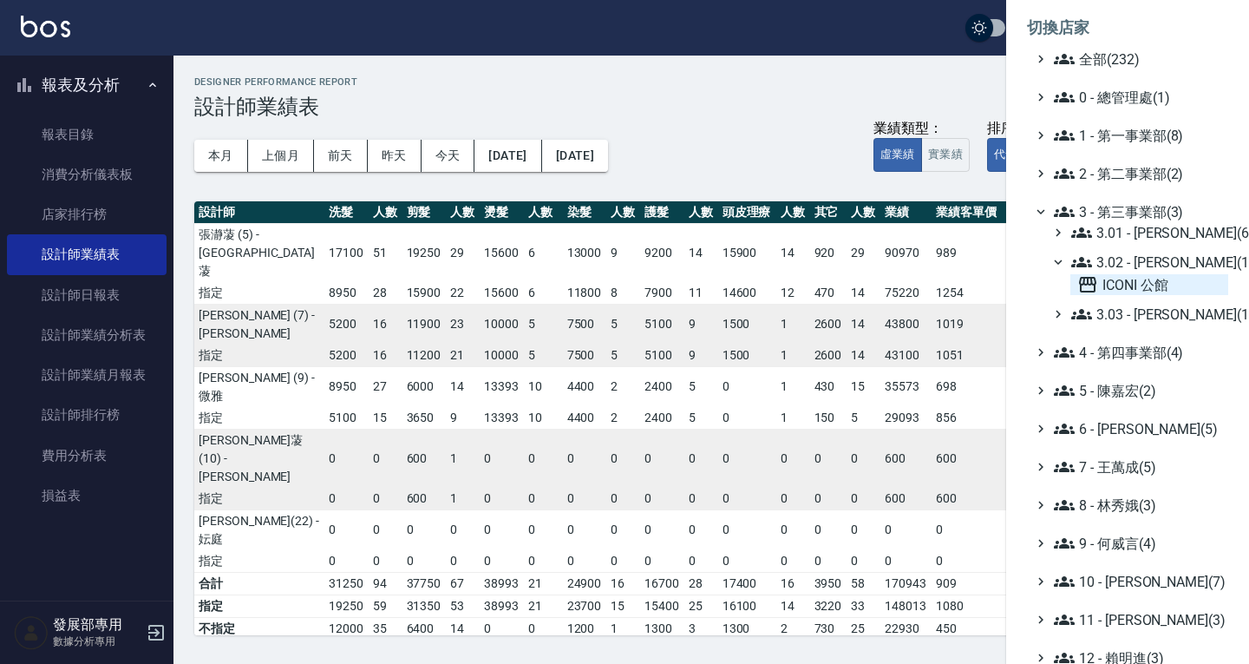
click at [1135, 287] on span "ICONI 公館" at bounding box center [1150, 284] width 144 height 21
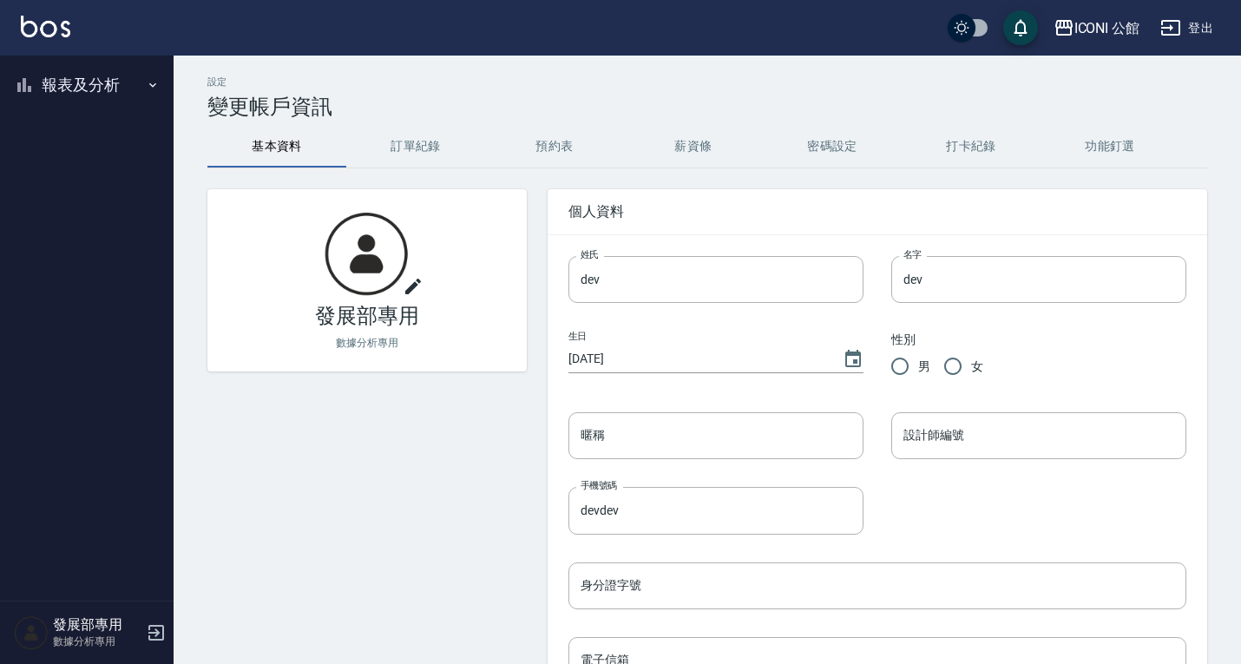
click at [87, 91] on button "報表及分析" at bounding box center [87, 84] width 160 height 45
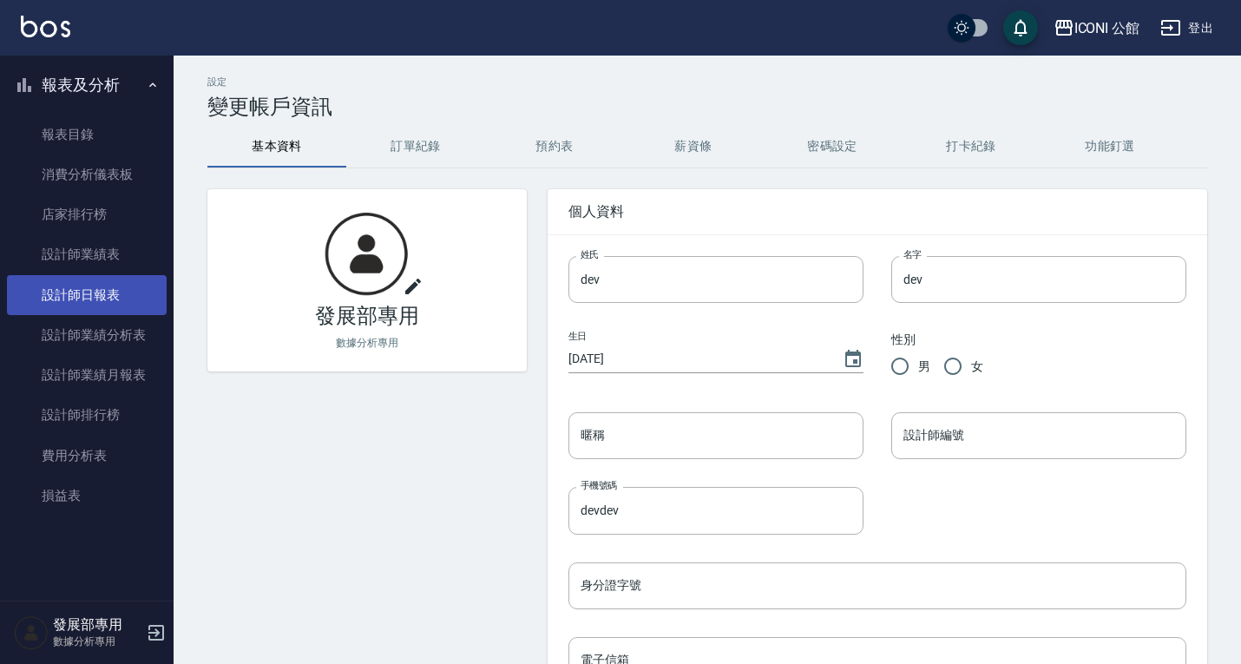
click at [100, 288] on link "設計師日報表" at bounding box center [87, 295] width 160 height 40
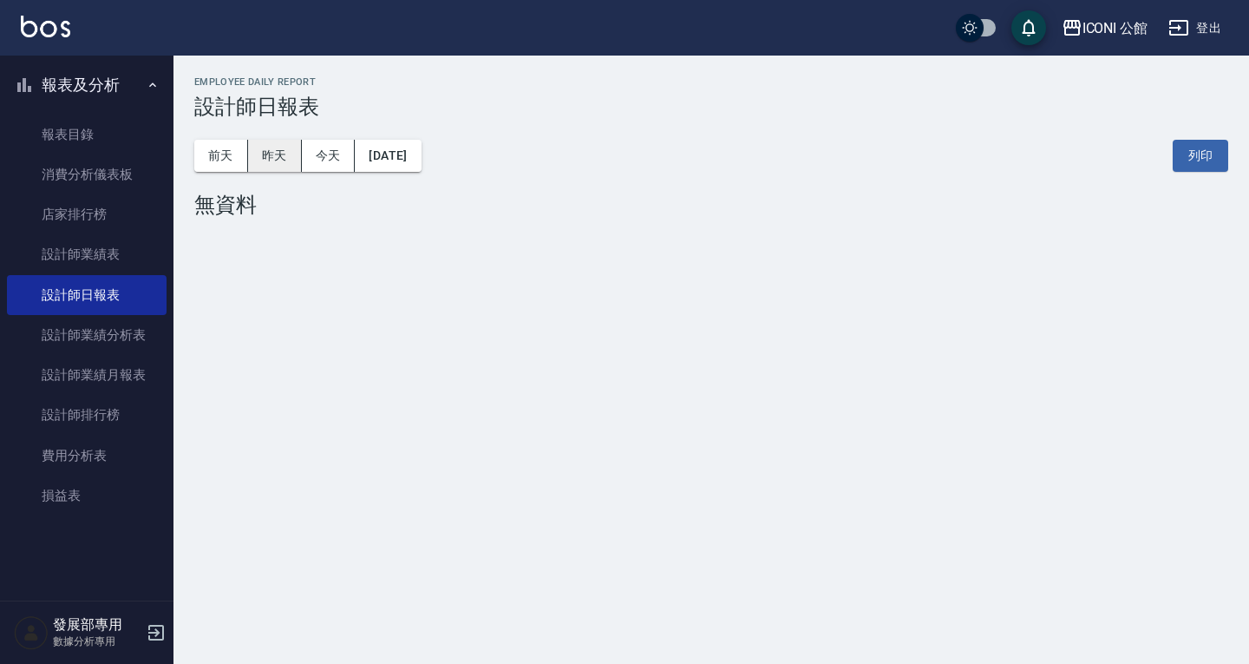
click at [288, 157] on button "昨天" at bounding box center [275, 156] width 54 height 32
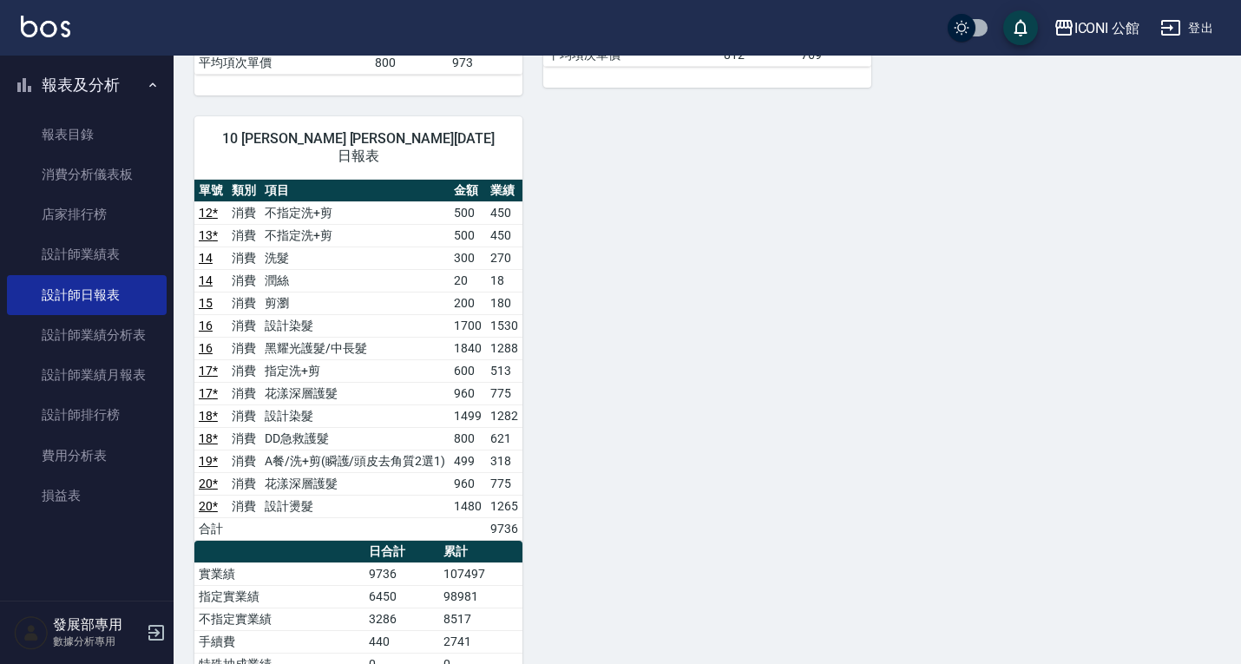
scroll to position [927, 0]
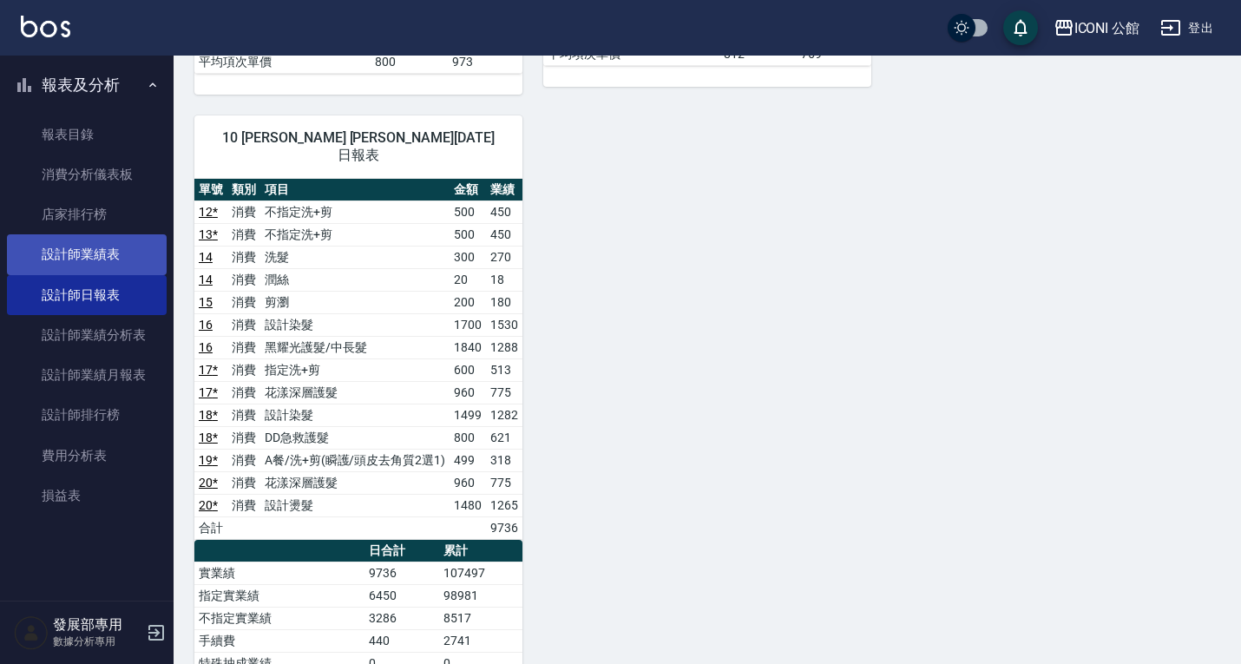
click at [111, 251] on link "設計師業績表" at bounding box center [87, 254] width 160 height 40
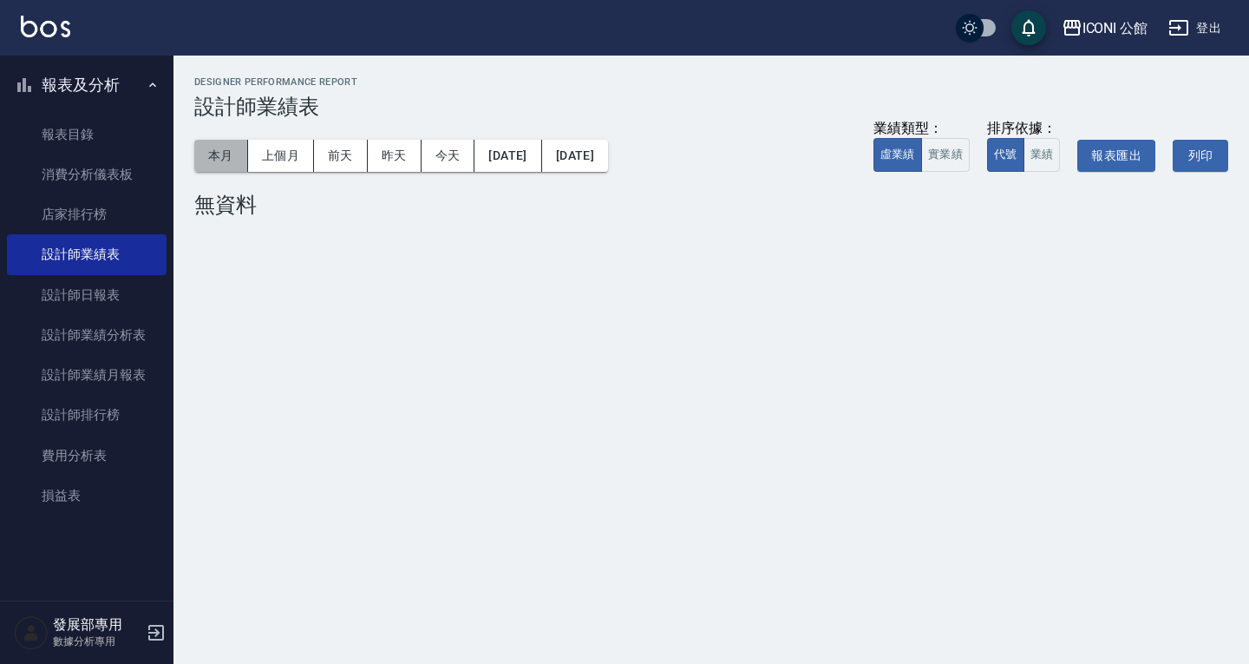
click at [226, 151] on button "本月" at bounding box center [221, 156] width 54 height 32
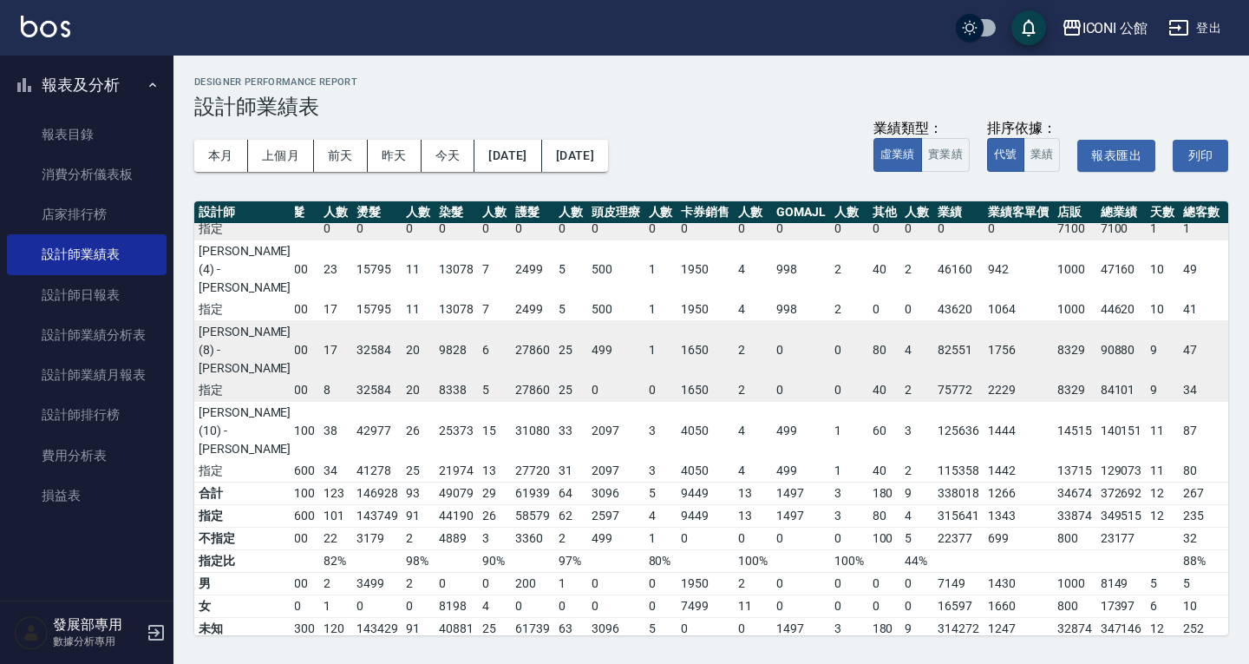
scroll to position [0, 88]
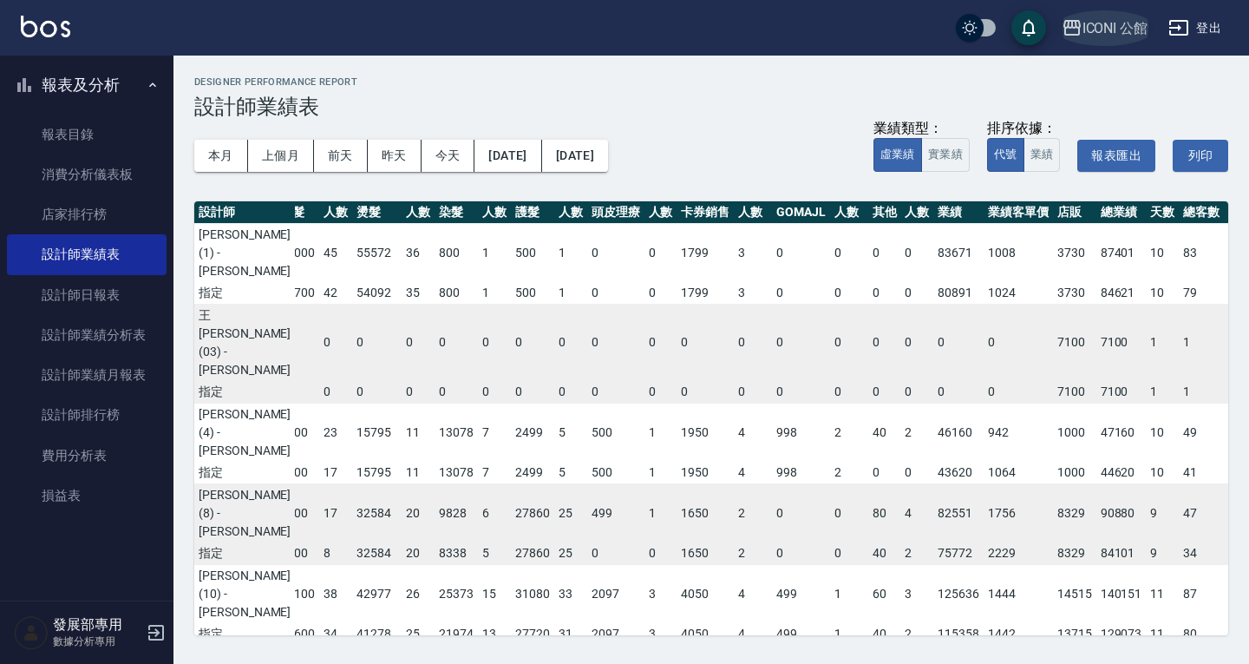
click at [1115, 23] on div "ICONI 公館" at bounding box center [1116, 28] width 66 height 22
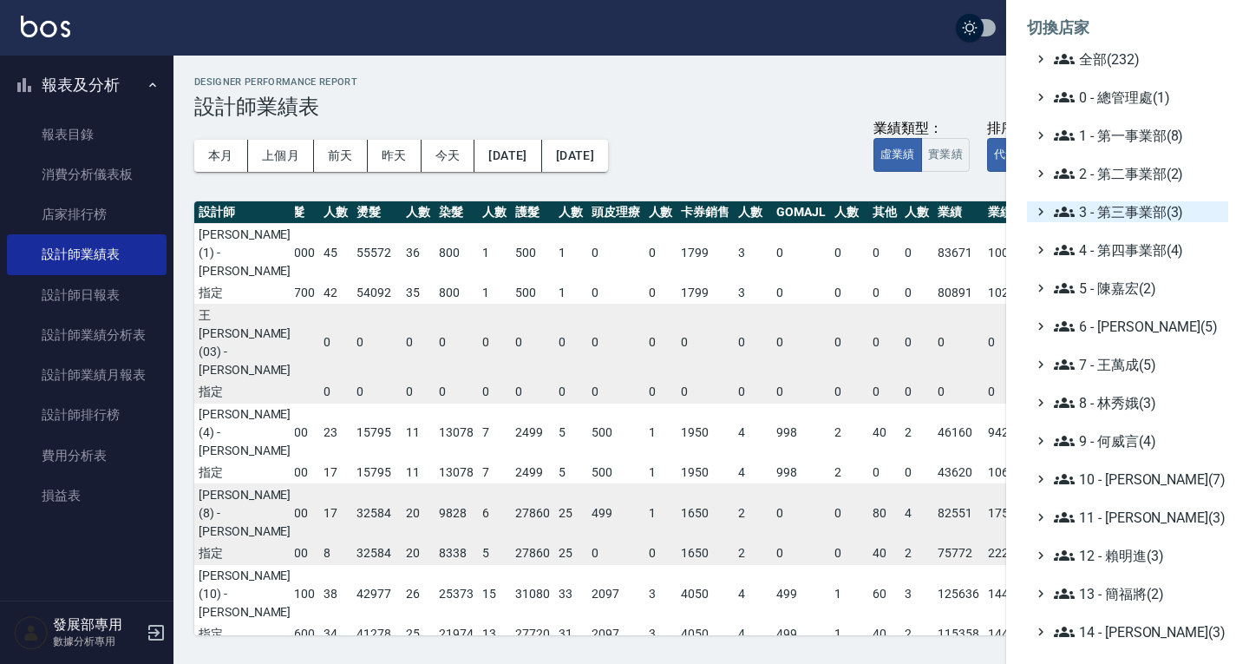
click at [1119, 206] on span "3 - 第三事業部(3)" at bounding box center [1137, 211] width 167 height 21
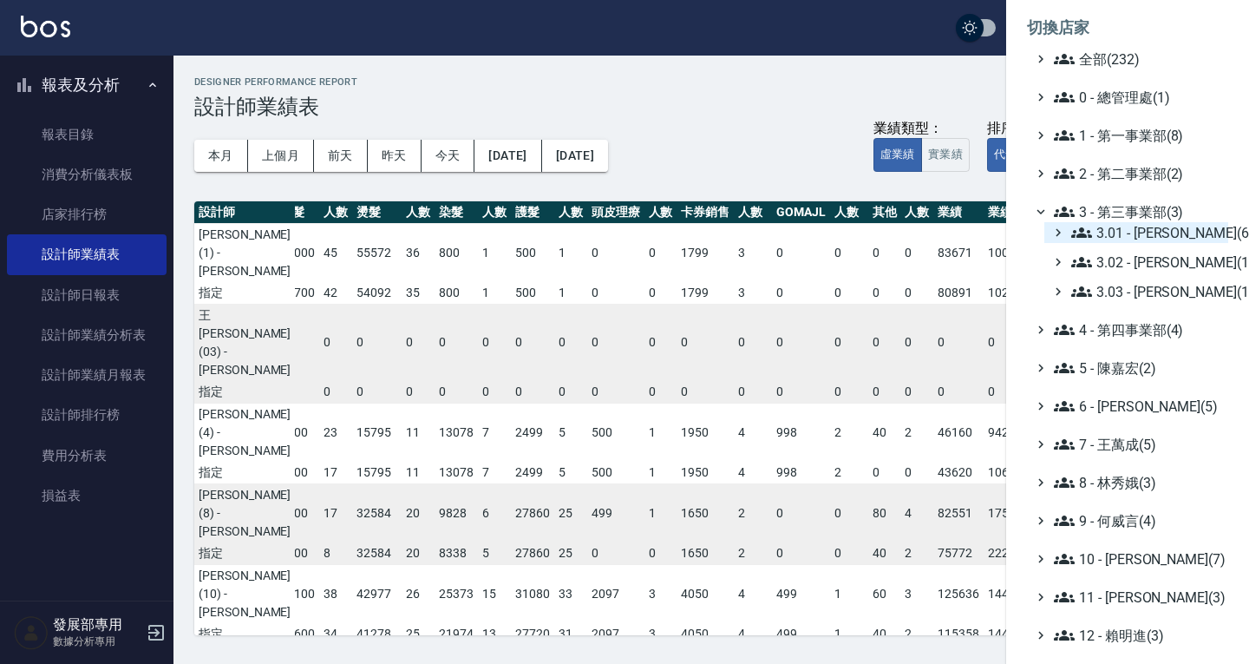
click at [1120, 240] on span "3.01 - [PERSON_NAME](6)" at bounding box center [1147, 232] width 150 height 21
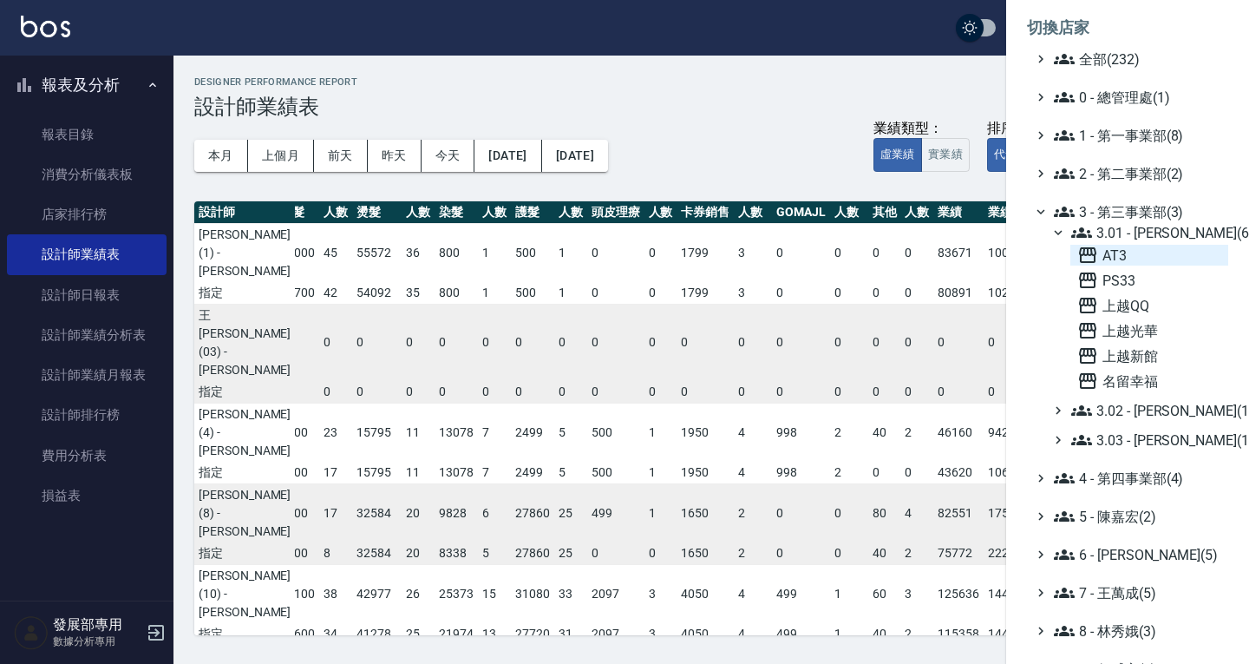
click at [1136, 256] on span "AT3" at bounding box center [1150, 255] width 144 height 21
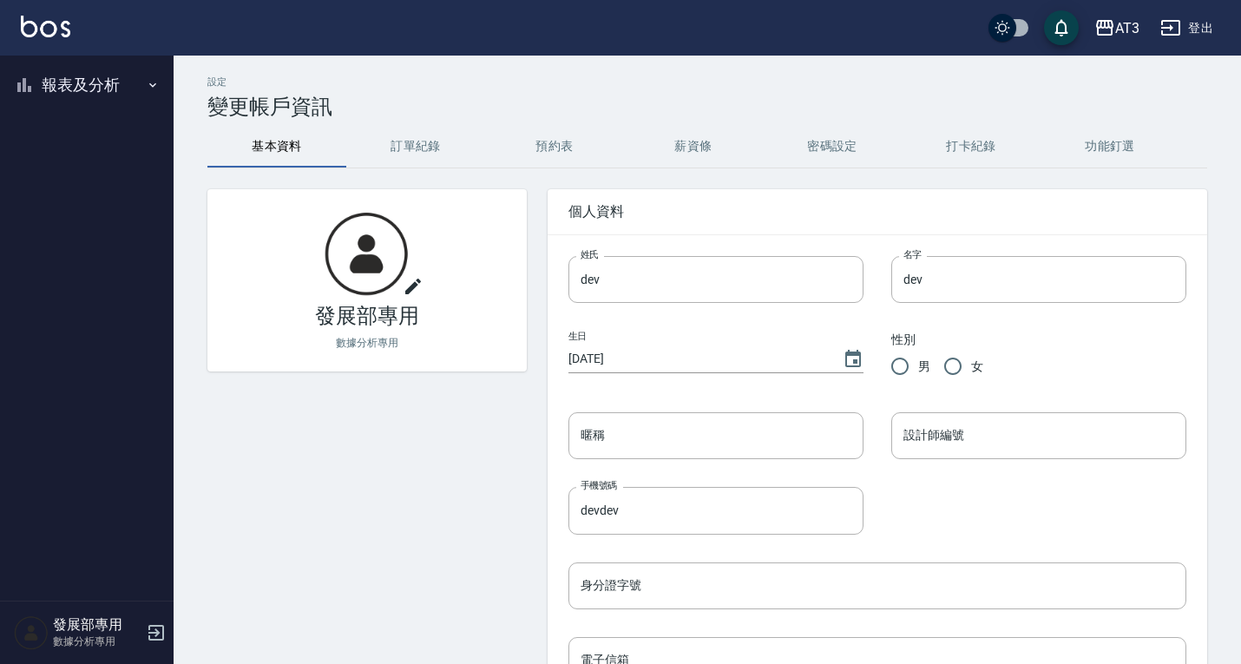
click at [97, 82] on button "報表及分析" at bounding box center [87, 84] width 160 height 45
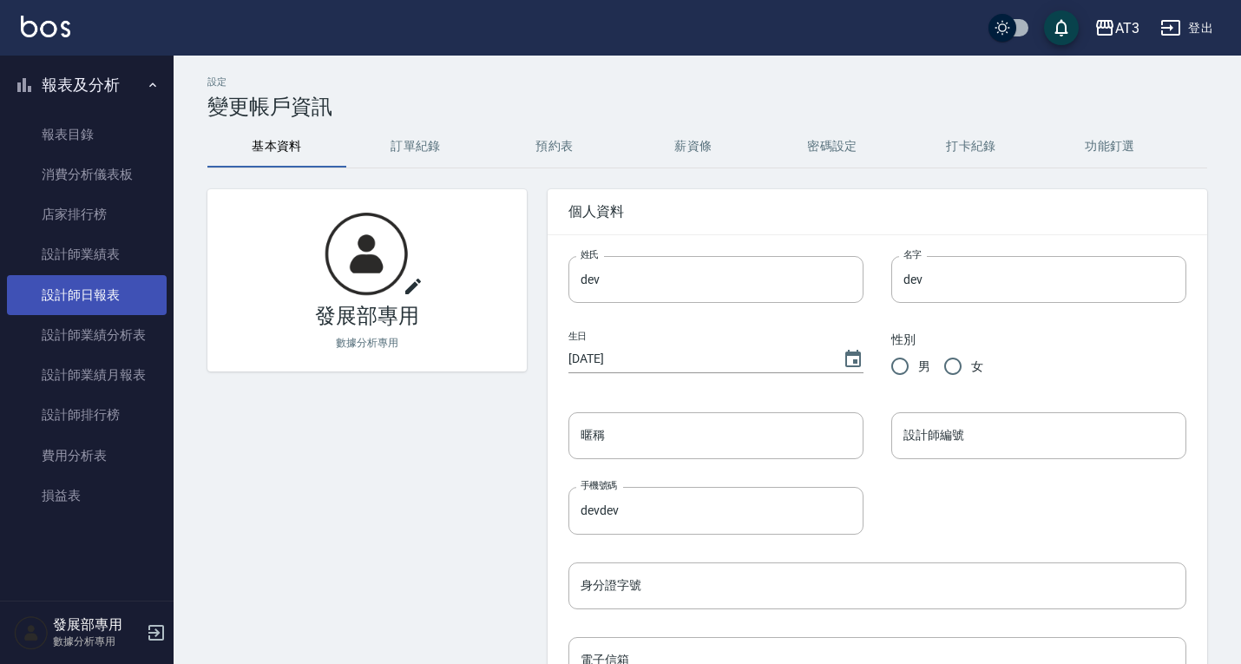
click at [98, 284] on link "設計師日報表" at bounding box center [87, 295] width 160 height 40
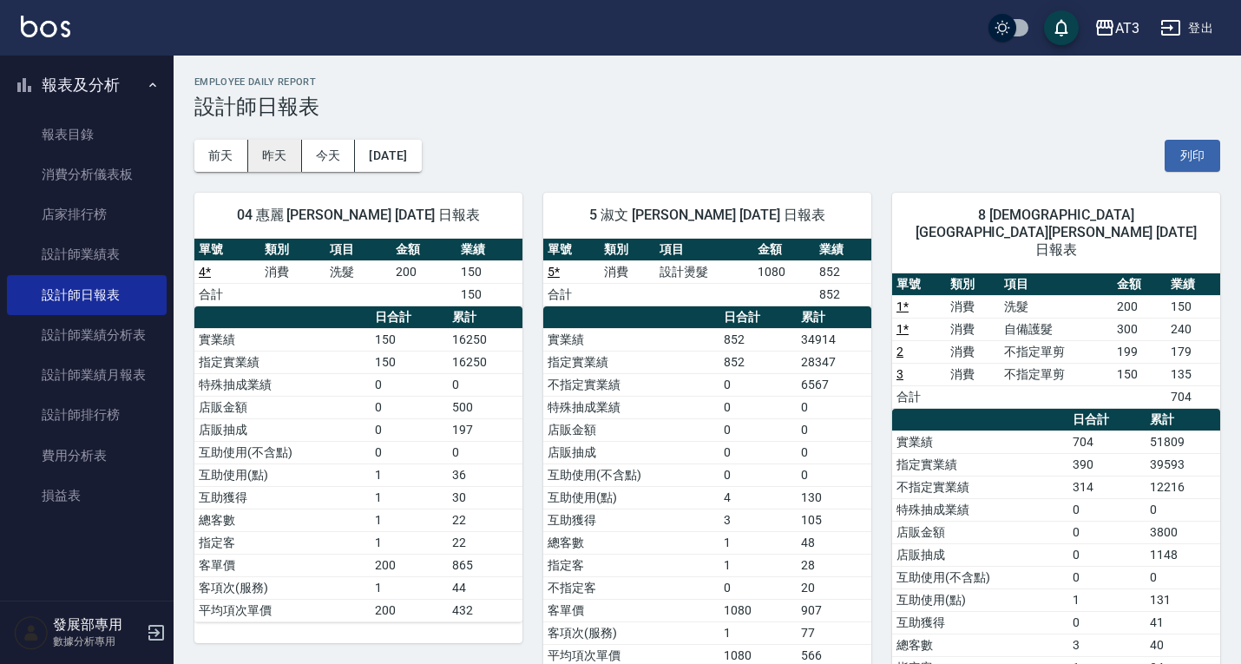
click at [285, 158] on button "昨天" at bounding box center [275, 156] width 54 height 32
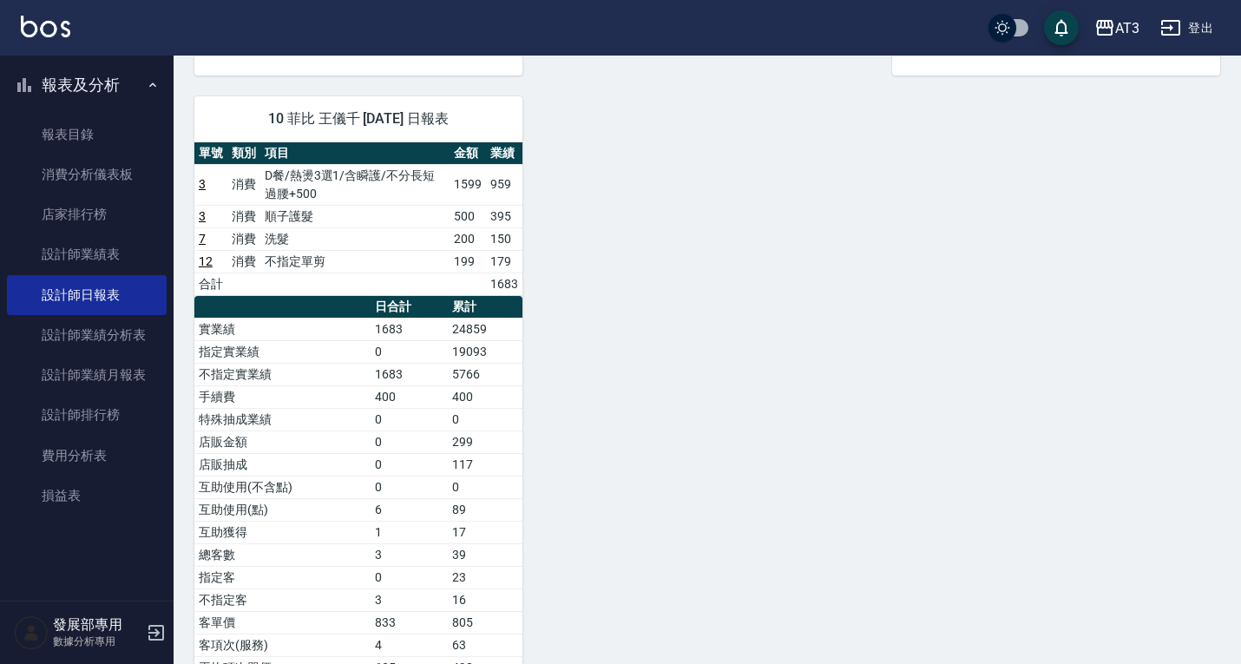
scroll to position [790, 0]
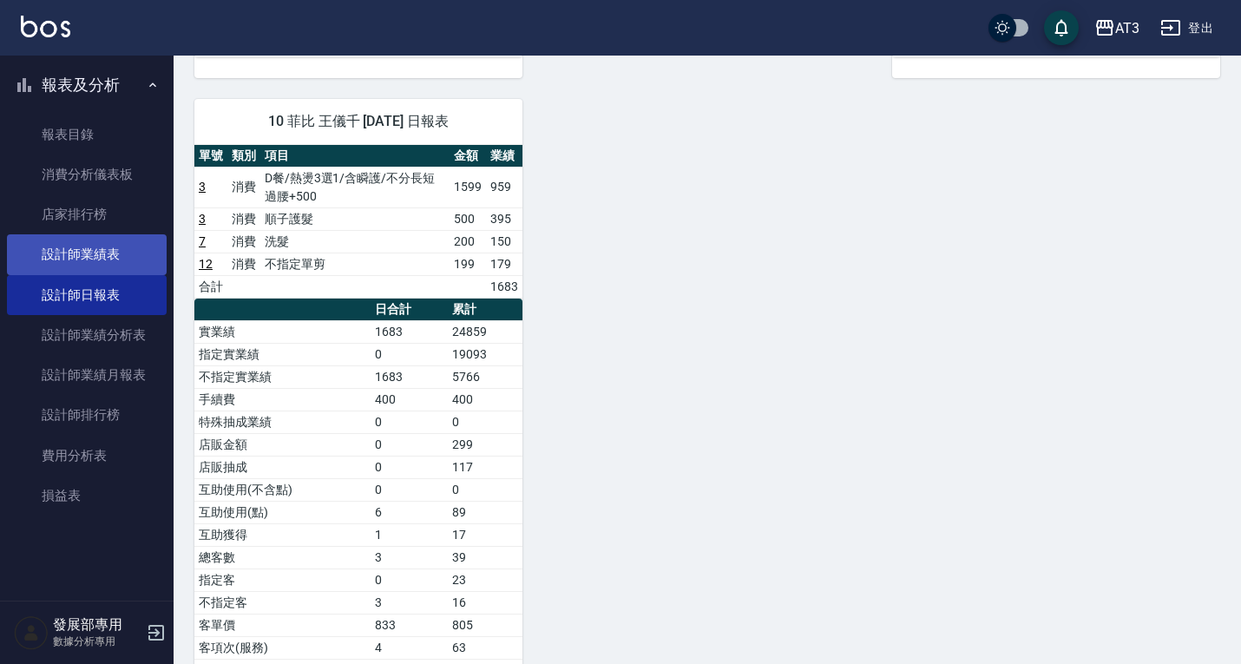
click at [72, 259] on link "設計師業績表" at bounding box center [87, 254] width 160 height 40
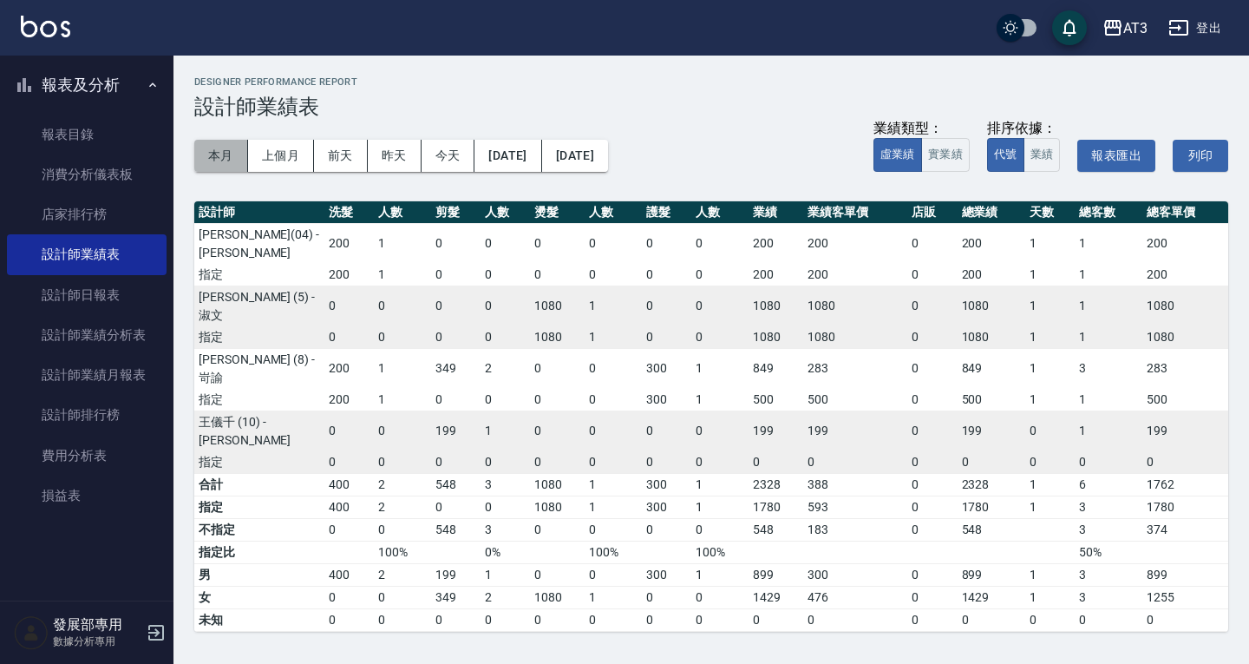
click at [214, 154] on button "本月" at bounding box center [221, 156] width 54 height 32
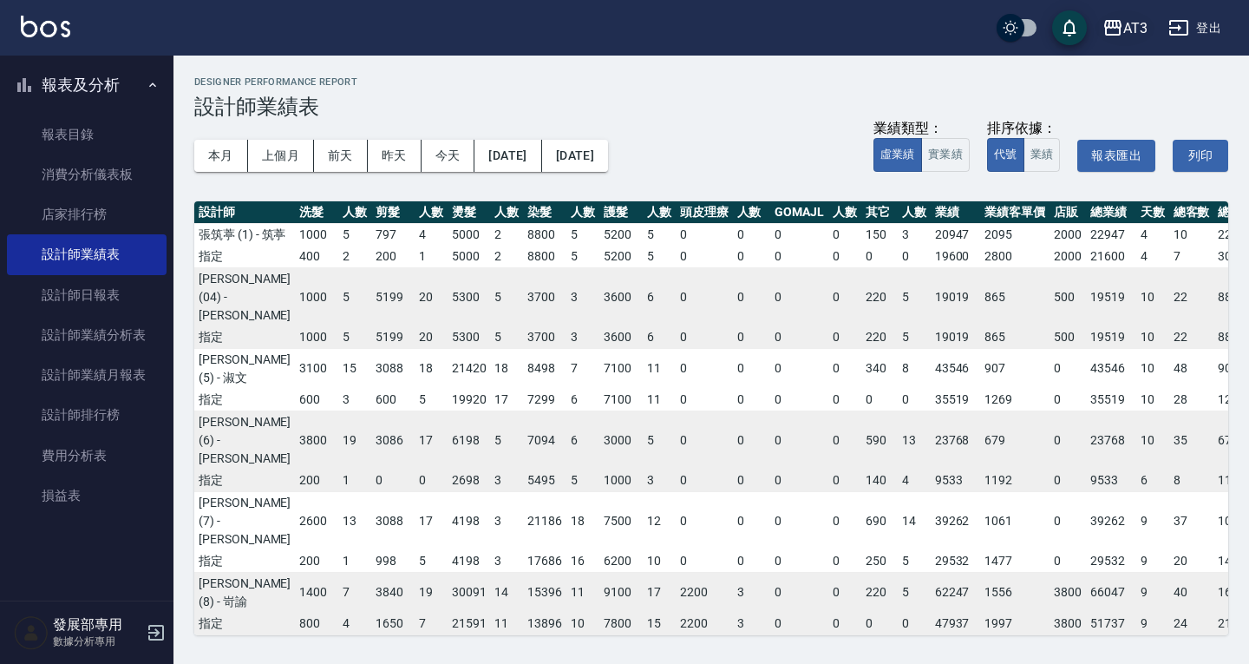
click at [1120, 27] on icon "button" at bounding box center [1112, 28] width 17 height 16
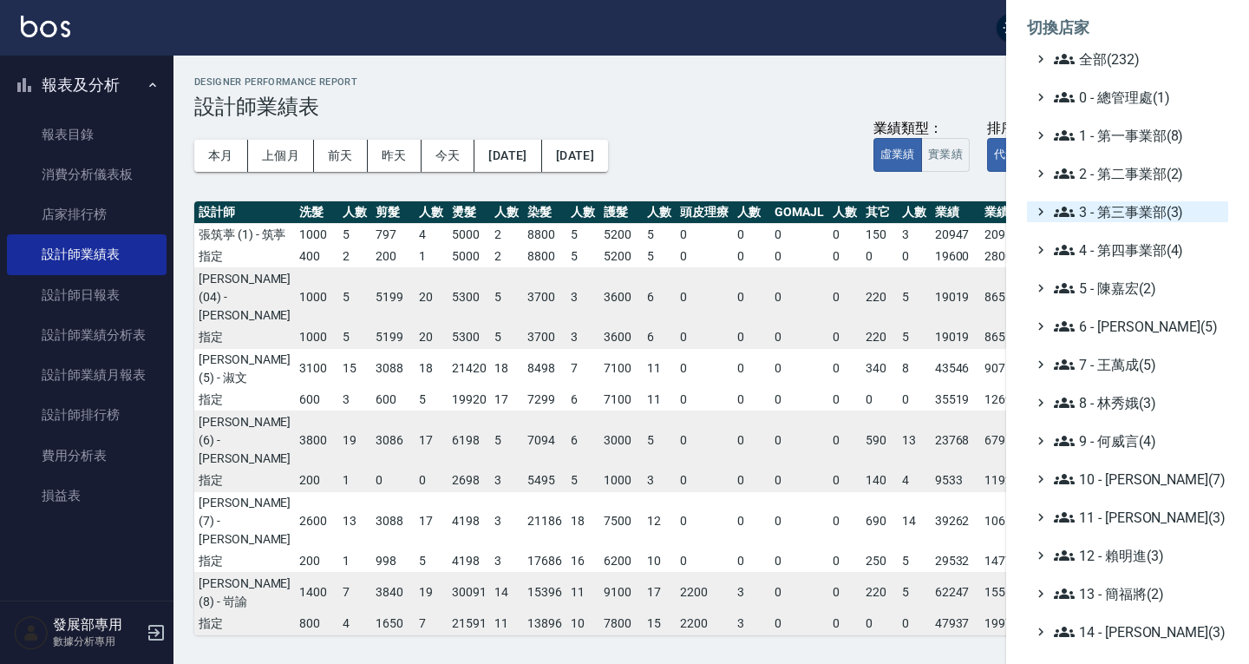
click at [1104, 212] on span "3 - 第三事業部(3)" at bounding box center [1137, 211] width 167 height 21
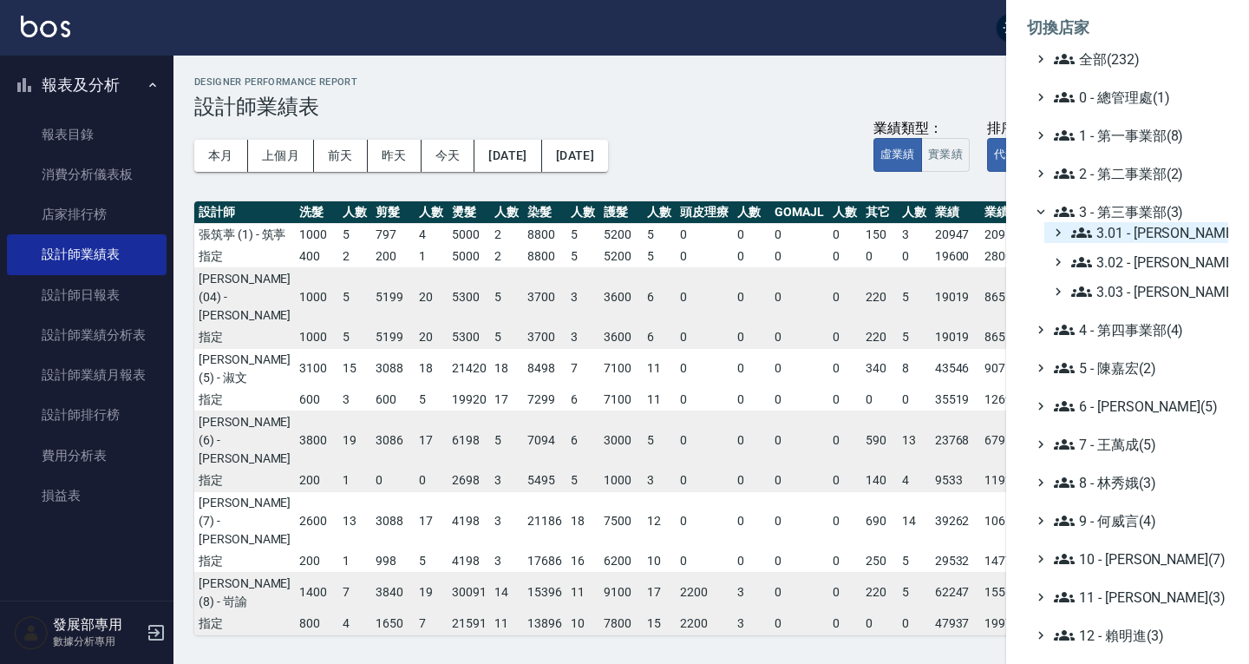
click at [1114, 231] on span "3.01 - 蔡承翰(6)" at bounding box center [1147, 232] width 150 height 21
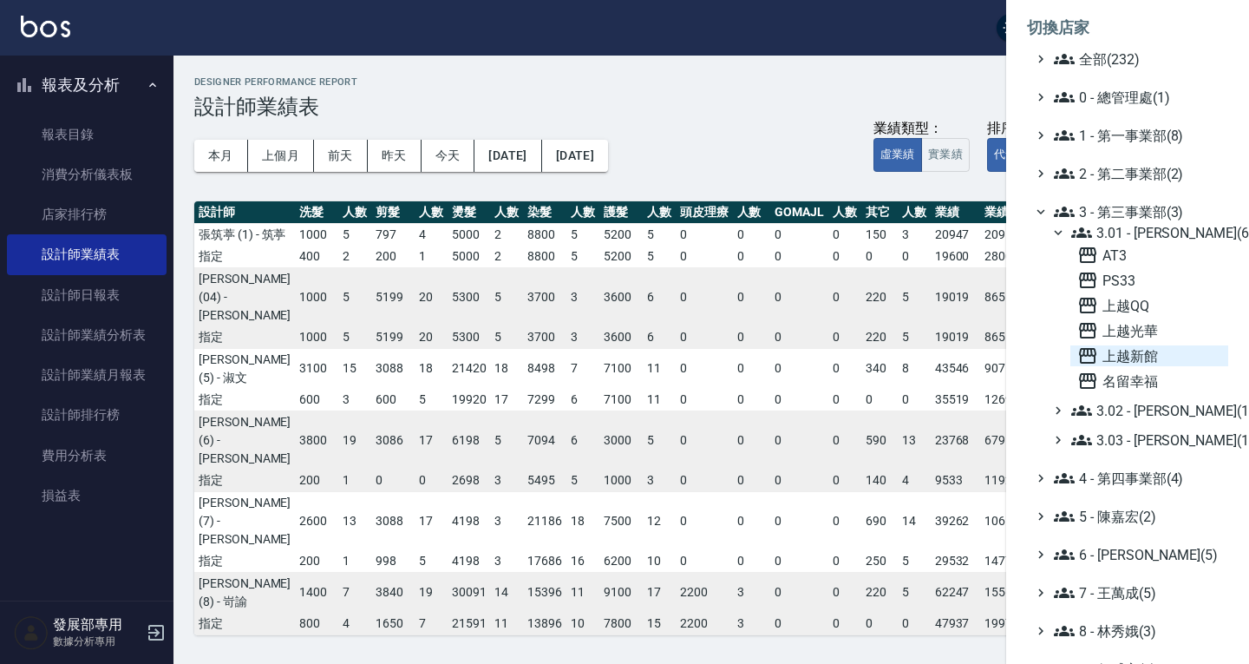
click at [1124, 351] on span "上越新館" at bounding box center [1150, 355] width 144 height 21
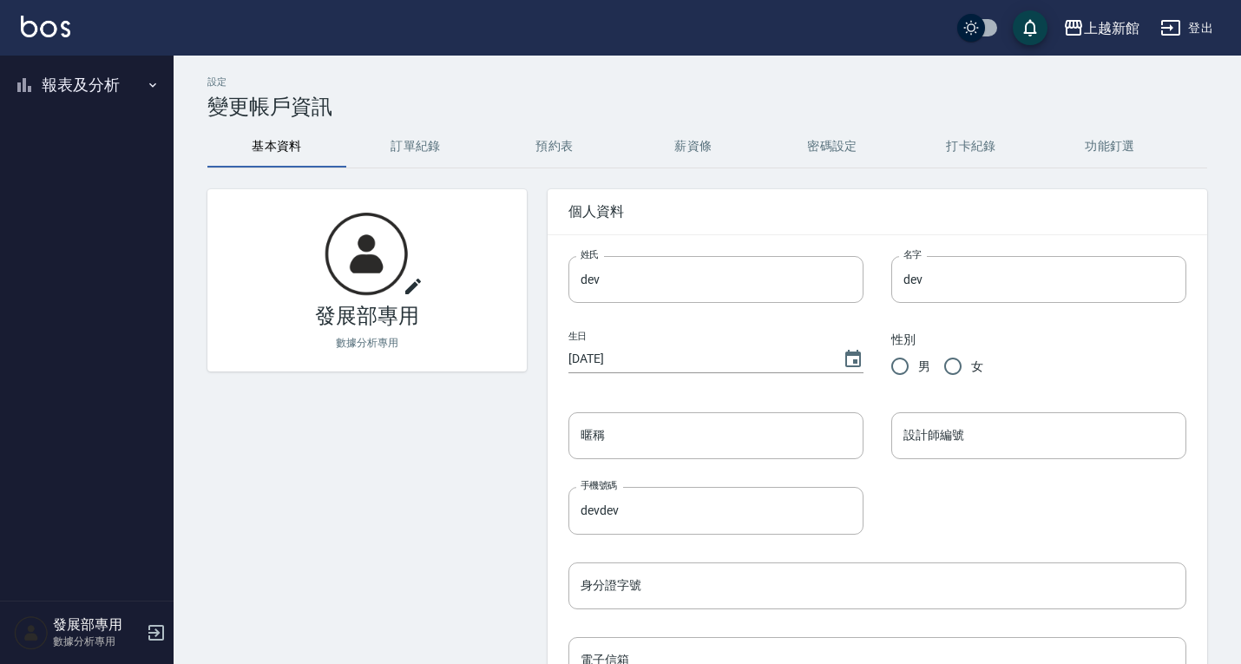
click at [75, 84] on button "報表及分析" at bounding box center [87, 84] width 160 height 45
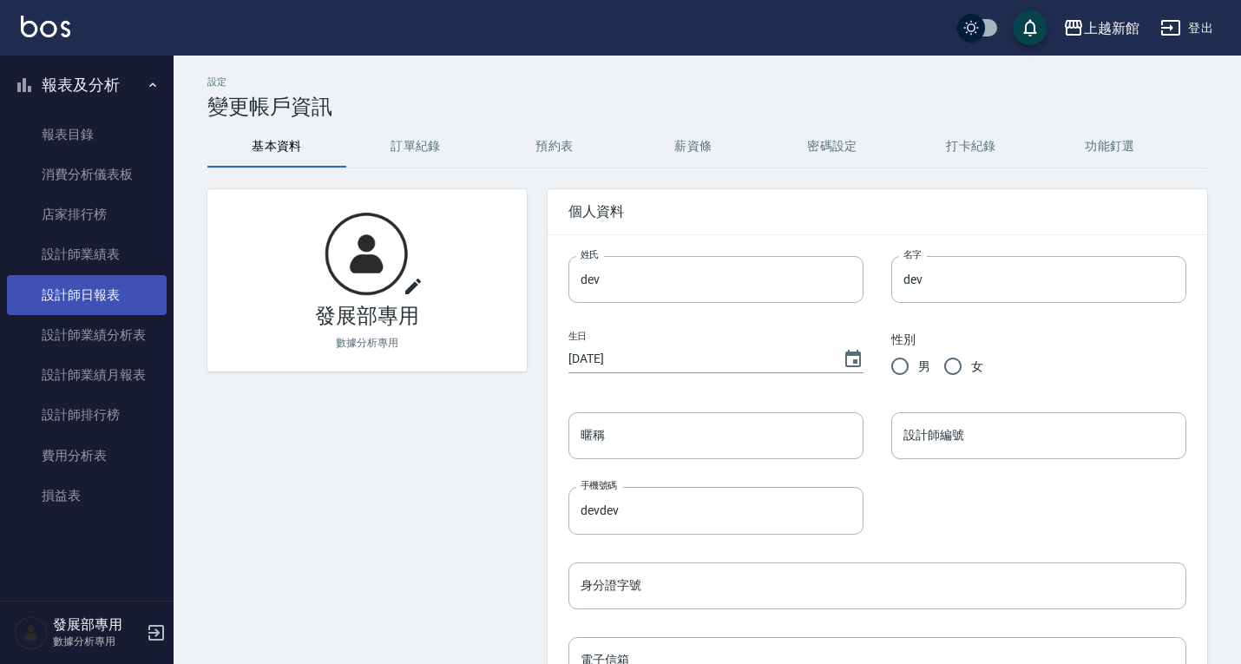
click at [105, 275] on link "設計師日報表" at bounding box center [87, 295] width 160 height 40
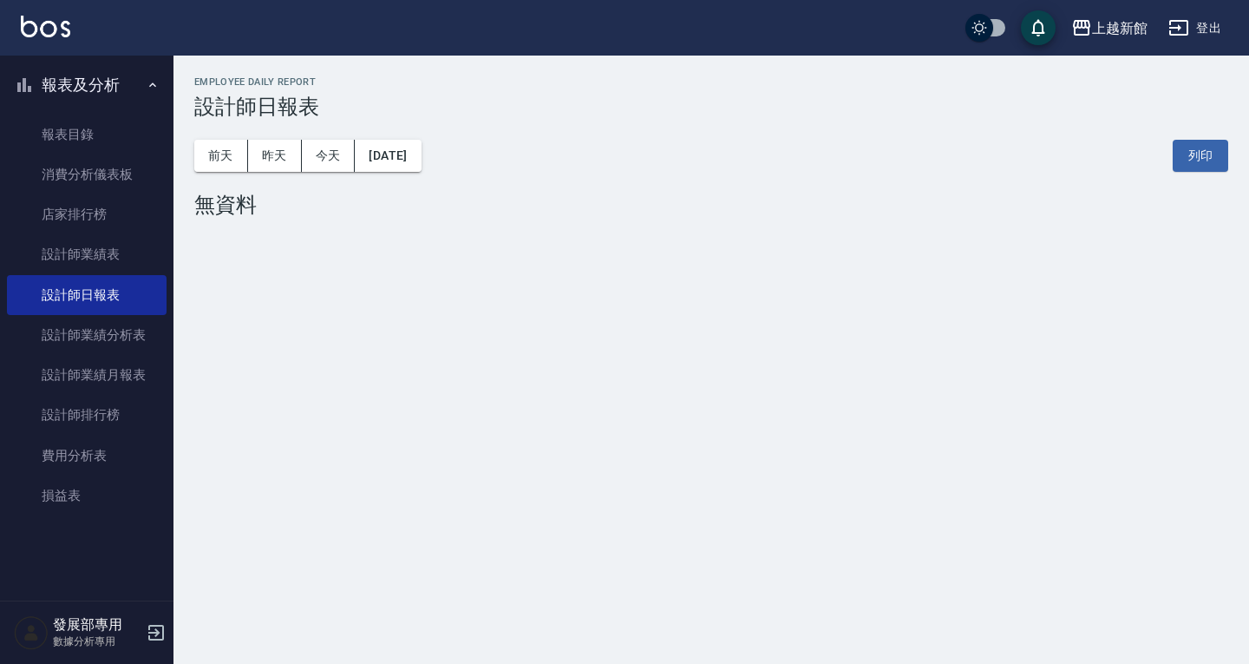
click at [282, 132] on div "前天 昨天 今天 2025/10/13 列印" at bounding box center [711, 156] width 1034 height 74
click at [281, 152] on button "昨天" at bounding box center [275, 156] width 54 height 32
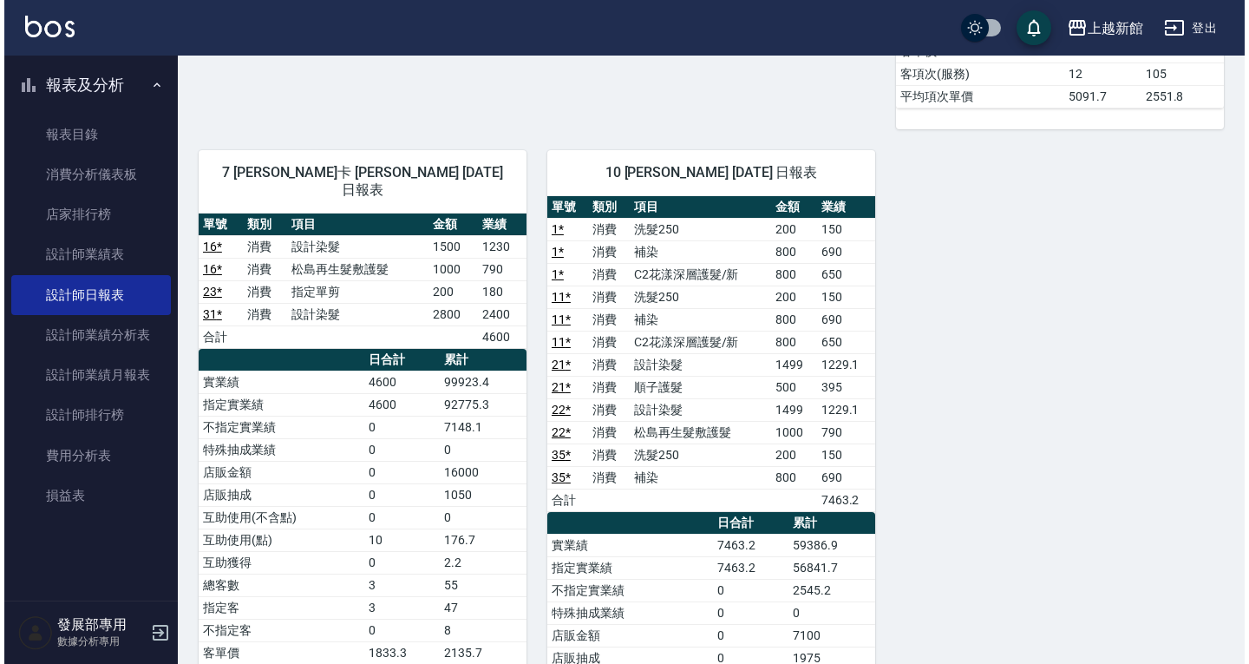
scroll to position [1840, 0]
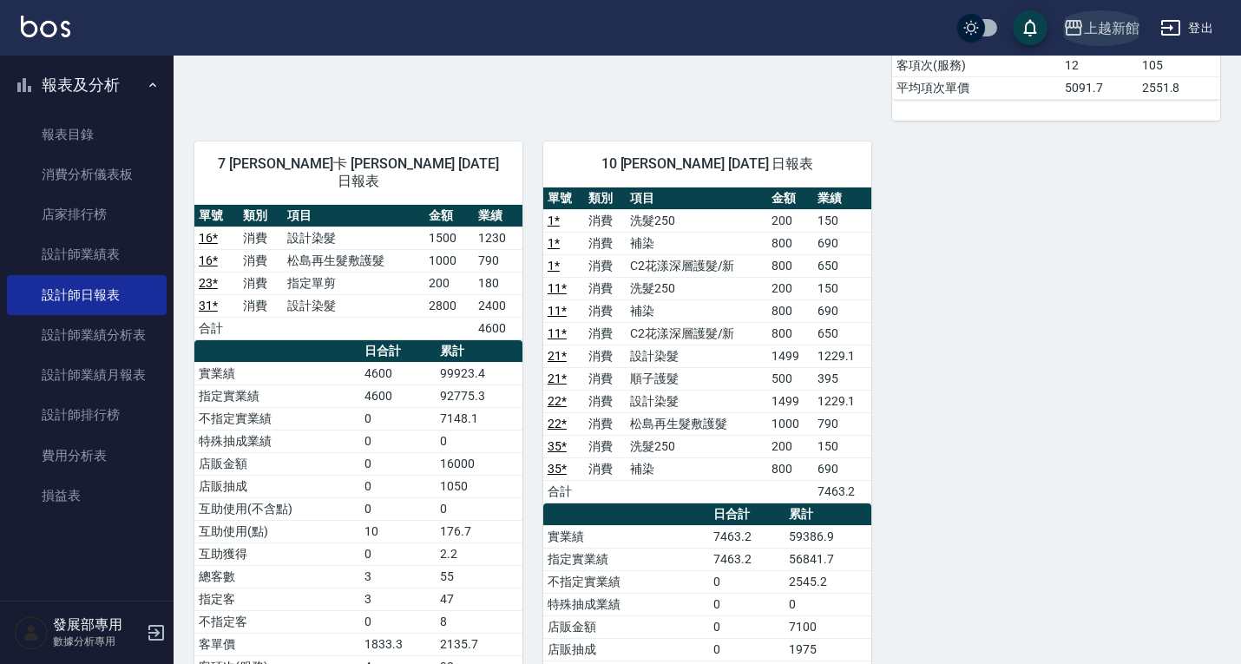
click at [1085, 16] on button "上越新館" at bounding box center [1101, 28] width 90 height 36
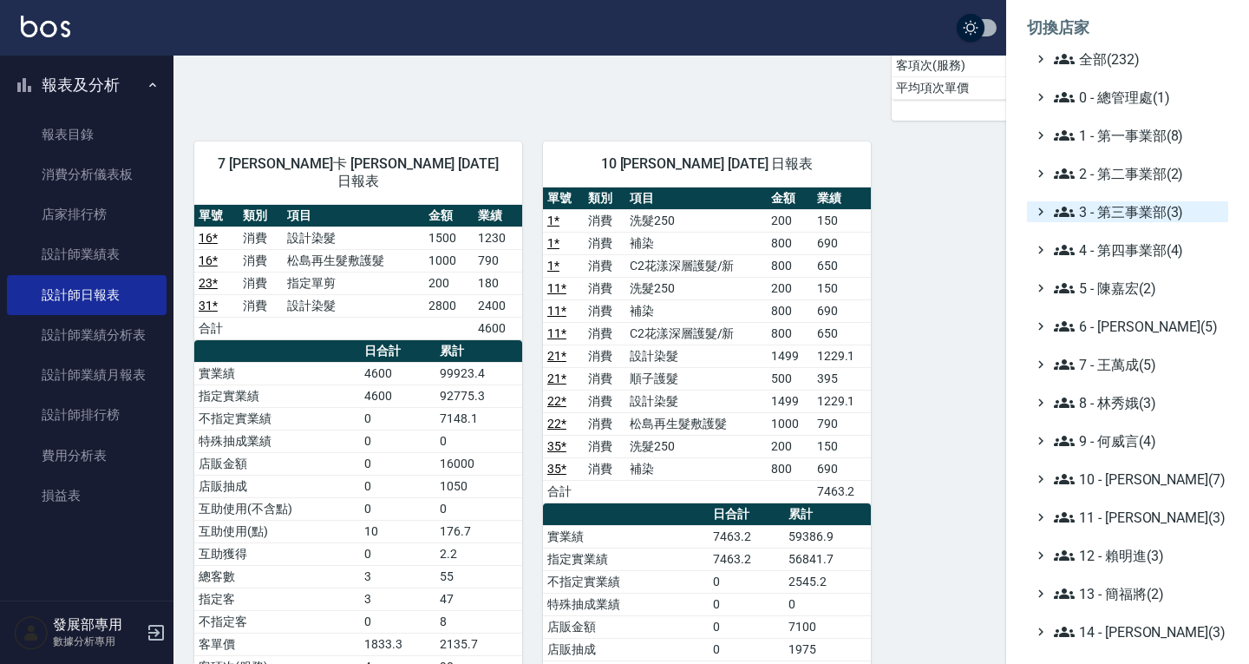
click at [1116, 219] on span "3 - 第三事業部(3)" at bounding box center [1137, 211] width 167 height 21
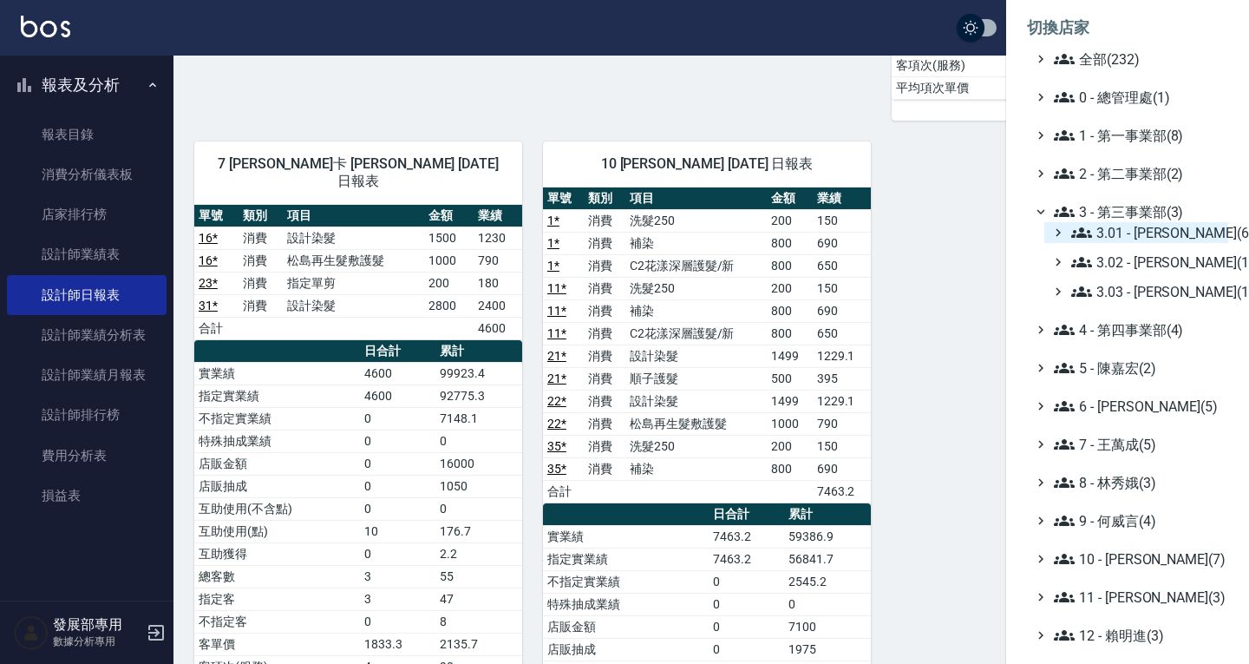
click at [1119, 223] on span "3.01 - [PERSON_NAME](6)" at bounding box center [1147, 232] width 150 height 21
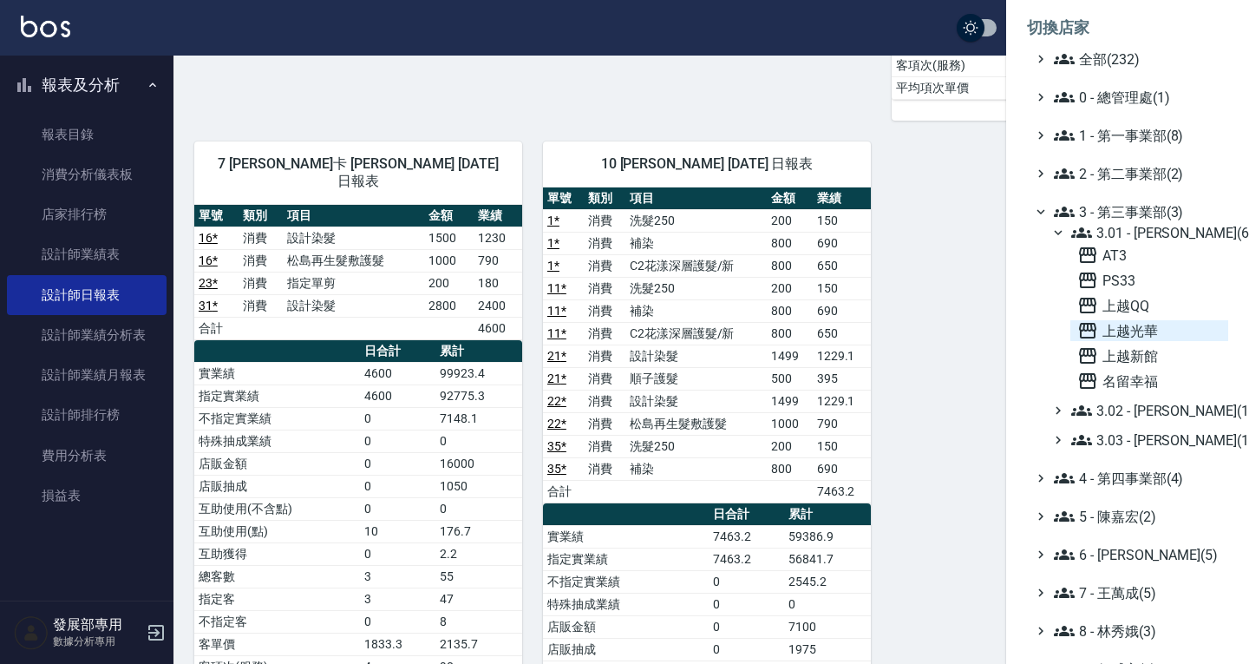
click at [1137, 331] on span "上越光華" at bounding box center [1150, 330] width 144 height 21
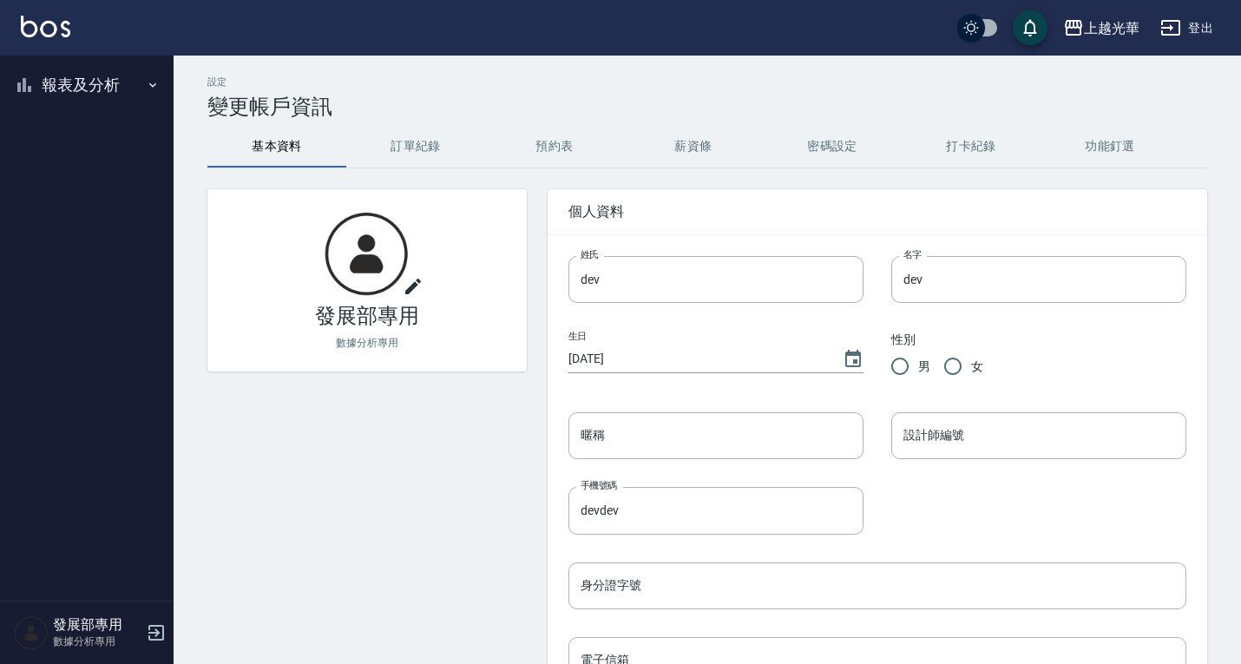
click at [75, 99] on button "報表及分析" at bounding box center [87, 84] width 160 height 45
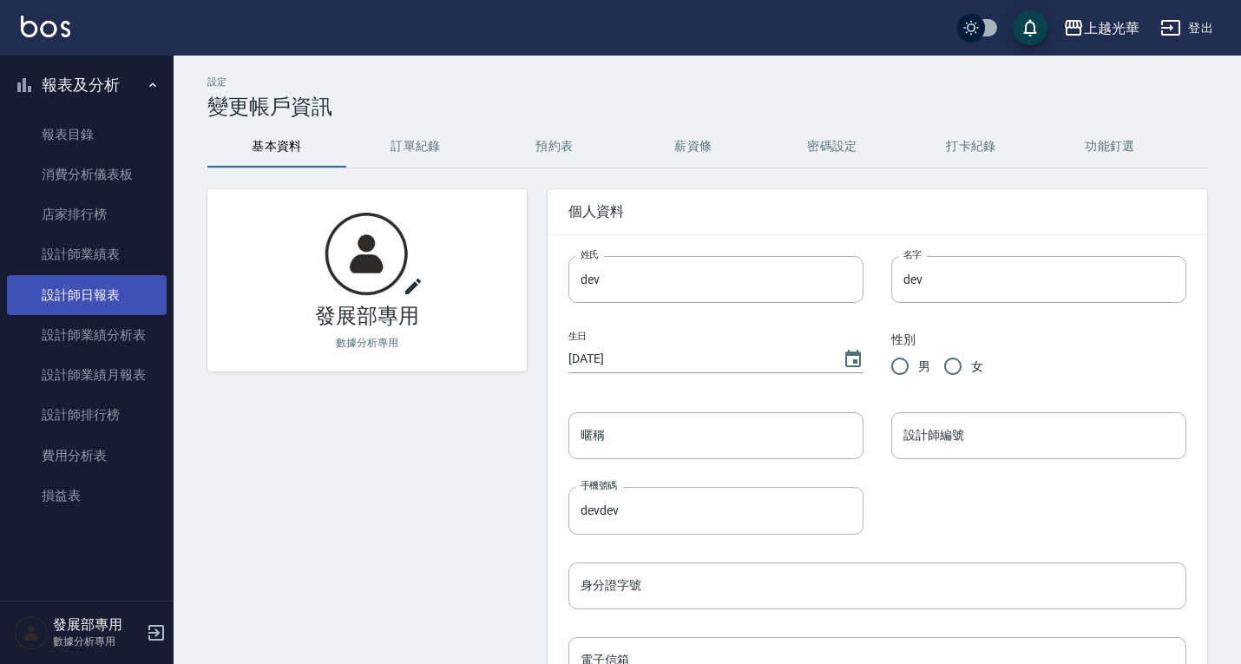
click at [87, 279] on link "設計師日報表" at bounding box center [87, 295] width 160 height 40
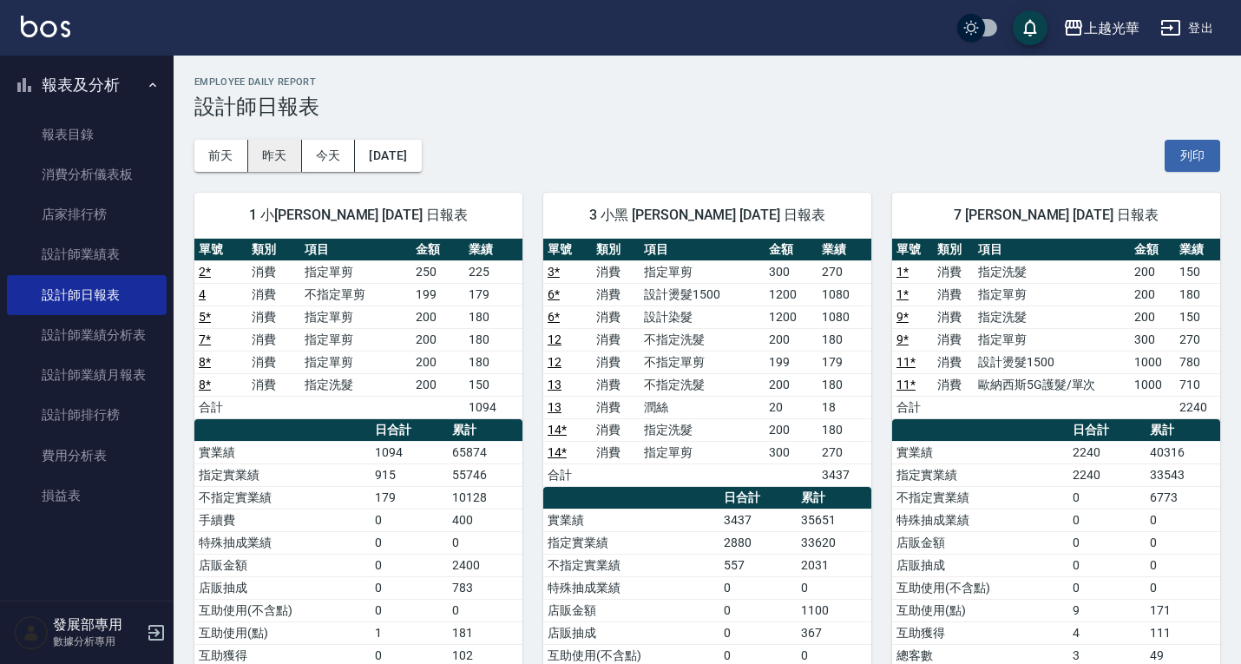
click at [273, 158] on button "昨天" at bounding box center [275, 156] width 54 height 32
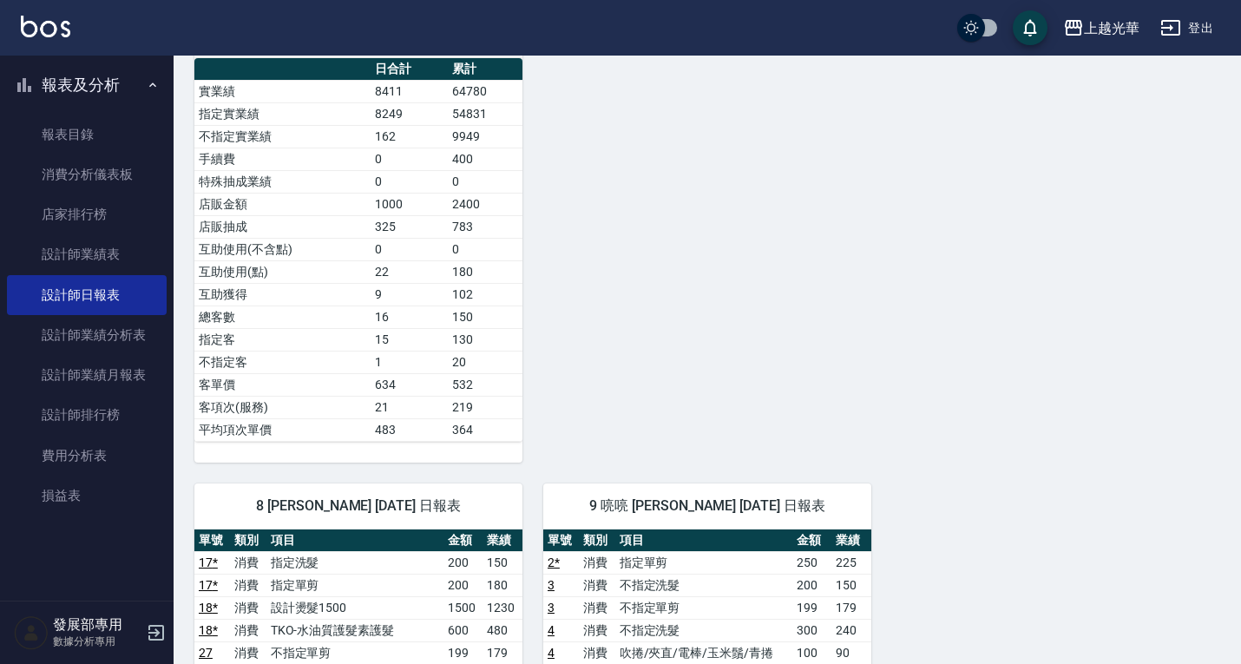
scroll to position [1041, 0]
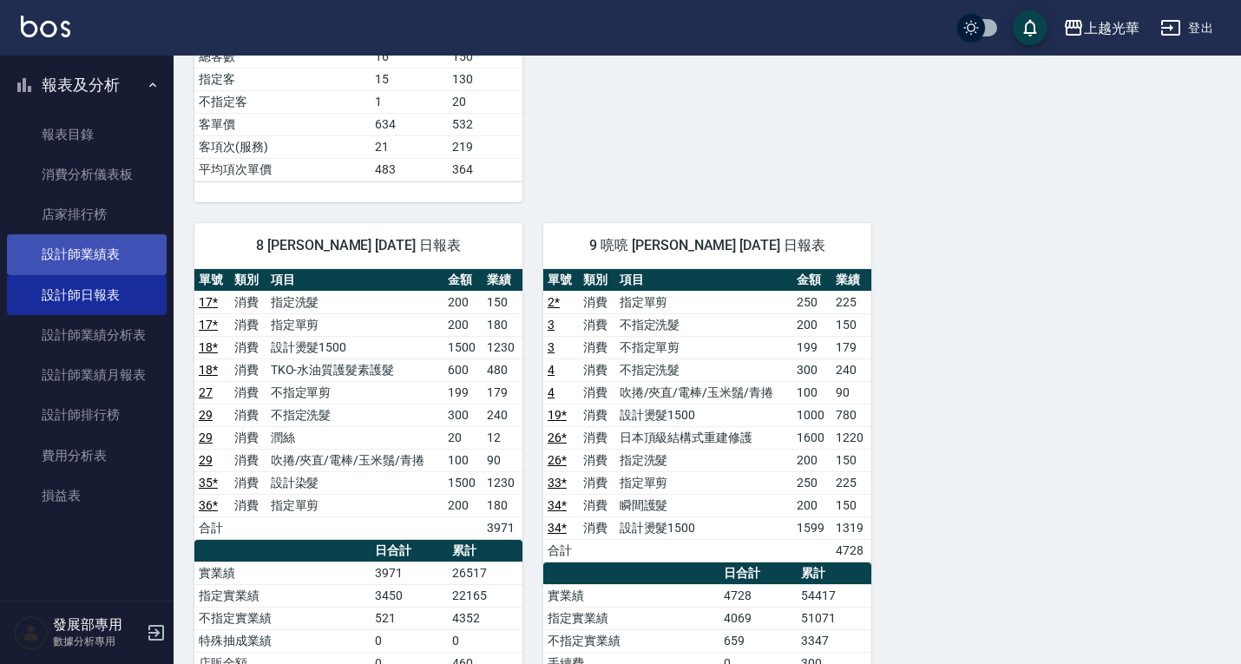
click at [75, 252] on link "設計師業績表" at bounding box center [87, 254] width 160 height 40
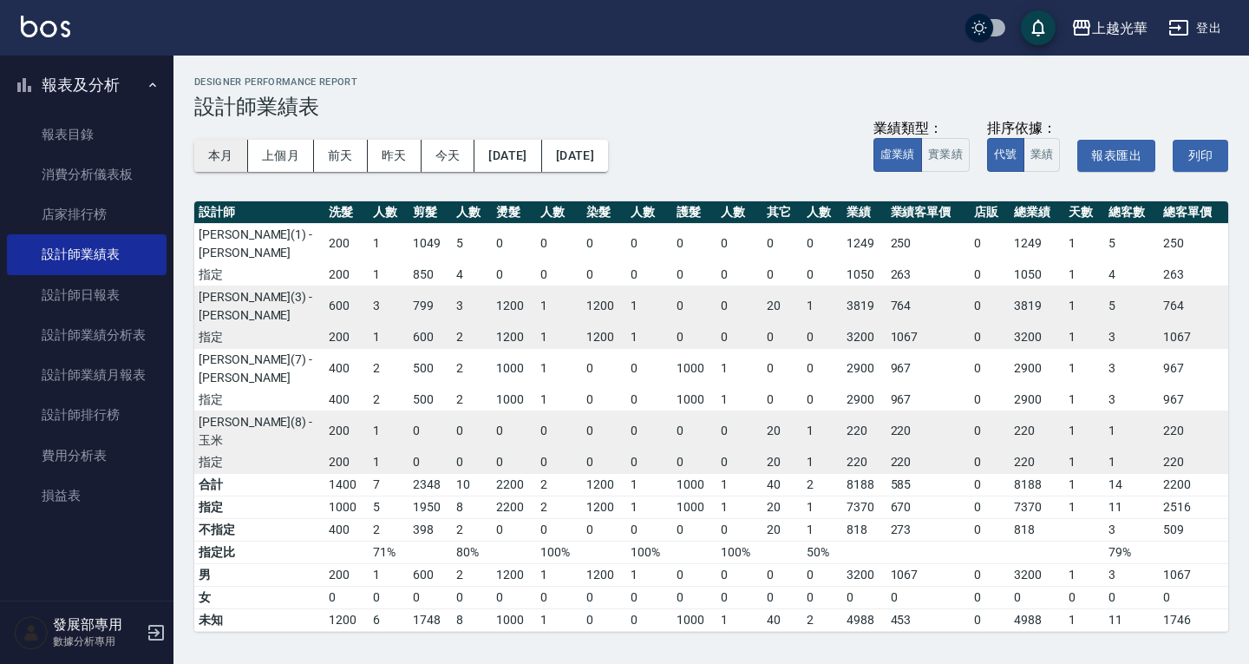
click at [220, 163] on button "本月" at bounding box center [221, 156] width 54 height 32
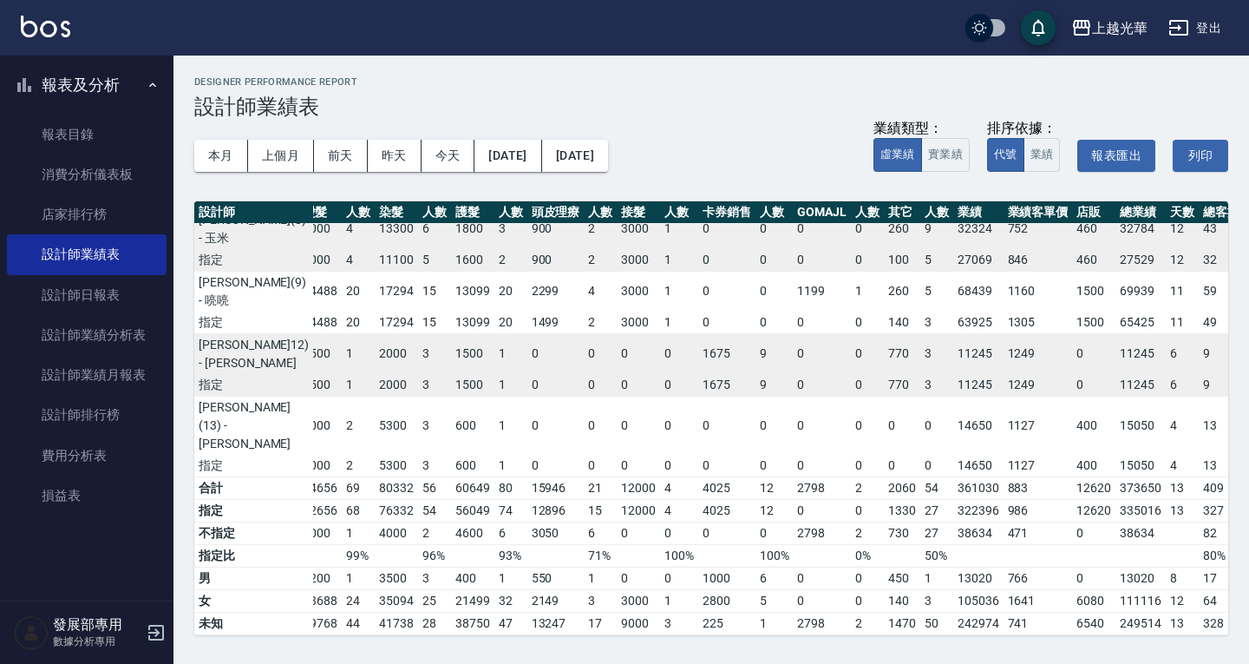
scroll to position [386, 167]
click at [1127, 26] on div "上越光華" at bounding box center [1120, 28] width 56 height 22
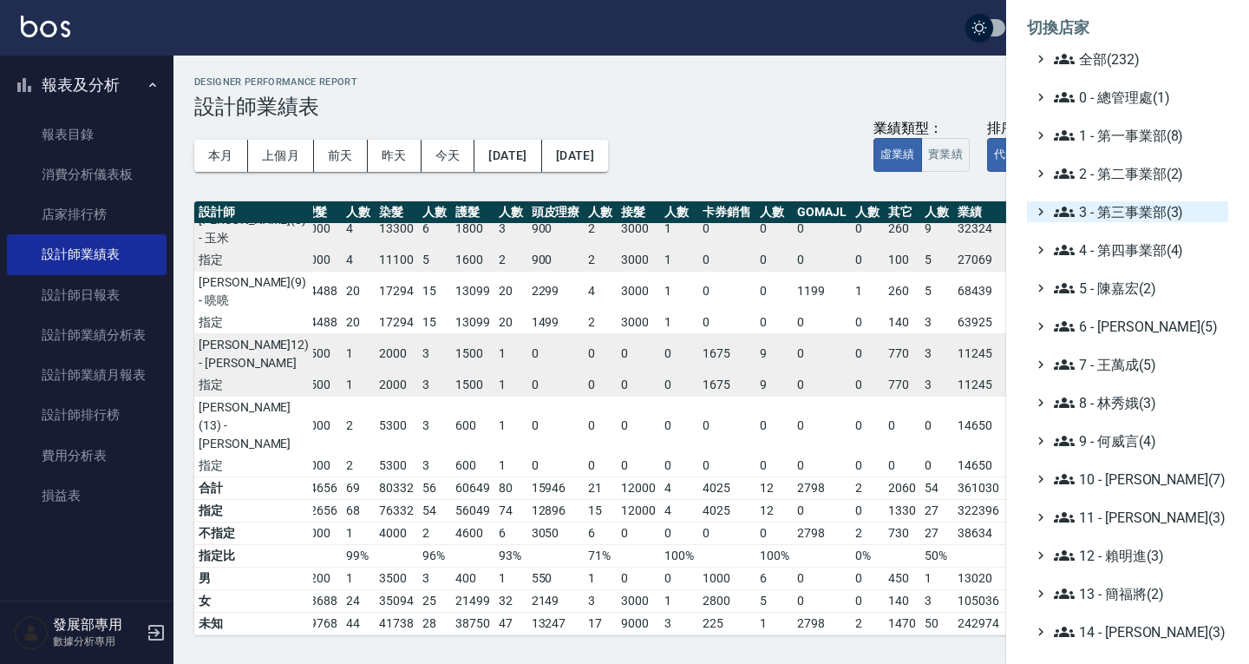
click at [1117, 210] on span "3 - 第三事業部(3)" at bounding box center [1137, 211] width 167 height 21
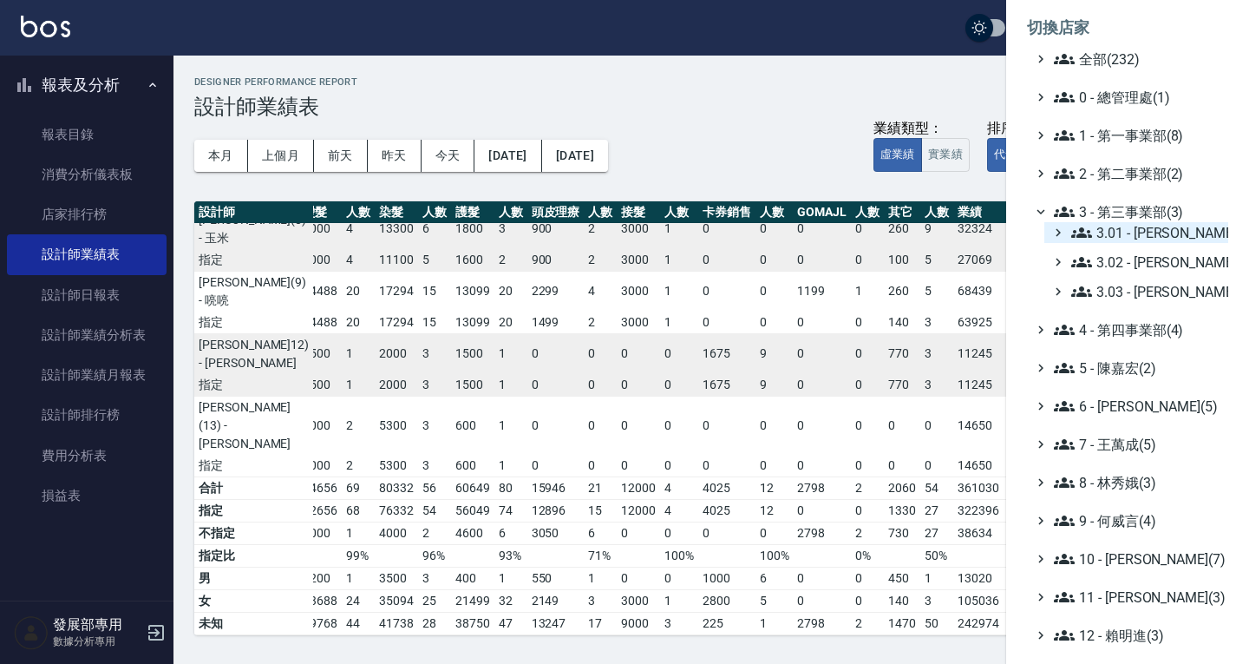
click at [1128, 228] on span "3.01 - 蔡承翰(6)" at bounding box center [1147, 232] width 150 height 21
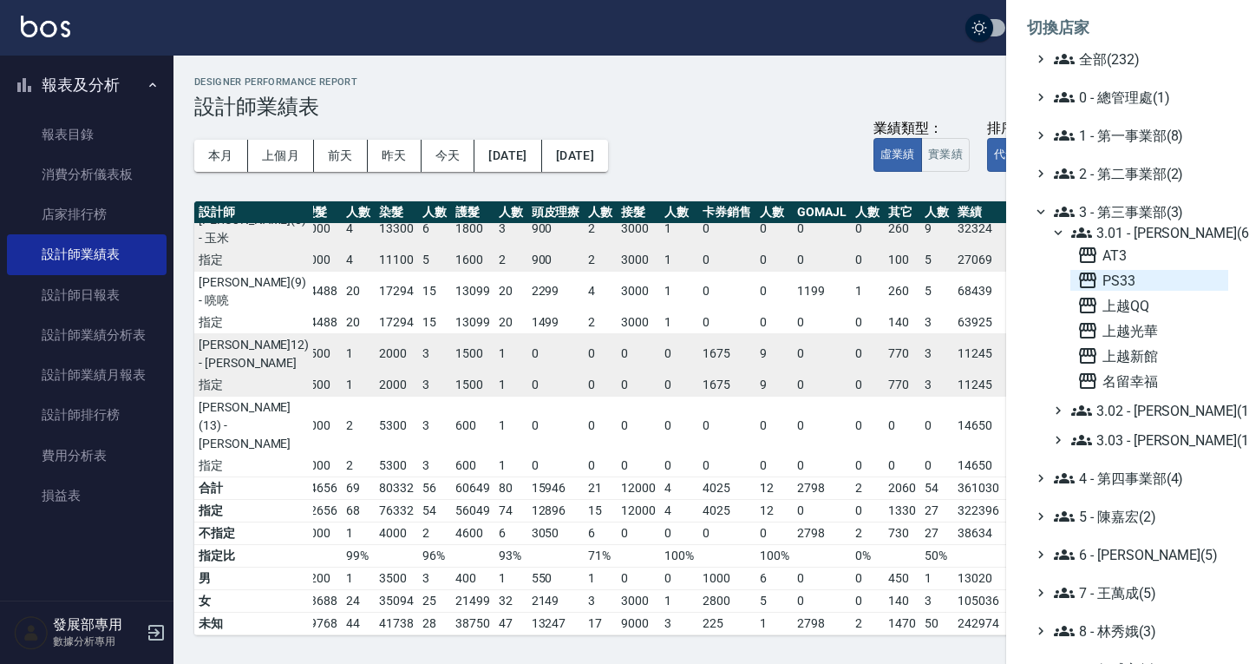
click at [1121, 277] on span "PS33" at bounding box center [1150, 280] width 144 height 21
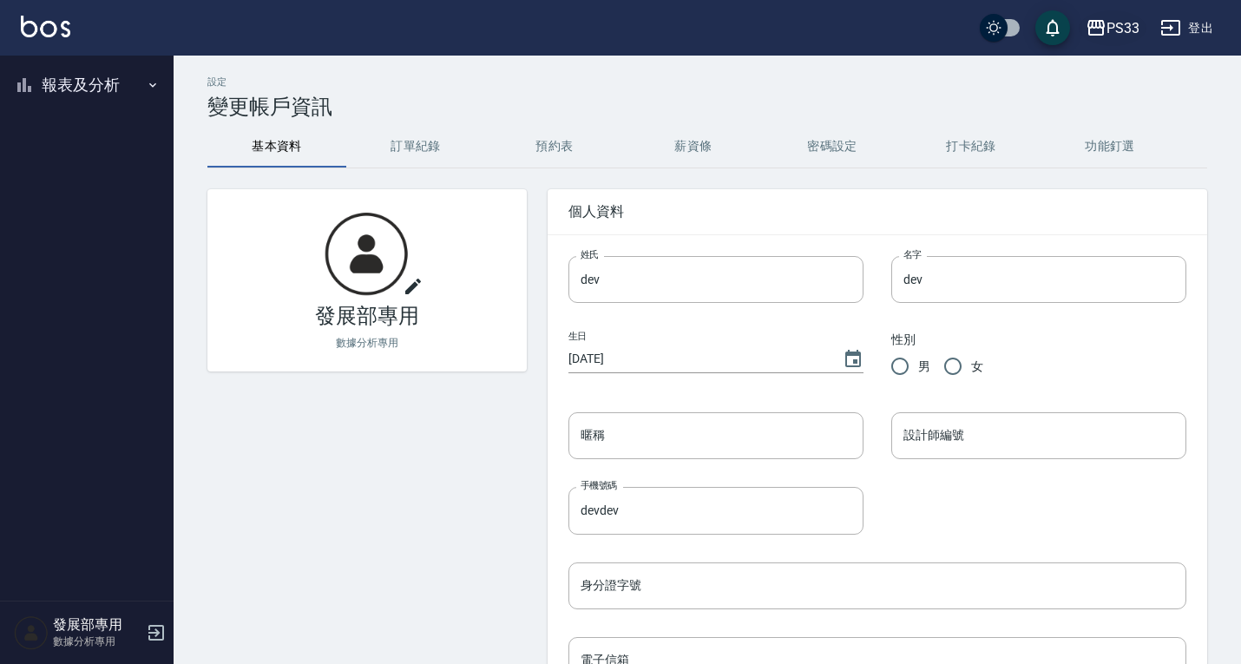
click at [1123, 24] on div "PS33" at bounding box center [1122, 28] width 33 height 22
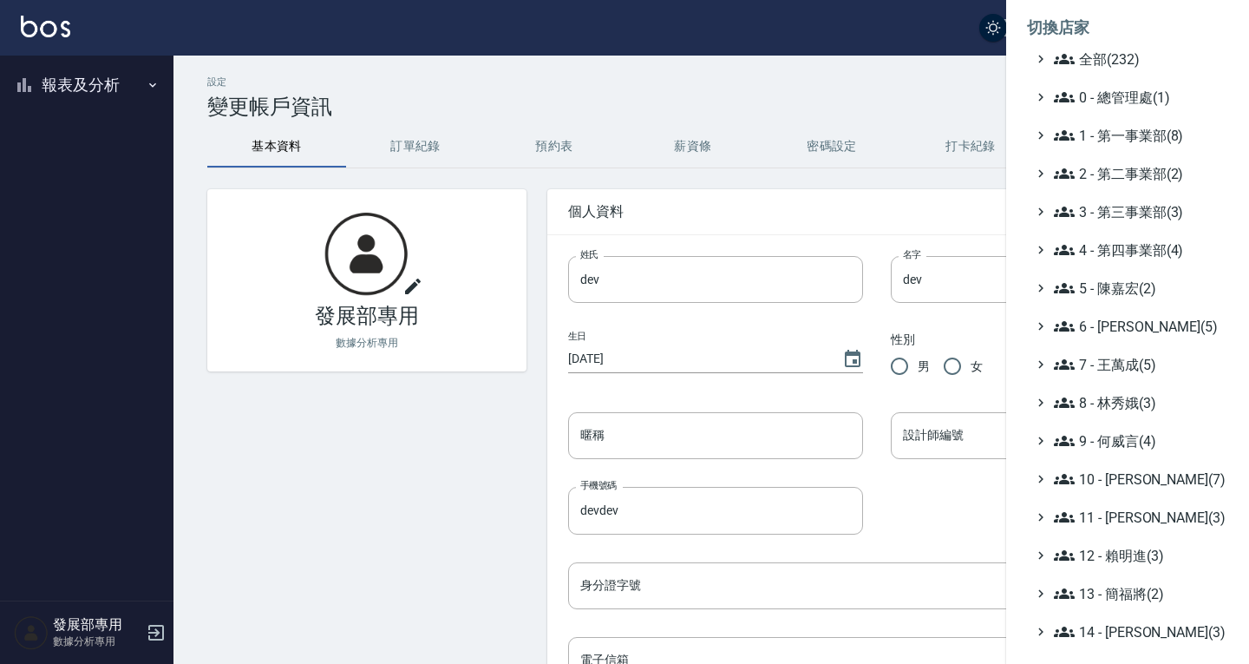
click at [384, 82] on div at bounding box center [624, 332] width 1249 height 664
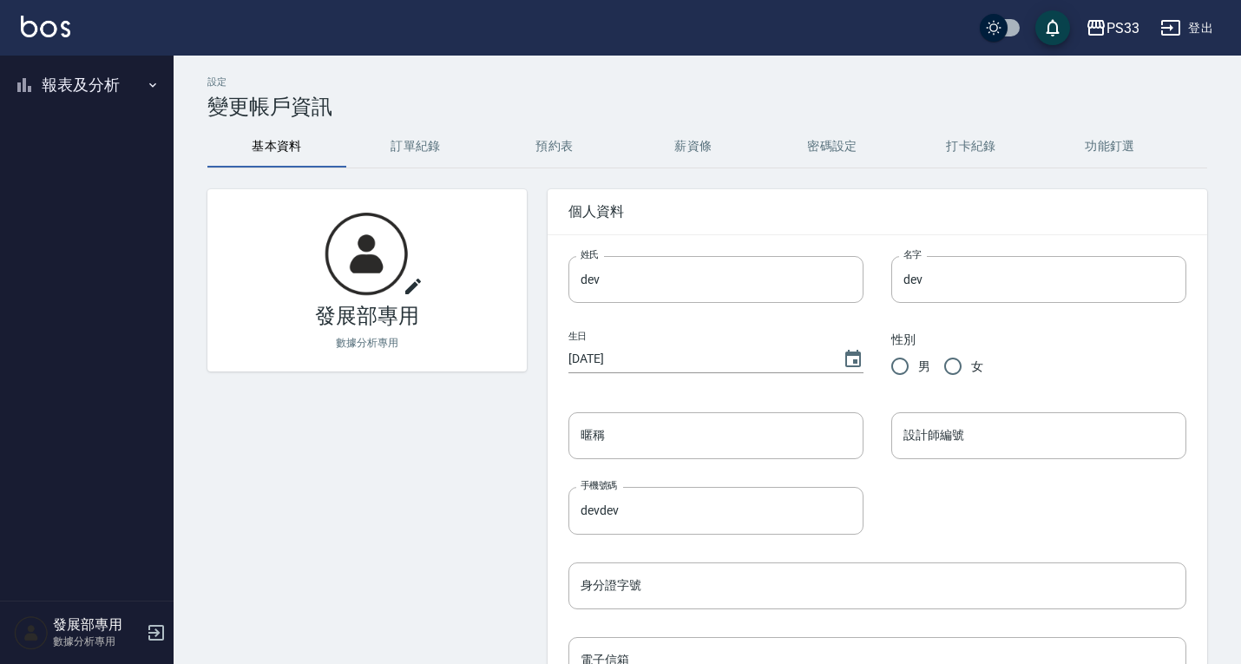
click at [39, 102] on button "報表及分析" at bounding box center [87, 84] width 160 height 45
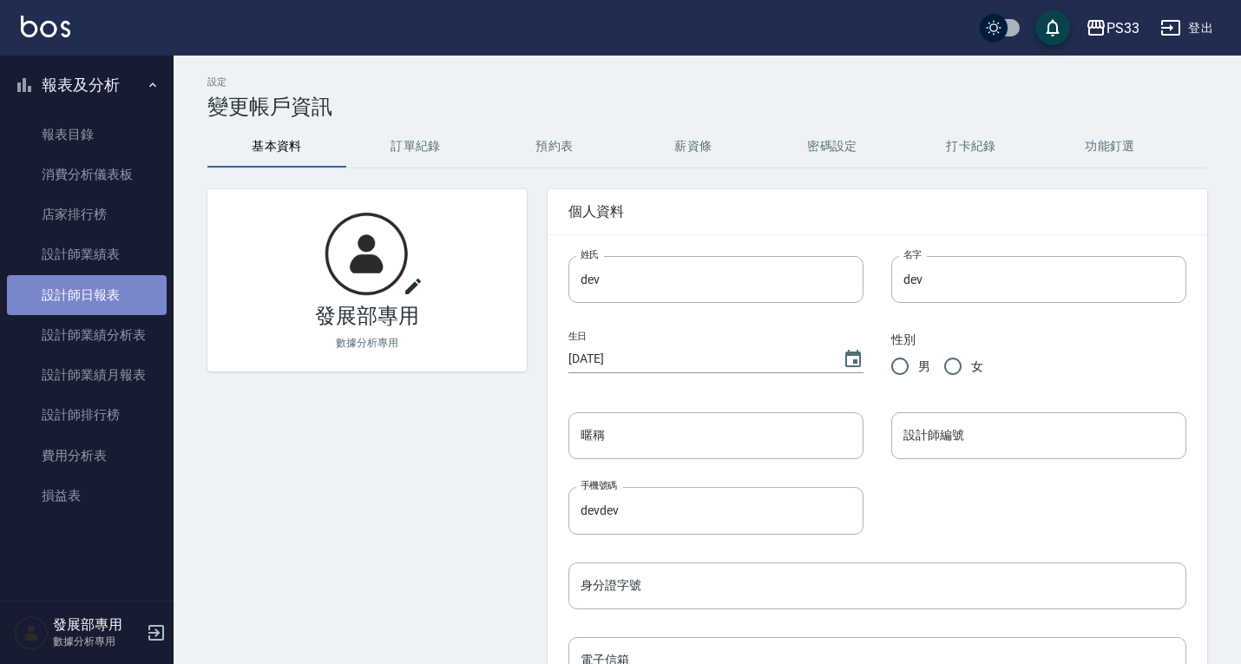
click at [88, 301] on link "設計師日報表" at bounding box center [87, 295] width 160 height 40
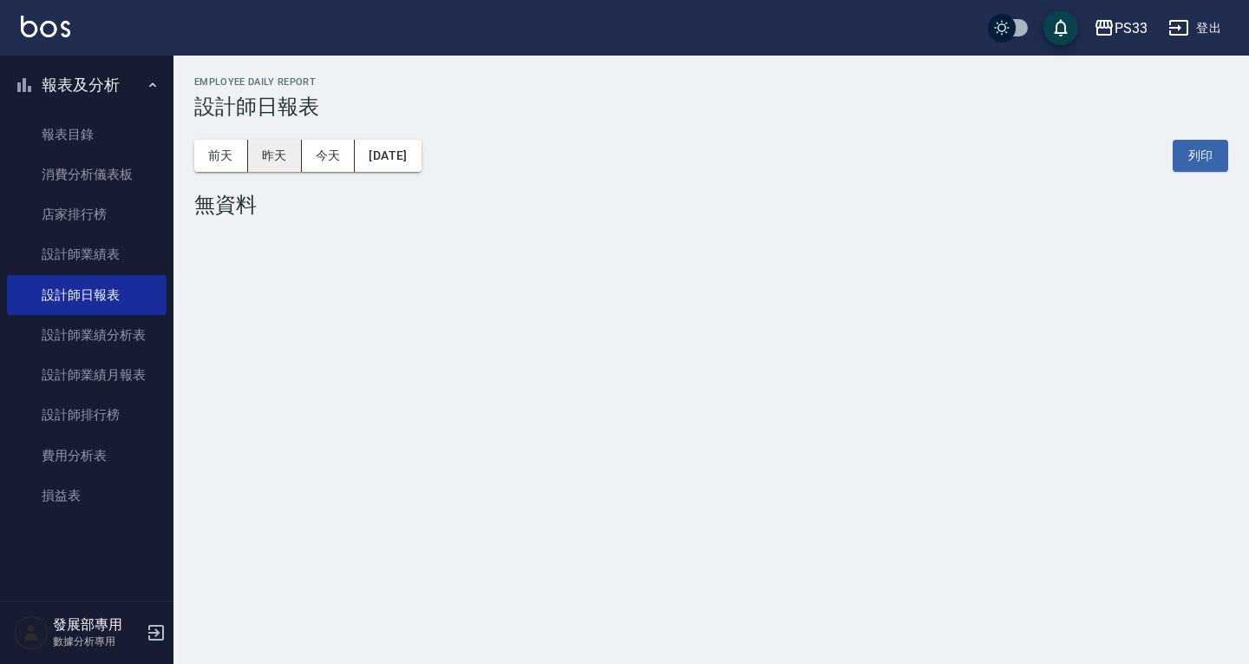
click at [256, 170] on button "昨天" at bounding box center [275, 156] width 54 height 32
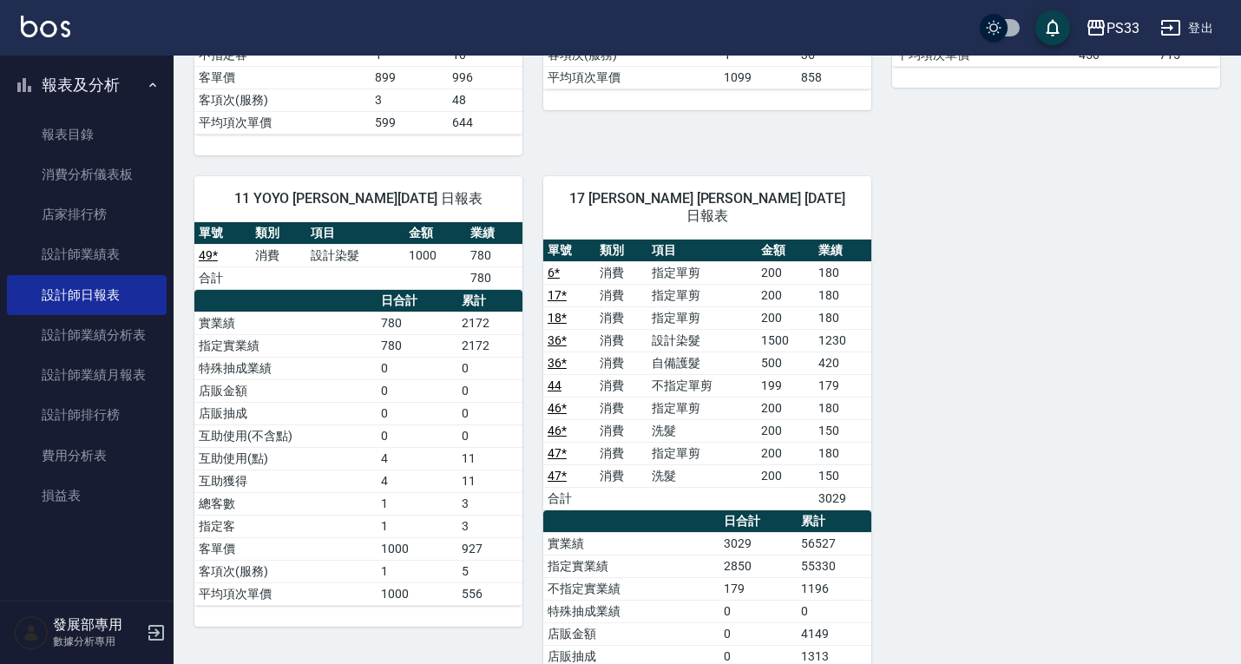
scroll to position [2256, 0]
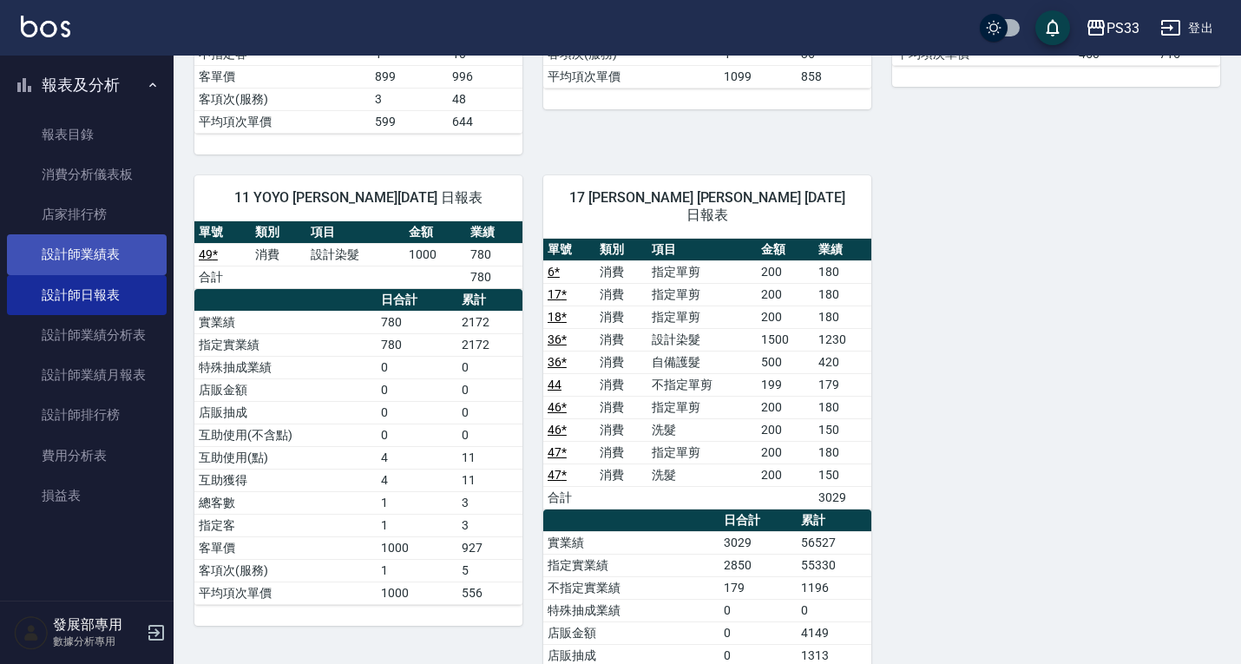
click at [99, 254] on link "設計師業績表" at bounding box center [87, 254] width 160 height 40
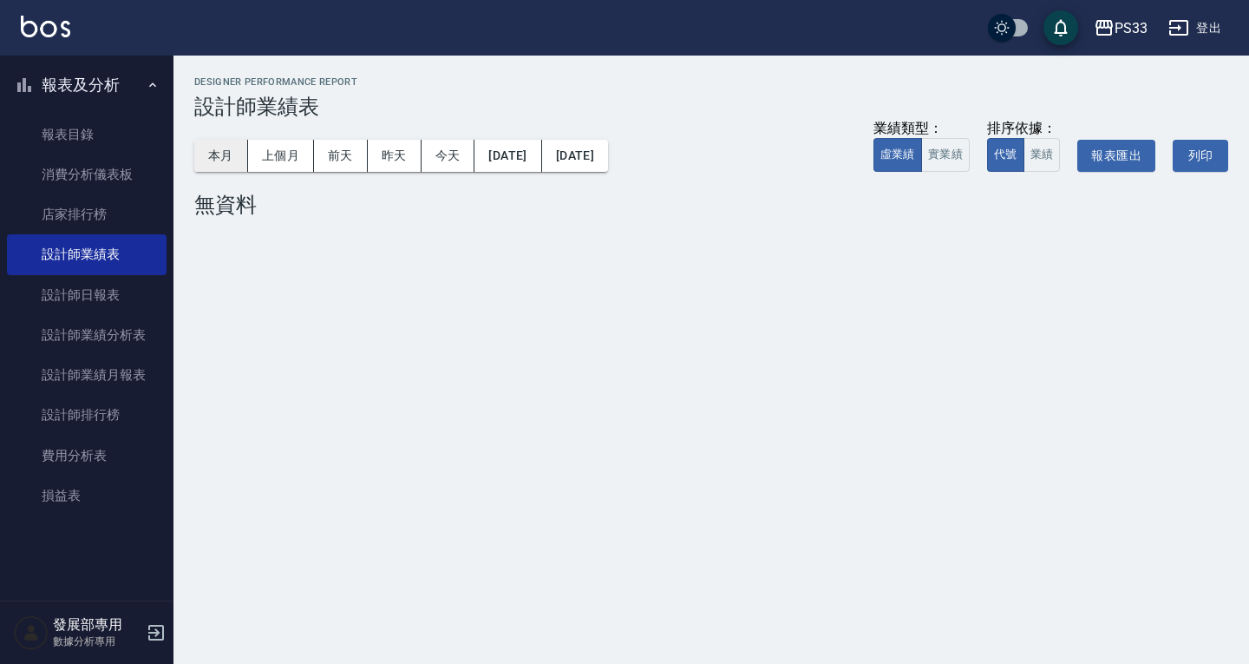
click at [204, 160] on button "本月" at bounding box center [221, 156] width 54 height 32
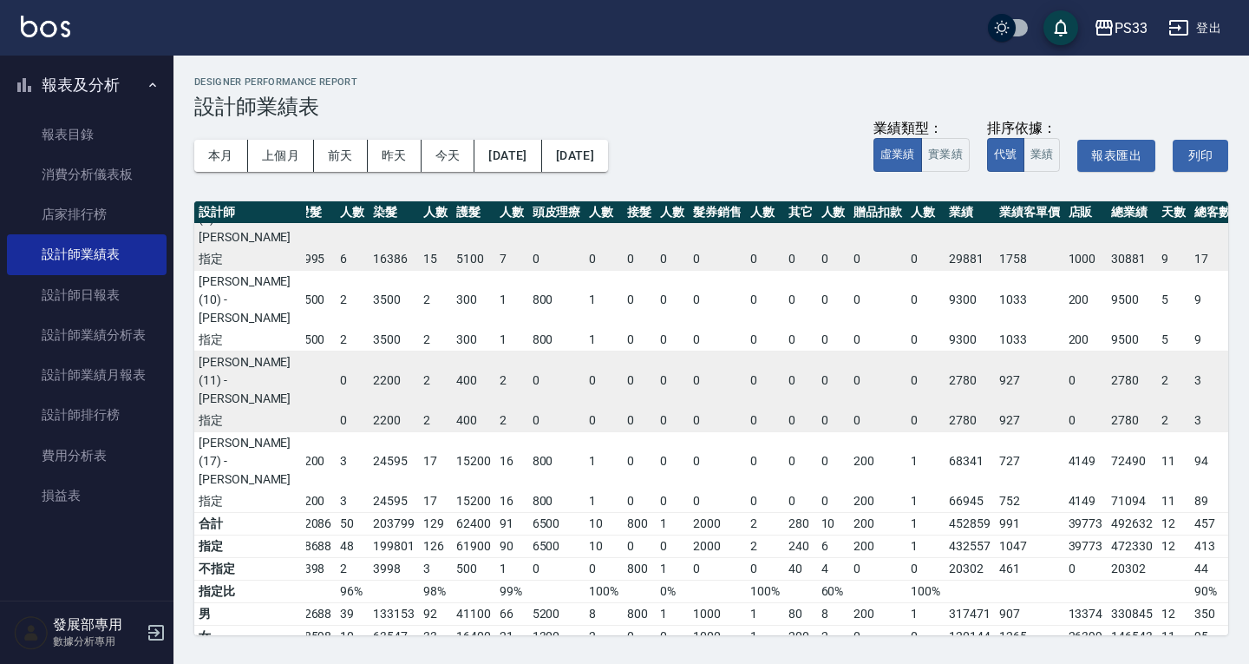
scroll to position [574, 166]
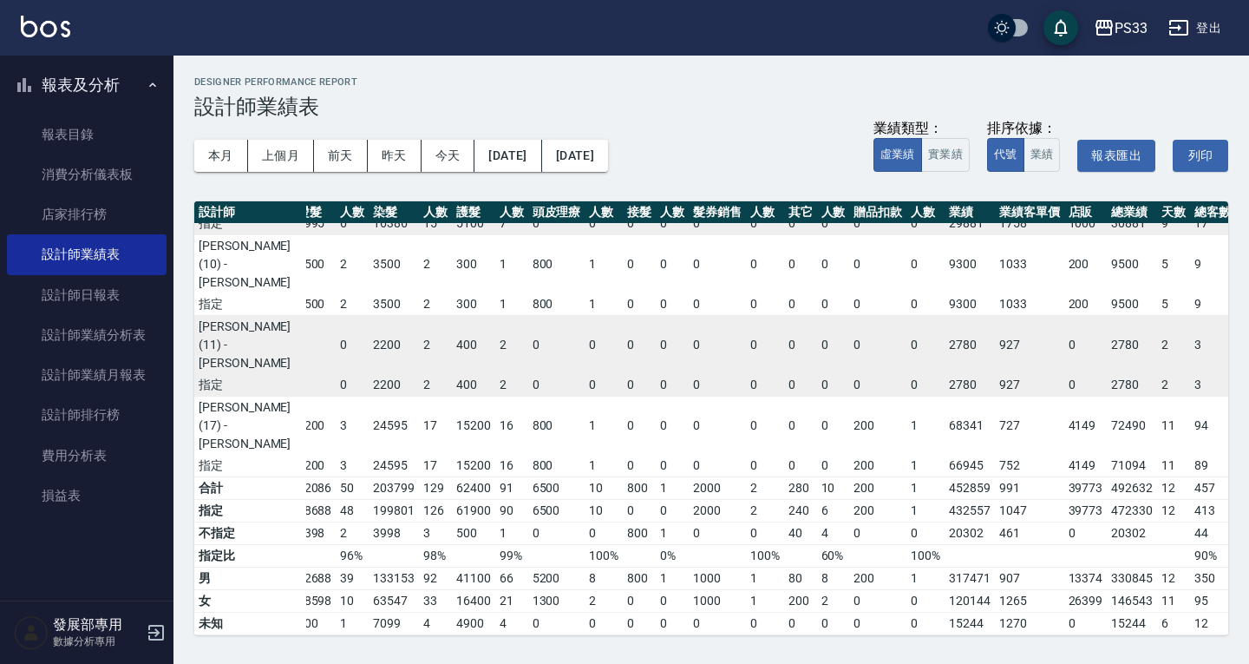
click at [1145, 22] on div "PS33" at bounding box center [1131, 28] width 33 height 22
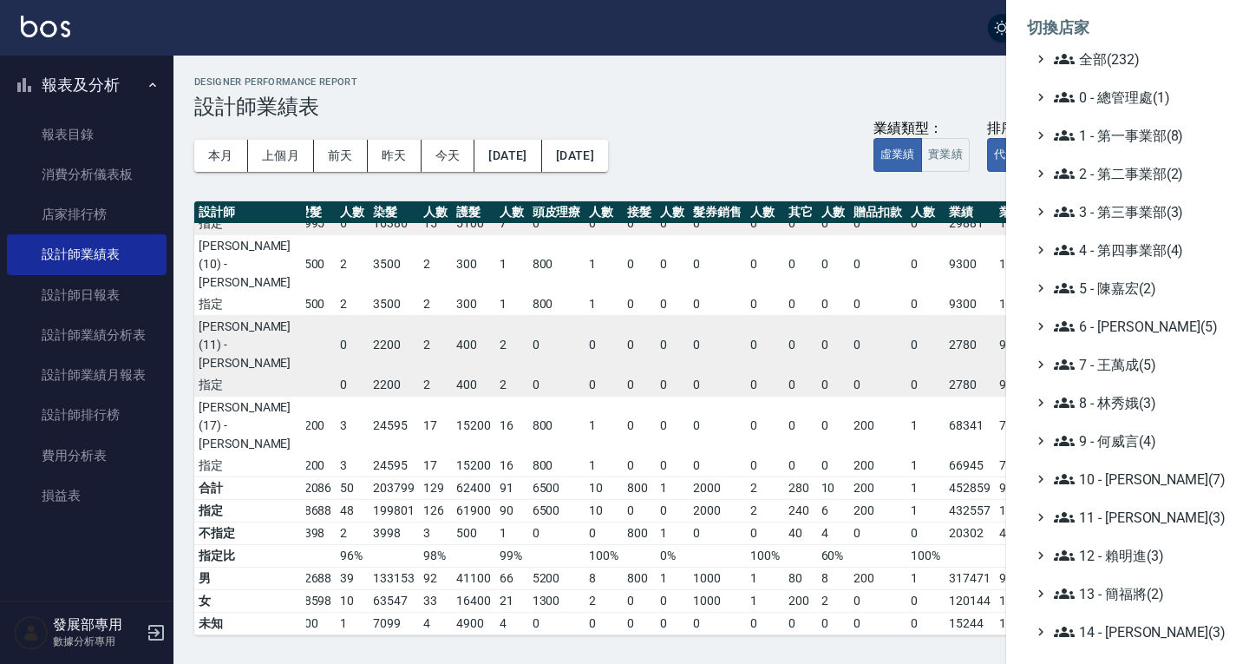
click at [1098, 198] on ul "全部(232) 0 - 總管理處(1) 1 - 第一事業部(8) 2 - 第二事業部(2) 3 - 第三事業部(3) 4 - 第四事業部(4) 5 - [PE…" at bounding box center [1127, 479] width 201 height 861
click at [1112, 217] on span "3 - 第三事業部(3)" at bounding box center [1137, 211] width 167 height 21
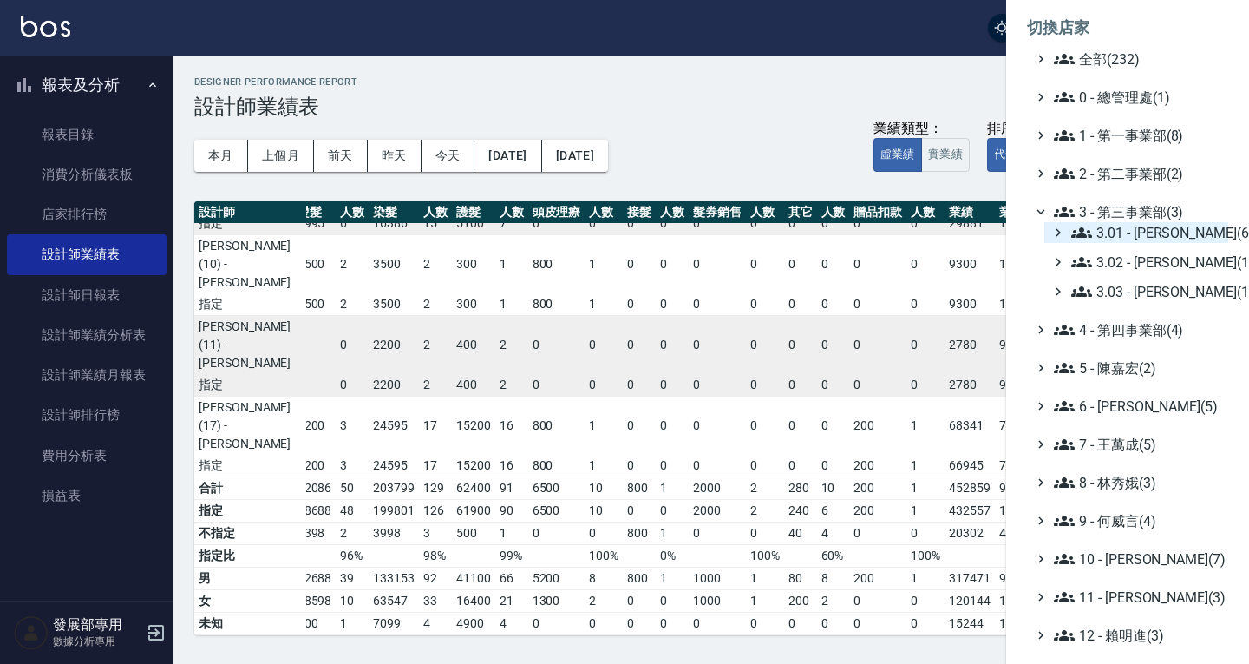
click at [1121, 236] on span "3.01 - 蔡承翰(6)" at bounding box center [1147, 232] width 150 height 21
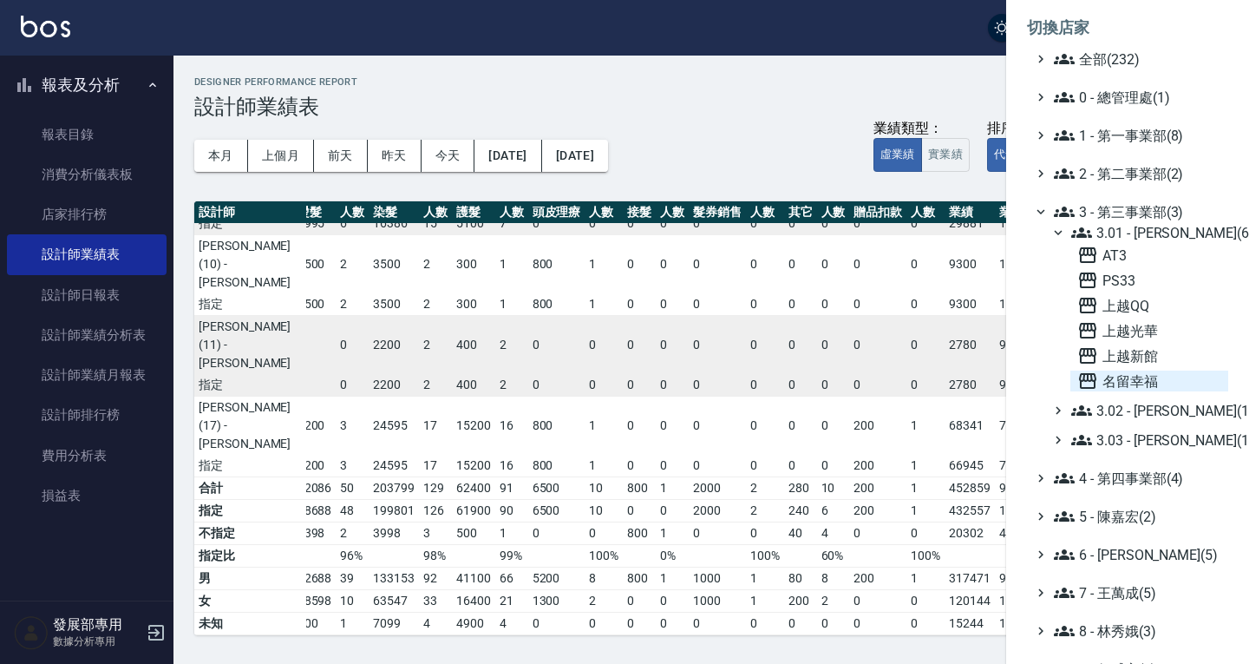
click at [1151, 379] on span "名留幸福" at bounding box center [1150, 380] width 144 height 21
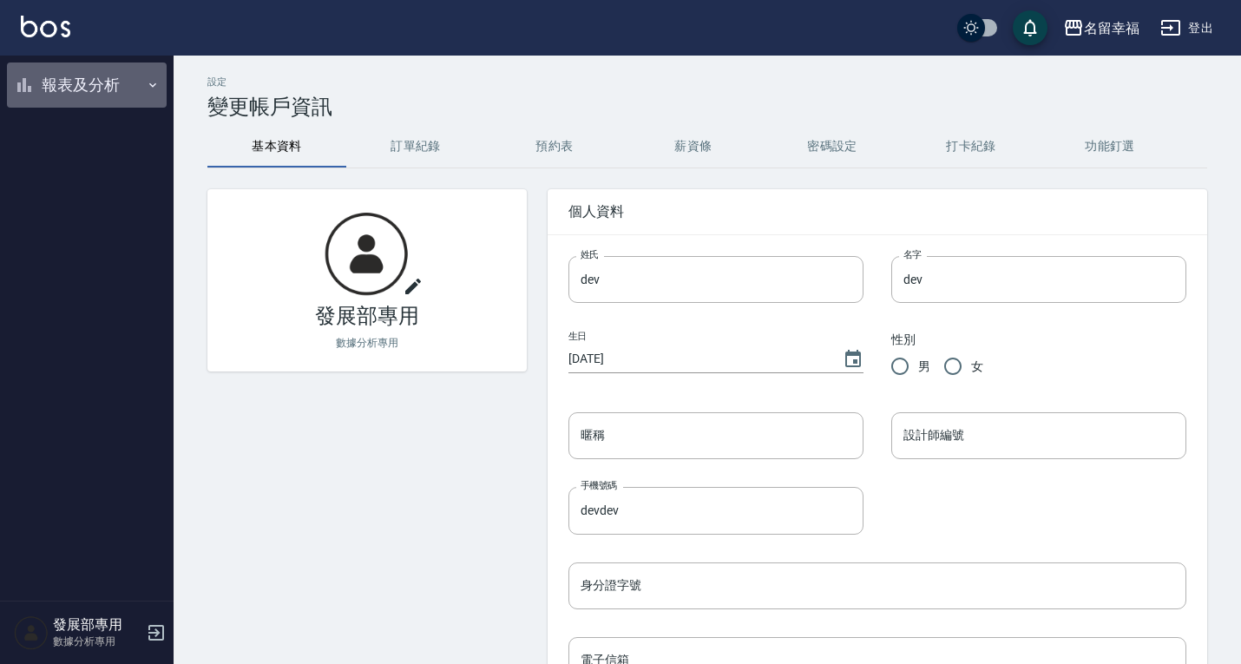
click at [88, 84] on button "報表及分析" at bounding box center [87, 84] width 160 height 45
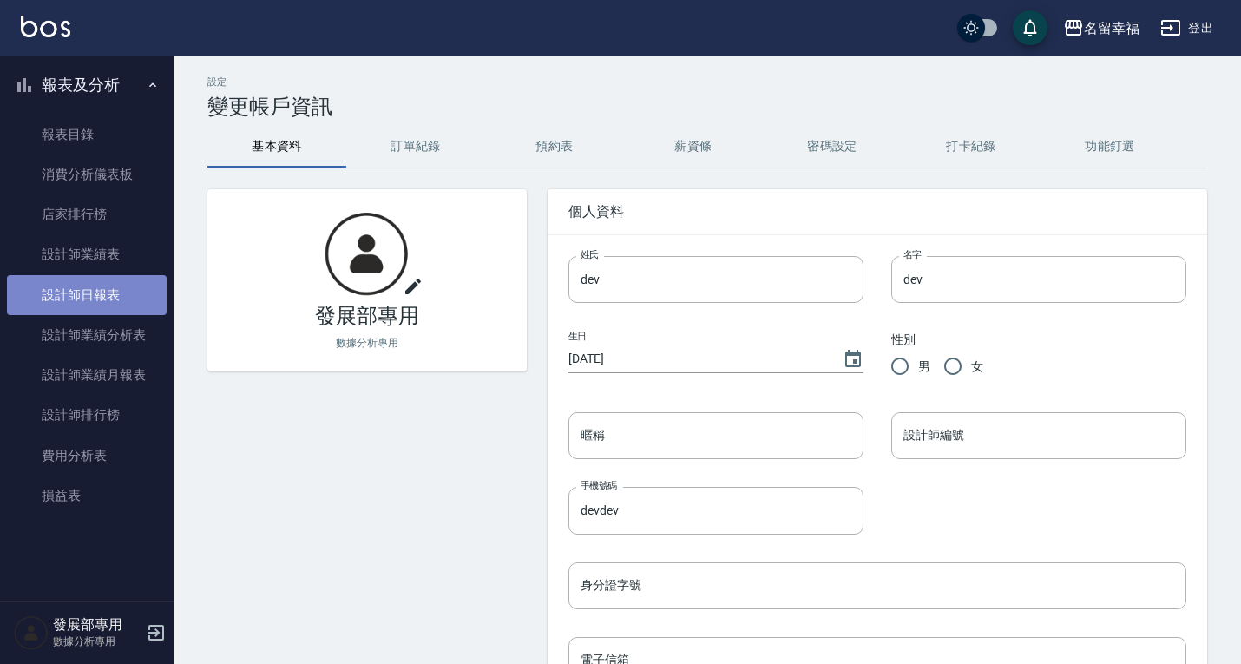
click at [100, 284] on link "設計師日報表" at bounding box center [87, 295] width 160 height 40
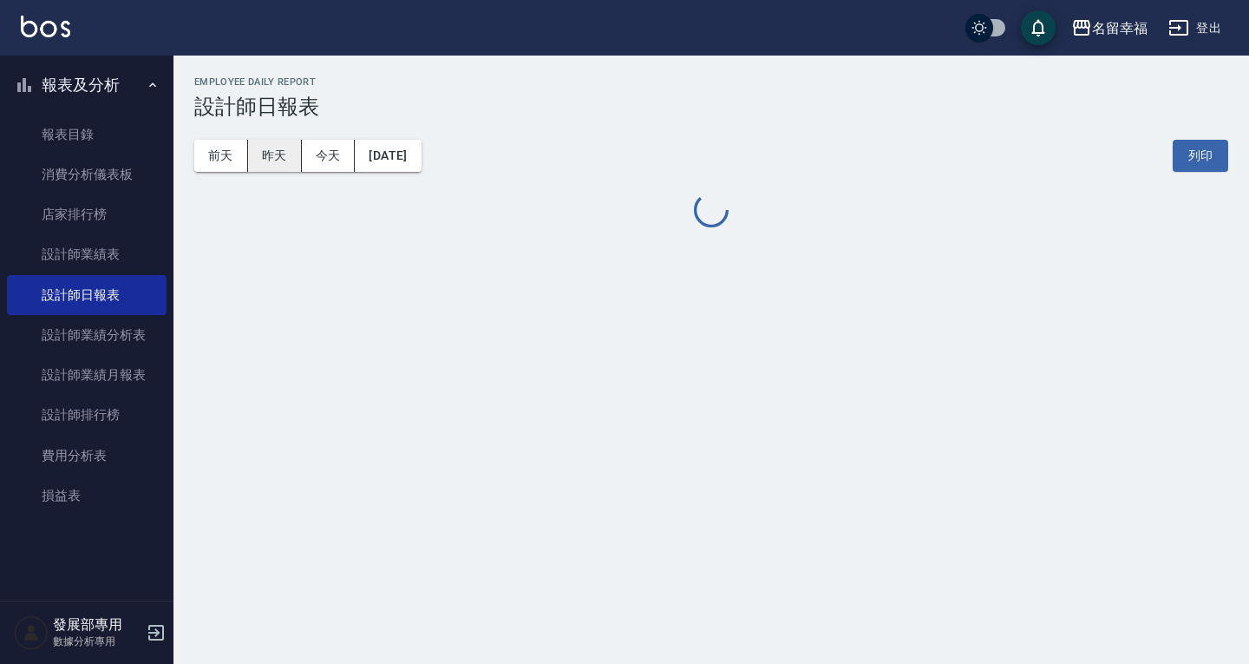
click at [267, 152] on button "昨天" at bounding box center [275, 156] width 54 height 32
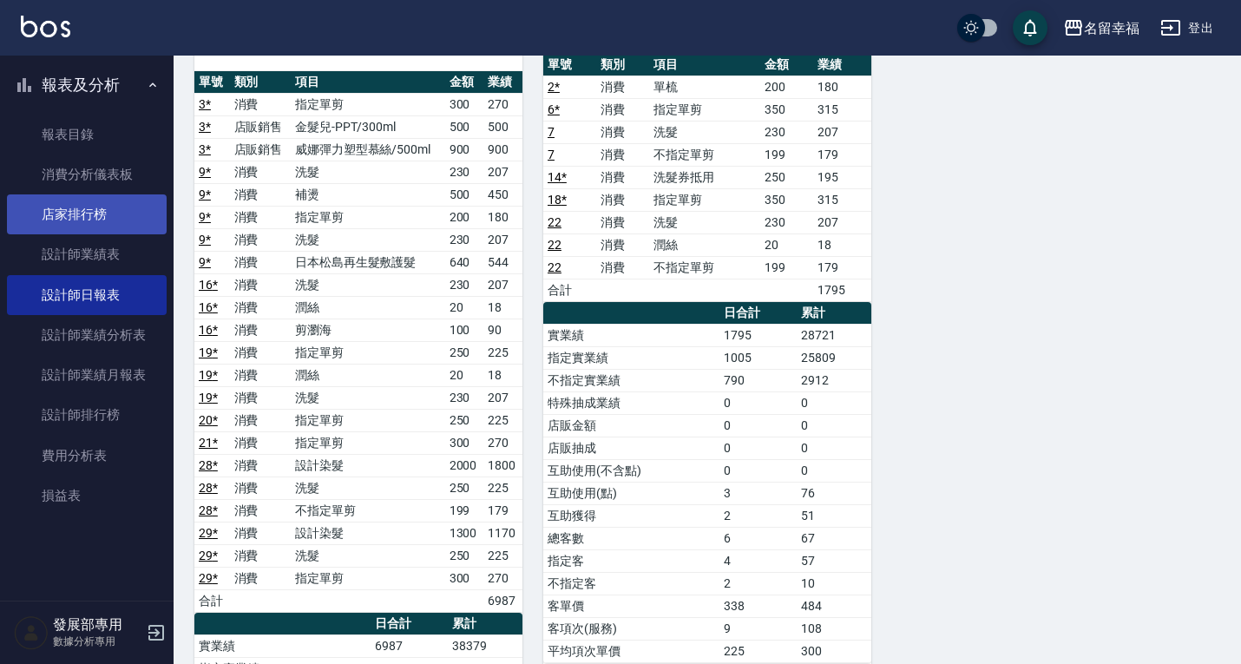
scroll to position [1564, 0]
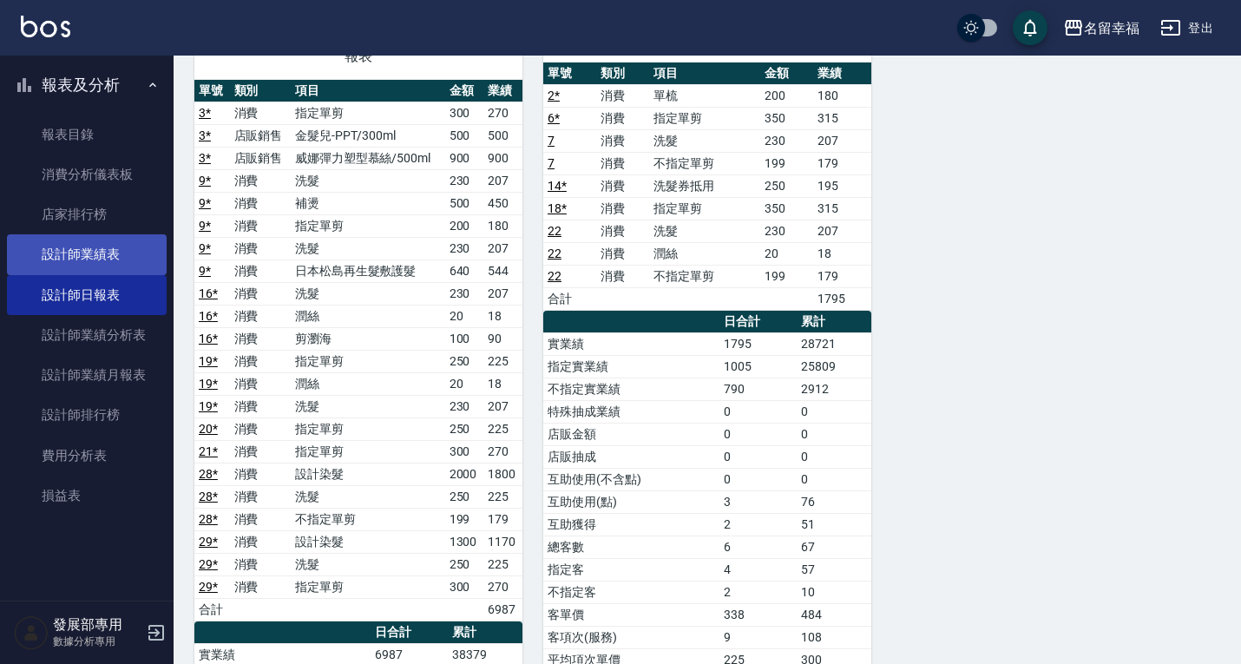
click at [105, 251] on link "設計師業績表" at bounding box center [87, 254] width 160 height 40
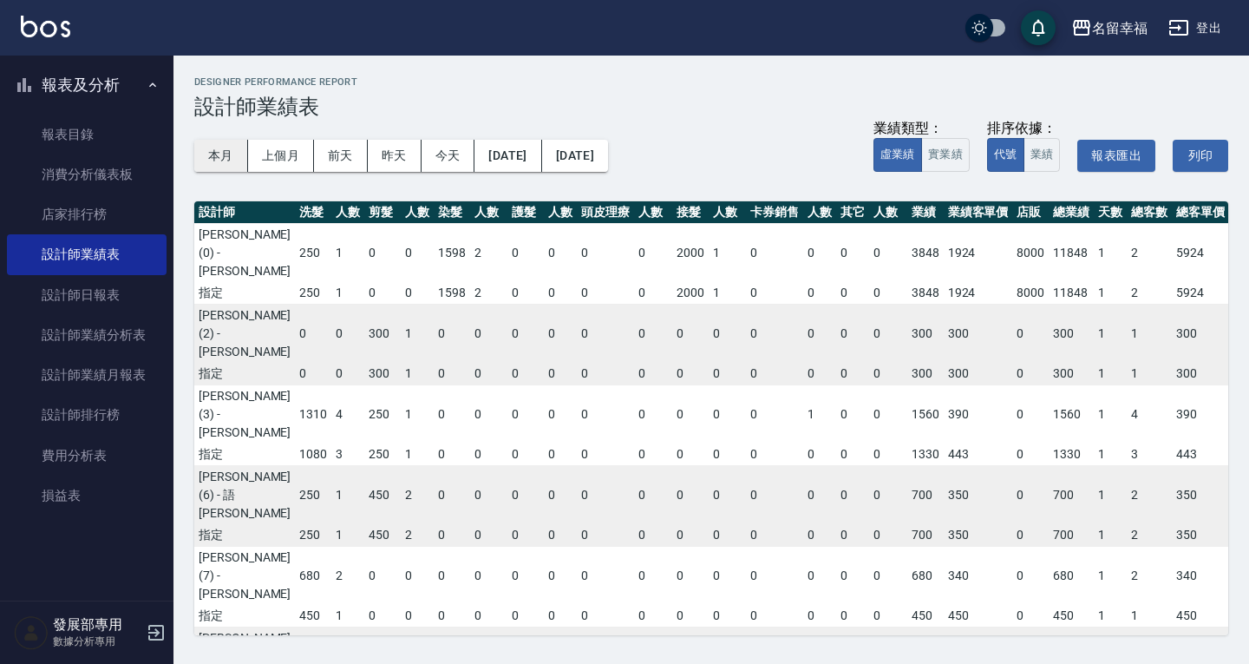
click at [209, 164] on button "本月" at bounding box center [221, 156] width 54 height 32
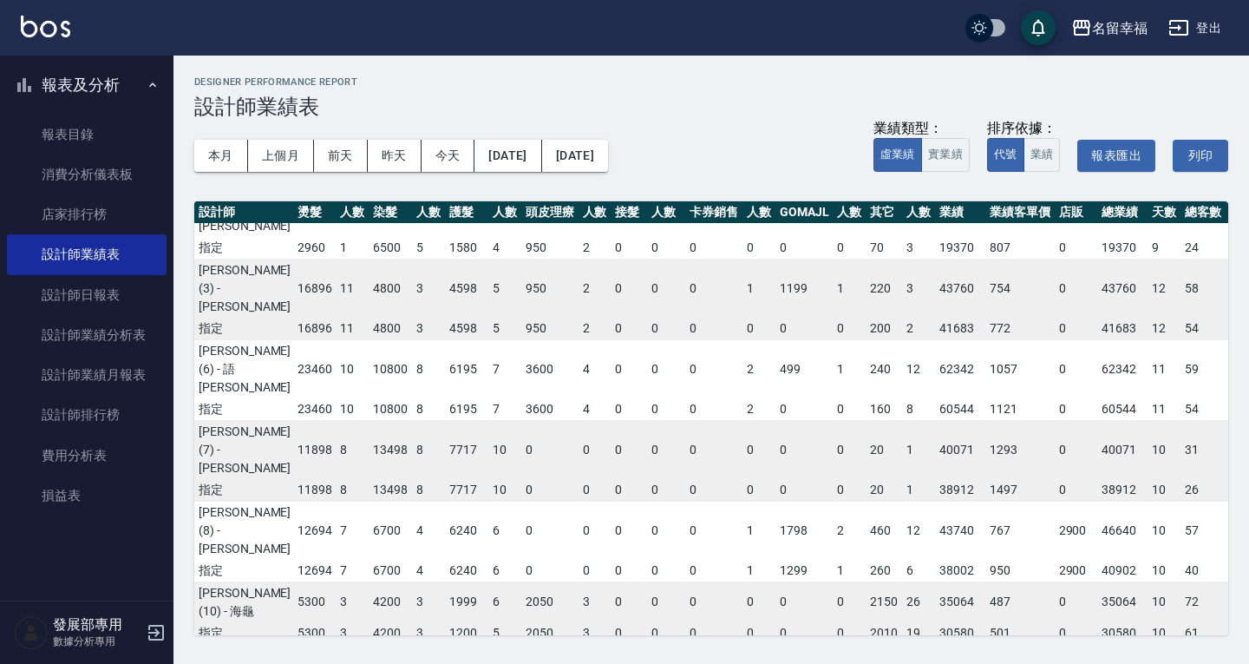
scroll to position [204, 154]
click at [1133, 23] on div "名留幸福" at bounding box center [1120, 28] width 56 height 22
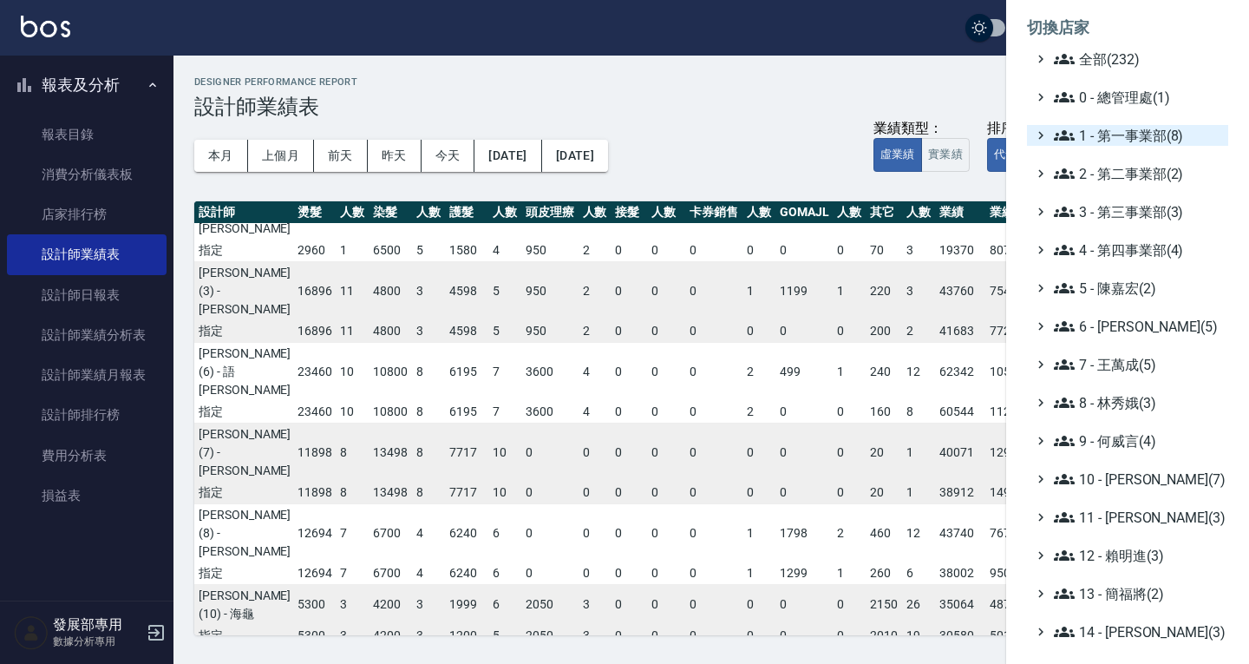
click at [1126, 132] on span "1 - 第一事業部(8)" at bounding box center [1137, 135] width 167 height 21
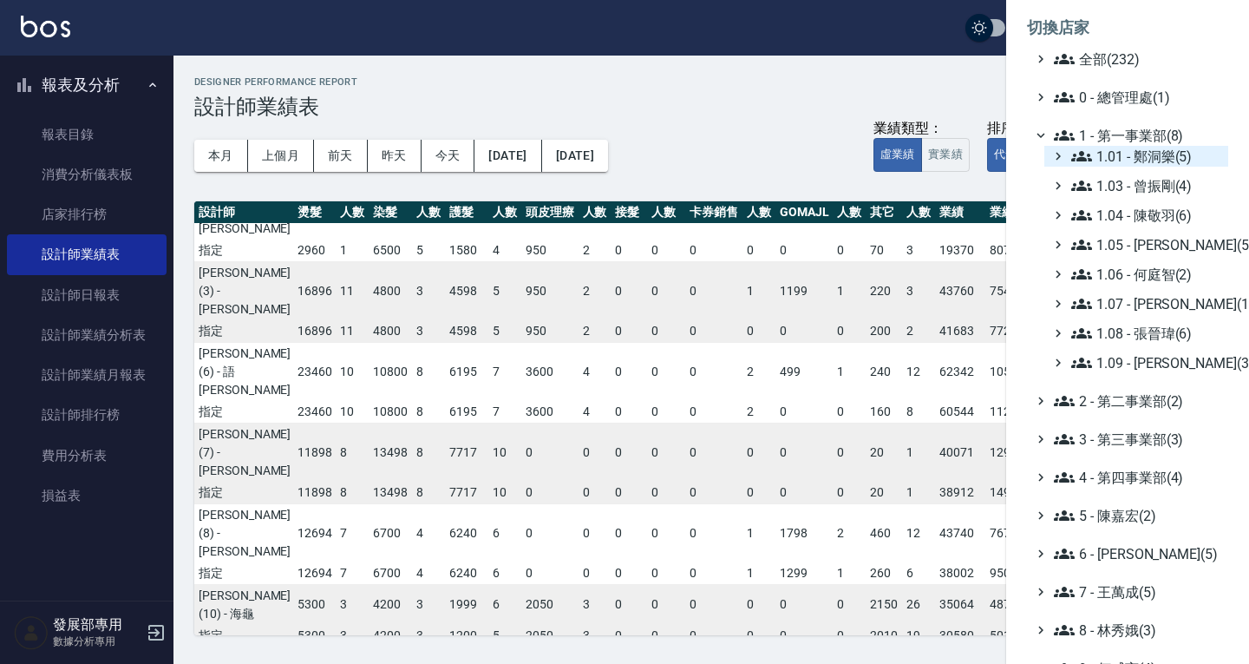
click at [1131, 156] on span "1.01 - 鄭洞樂(5)" at bounding box center [1147, 156] width 150 height 21
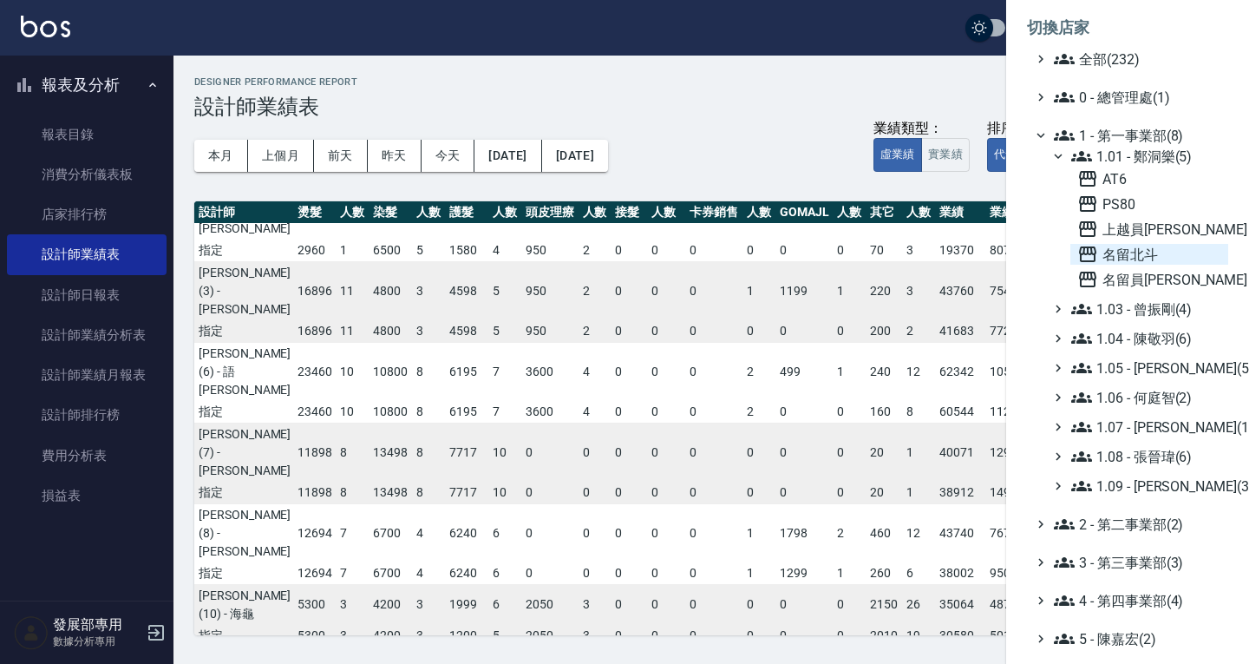
click at [1141, 253] on span "名留北斗" at bounding box center [1150, 254] width 144 height 21
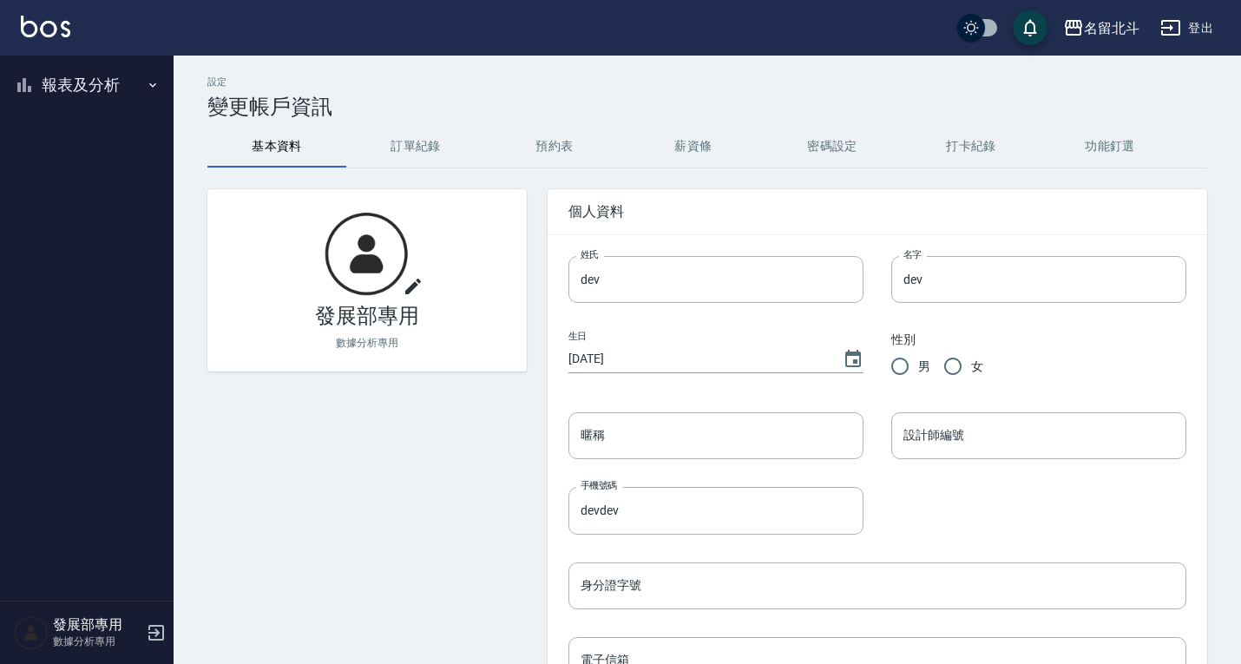
click at [82, 86] on button "報表及分析" at bounding box center [87, 84] width 160 height 45
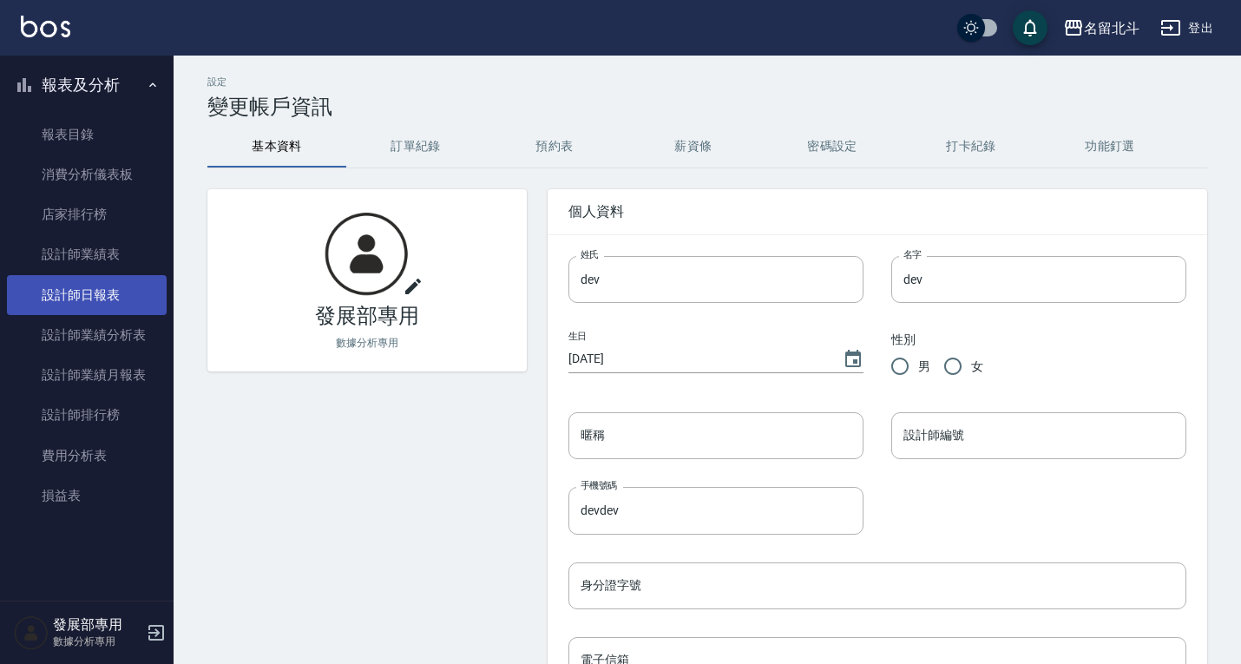
drag, startPoint x: 108, startPoint y: 292, endPoint x: 135, endPoint y: 282, distance: 29.4
click at [108, 292] on link "設計師日報表" at bounding box center [87, 295] width 160 height 40
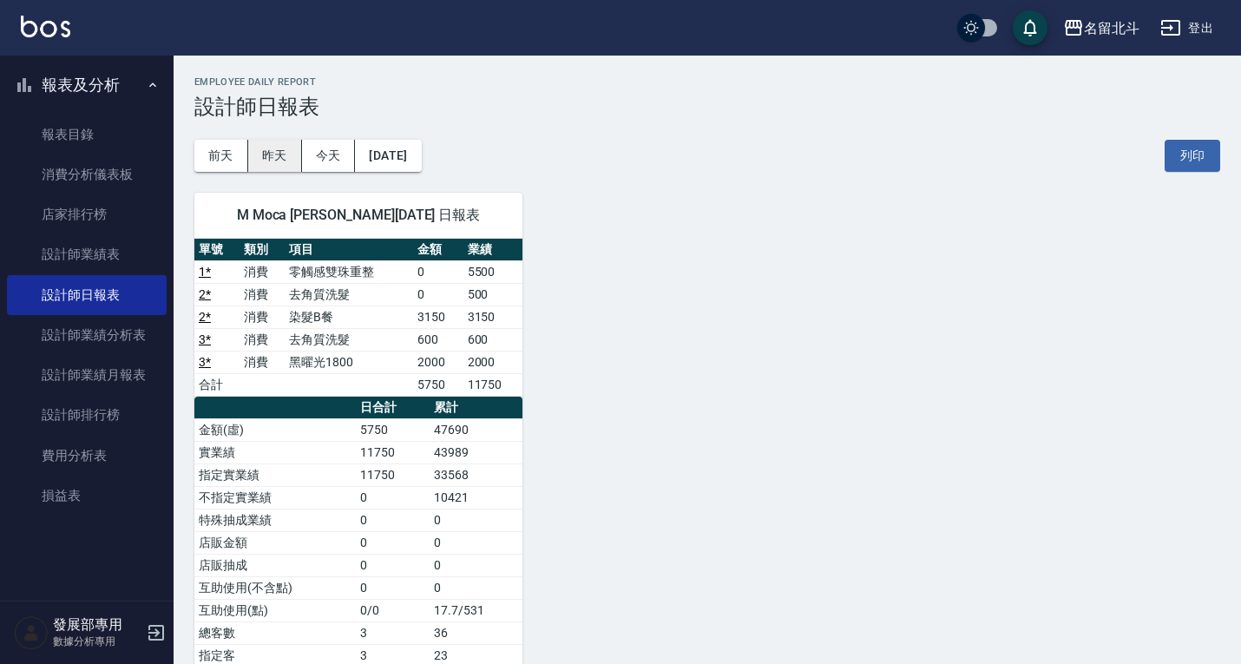
click at [279, 155] on button "昨天" at bounding box center [275, 156] width 54 height 32
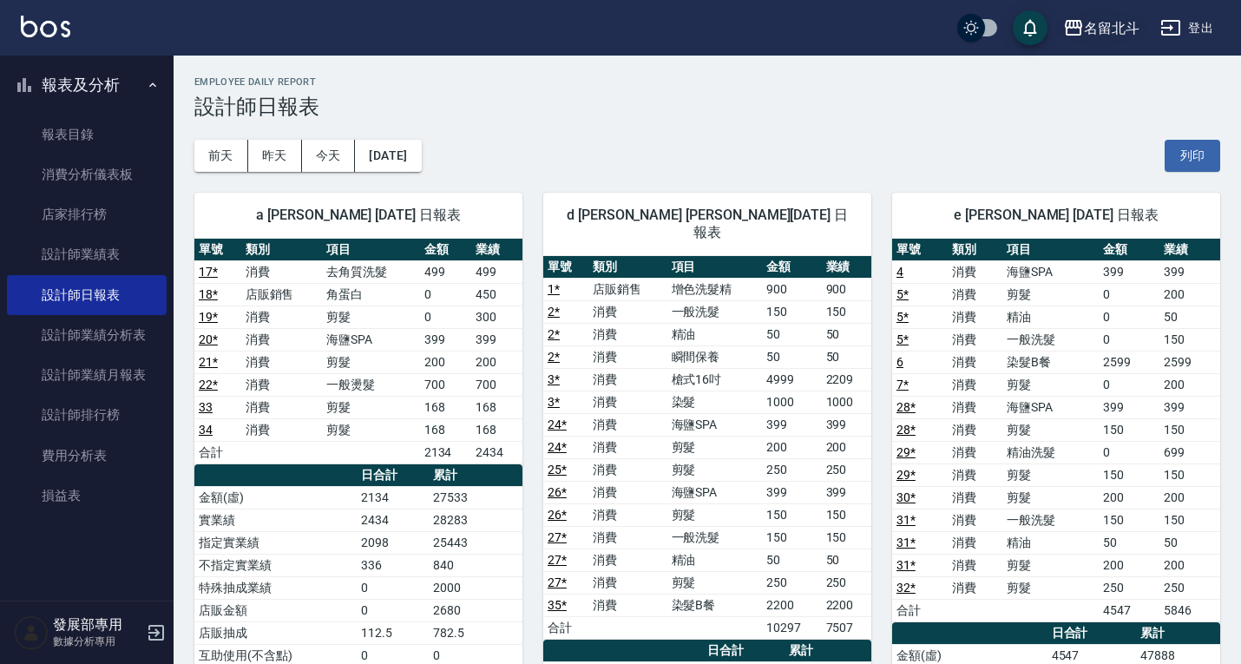
click at [1112, 20] on div "名留北斗" at bounding box center [1112, 28] width 56 height 22
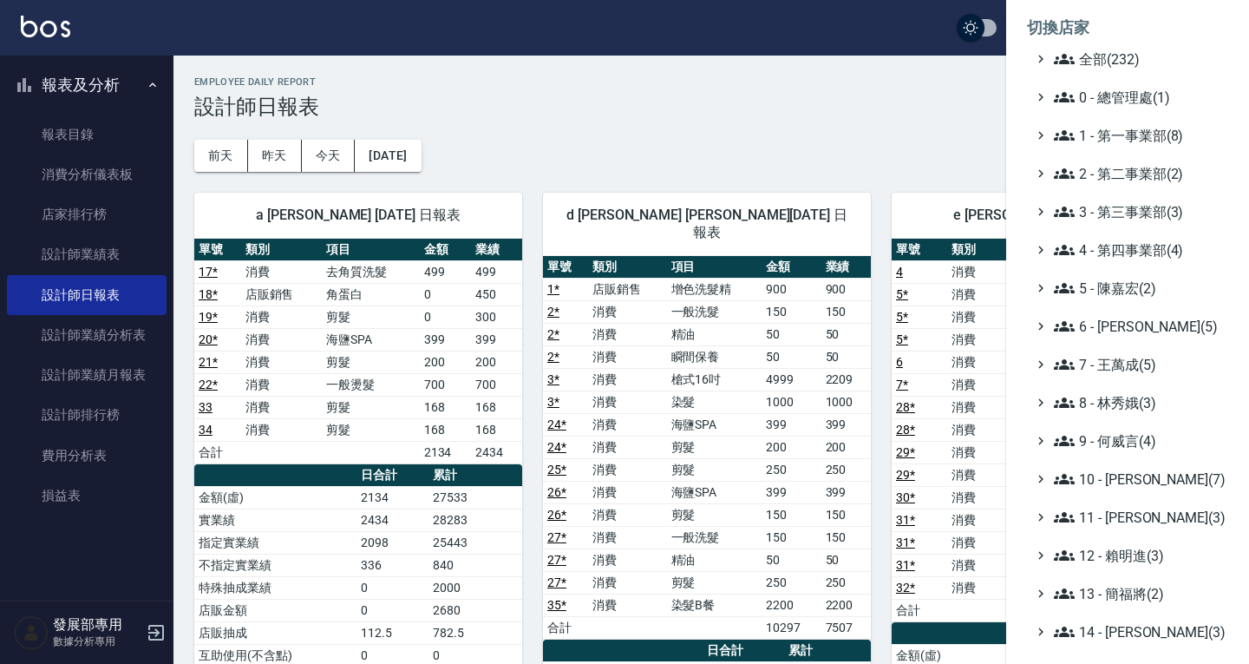
click at [880, 125] on div at bounding box center [624, 332] width 1249 height 664
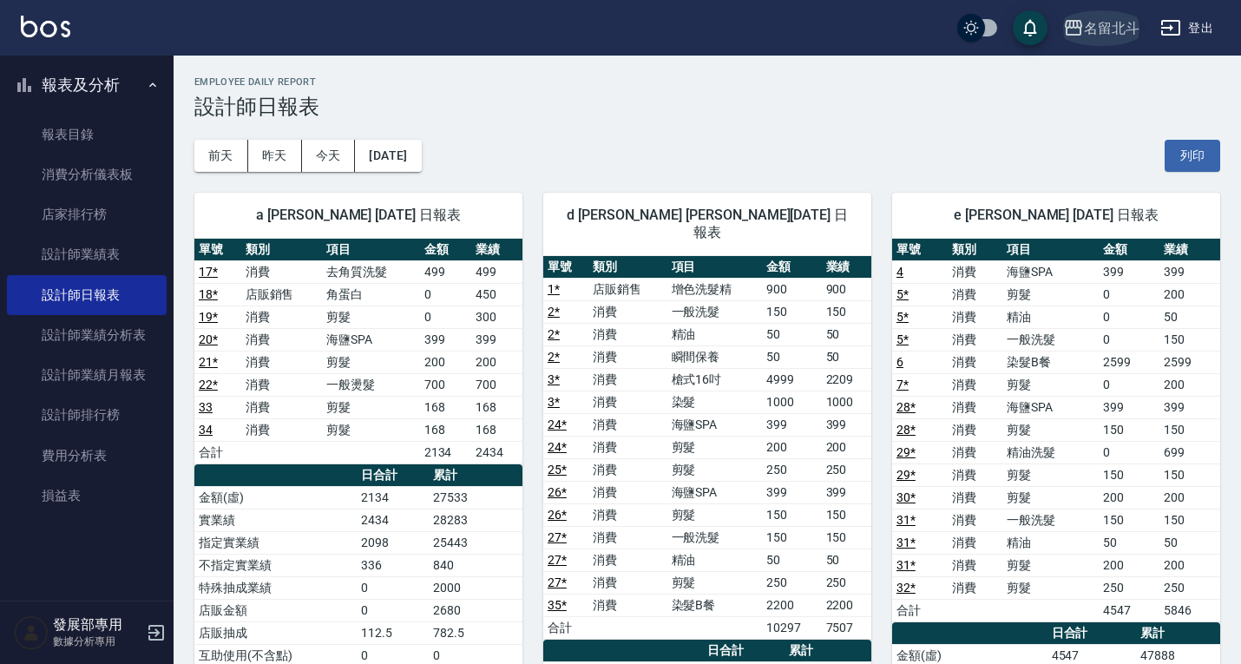
click at [1090, 36] on div "名留北斗" at bounding box center [1112, 28] width 56 height 22
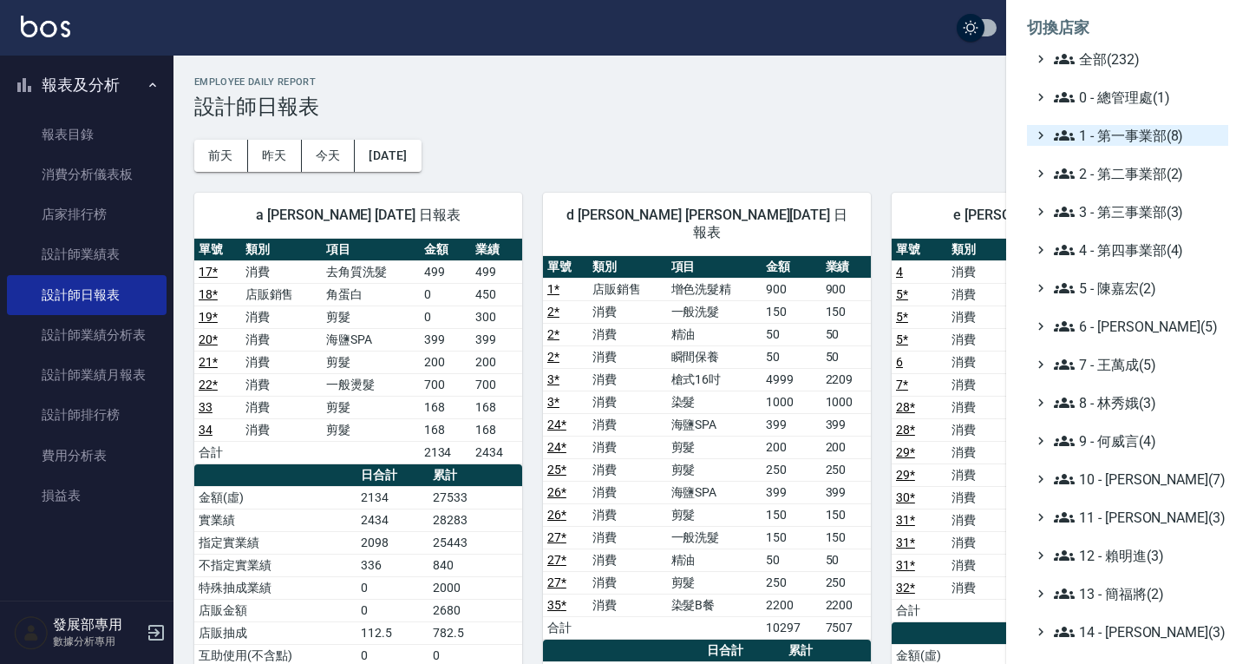
click at [1120, 141] on span "1 - 第一事業部(8)" at bounding box center [1137, 135] width 167 height 21
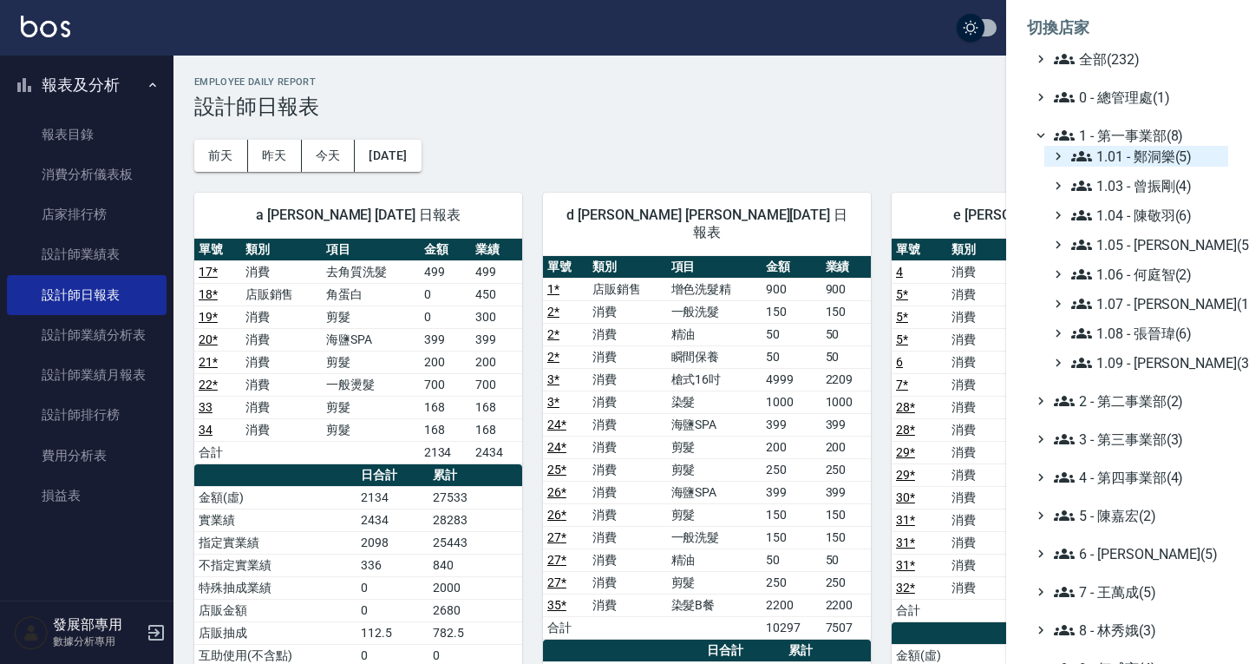
click at [1115, 165] on span "1.01 - 鄭洞樂(5)" at bounding box center [1147, 156] width 150 height 21
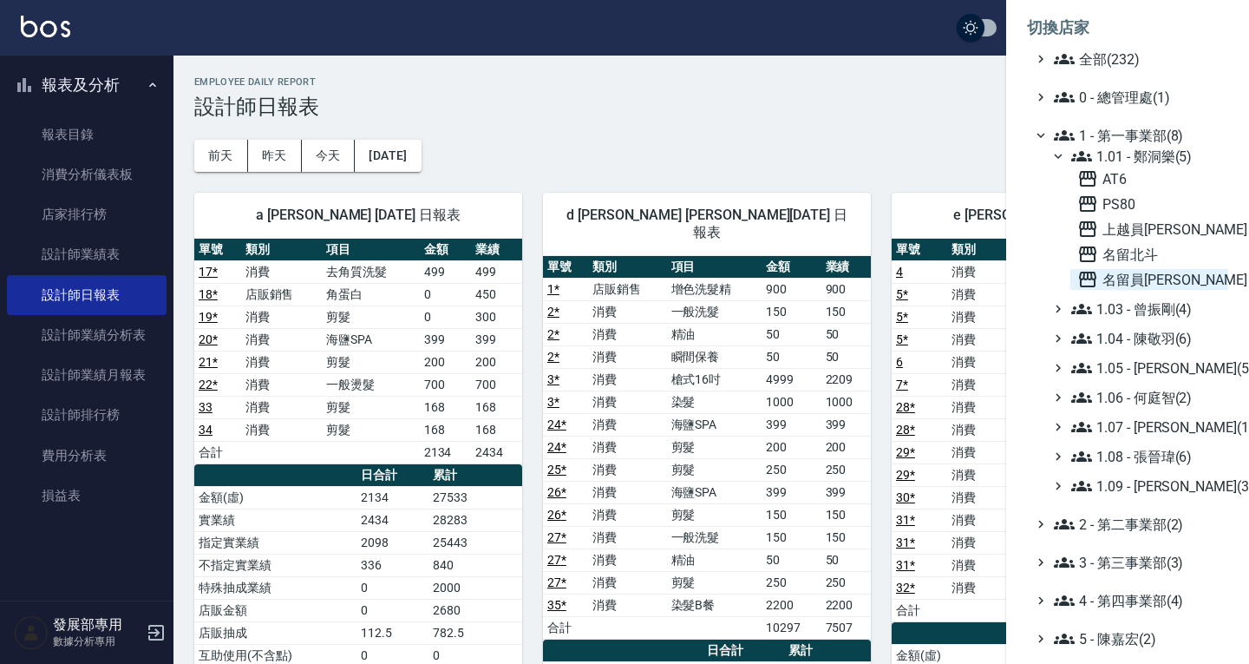
click at [1138, 279] on span "名留員[PERSON_NAME]" at bounding box center [1150, 279] width 144 height 21
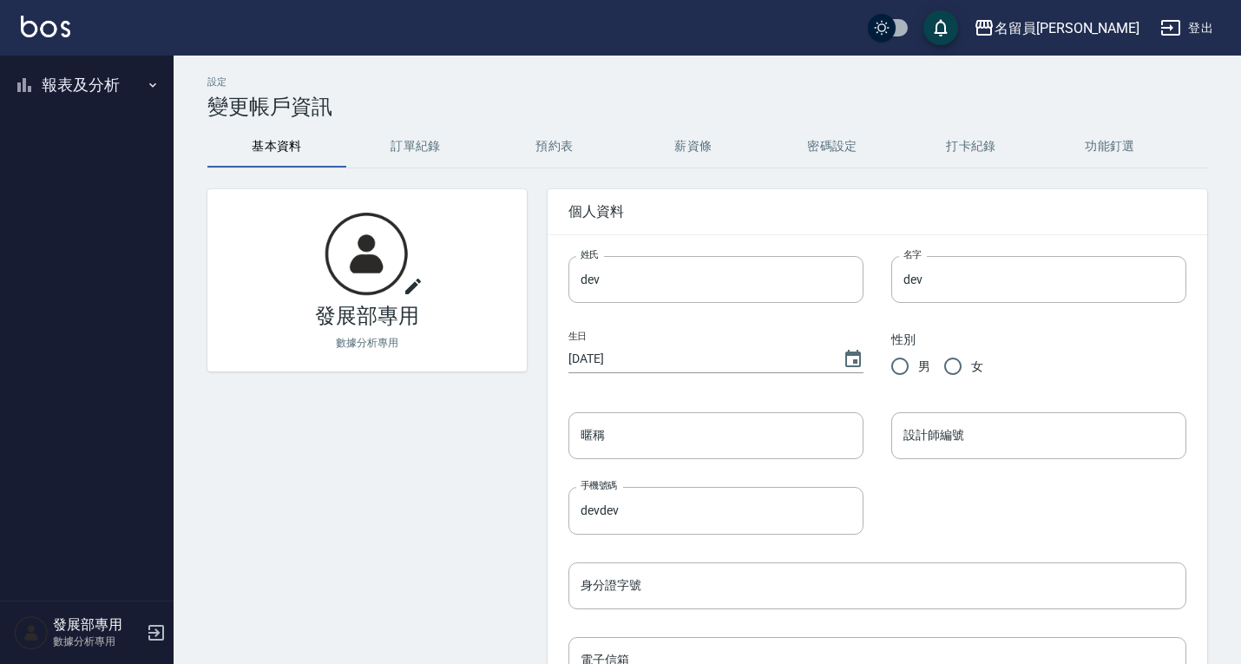
click at [54, 85] on button "報表及分析" at bounding box center [87, 84] width 160 height 45
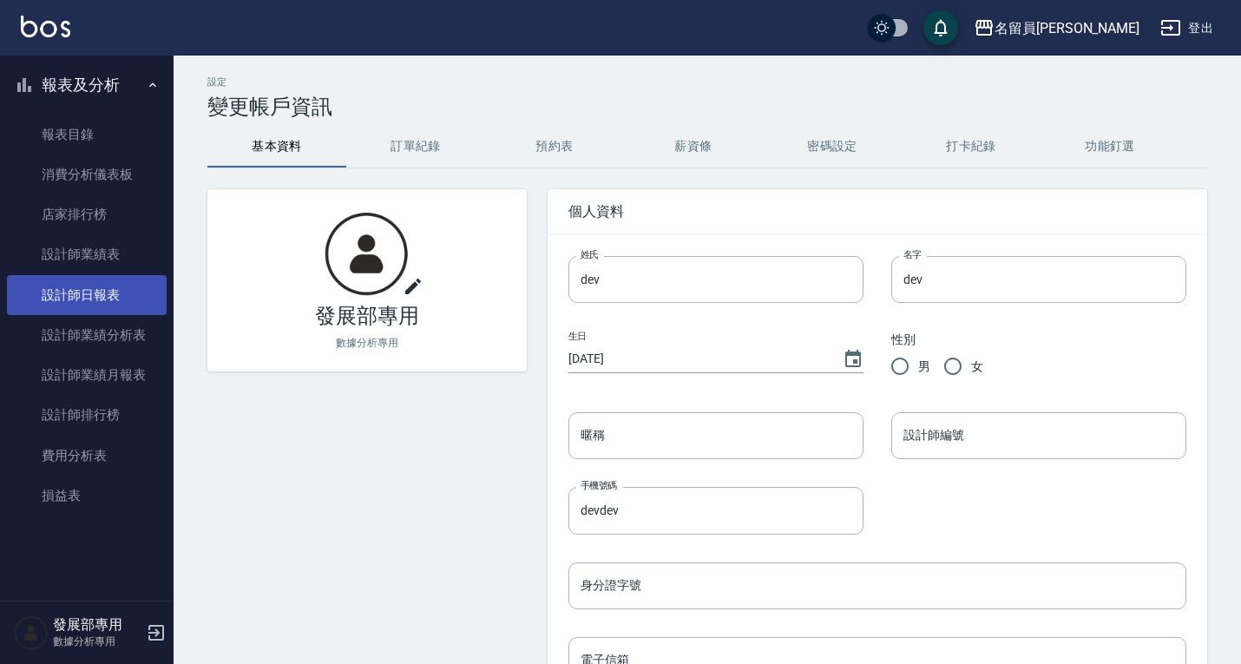
drag, startPoint x: 105, startPoint y: 302, endPoint x: 118, endPoint y: 292, distance: 16.7
click at [105, 302] on link "設計師日報表" at bounding box center [87, 295] width 160 height 40
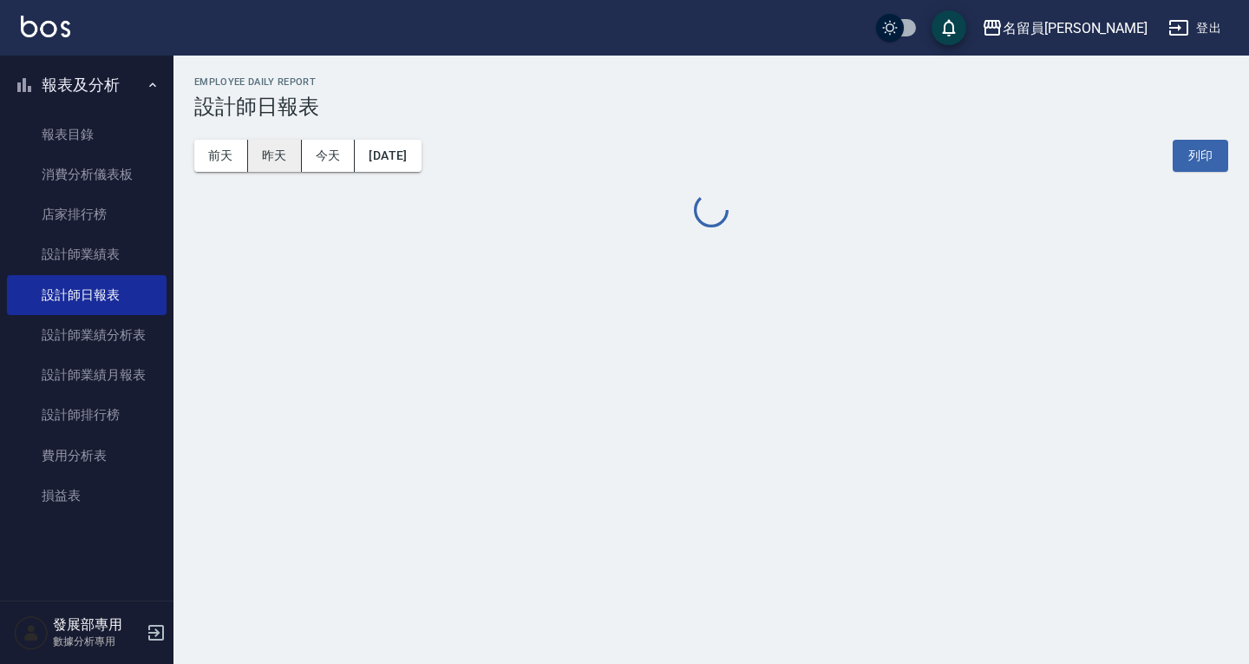
click at [281, 152] on button "昨天" at bounding box center [275, 156] width 54 height 32
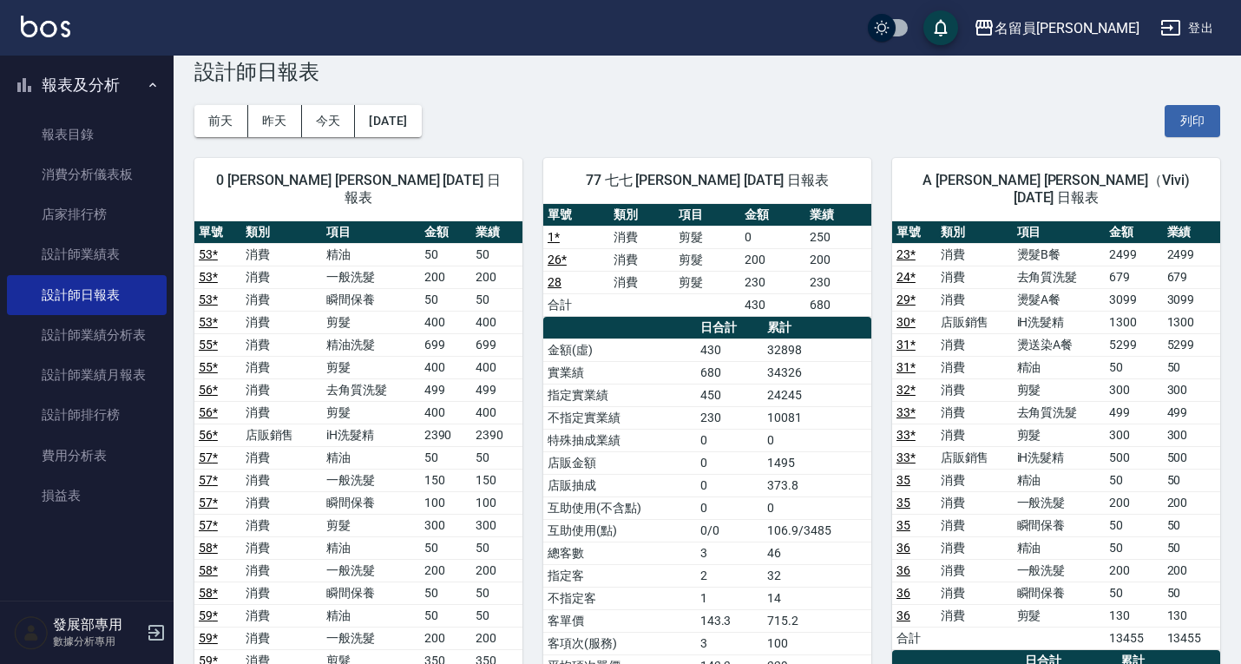
scroll to position [34, 0]
